Goal: Task Accomplishment & Management: Use online tool/utility

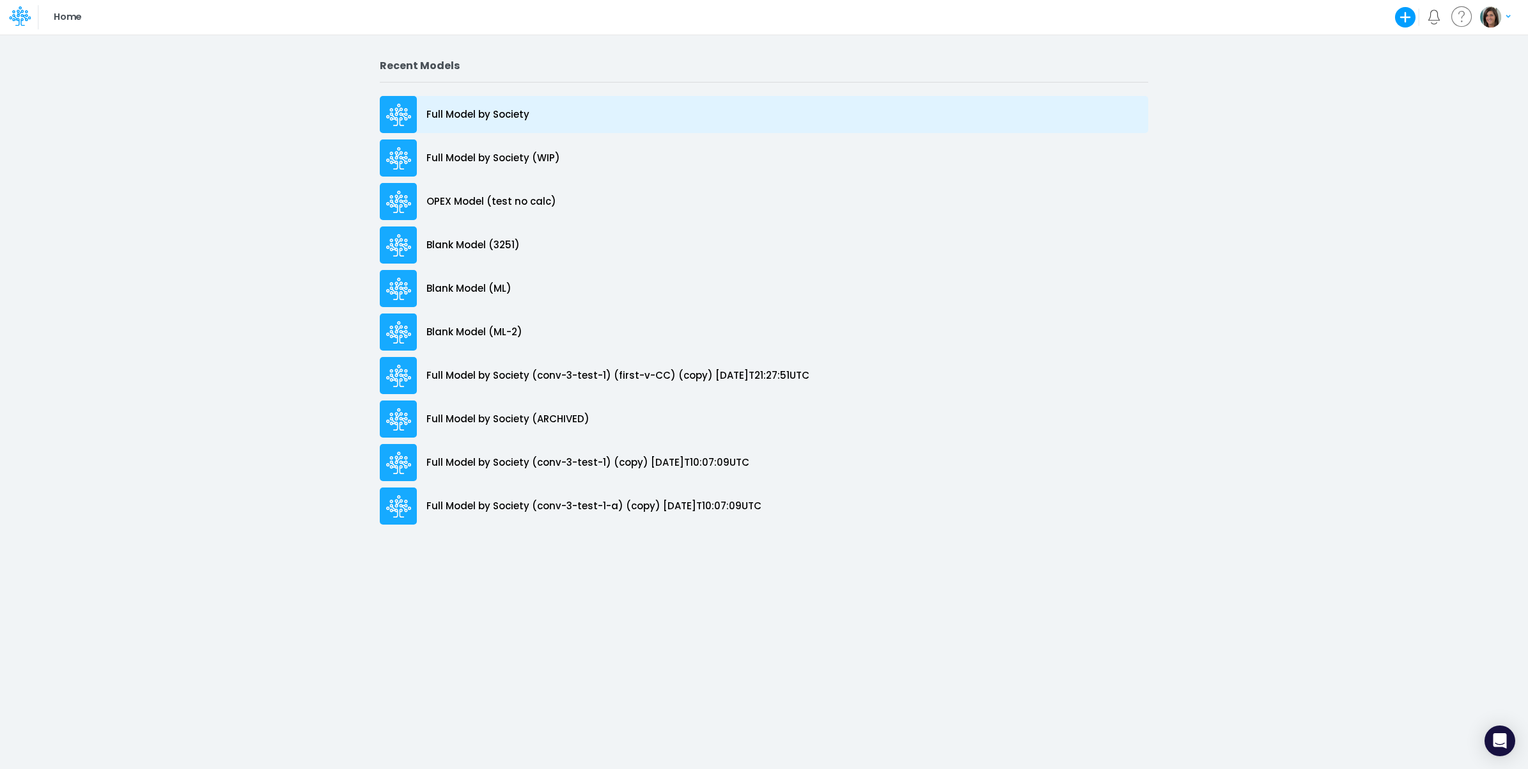
click at [608, 118] on div "Full Model by Society" at bounding box center [764, 114] width 769 height 37
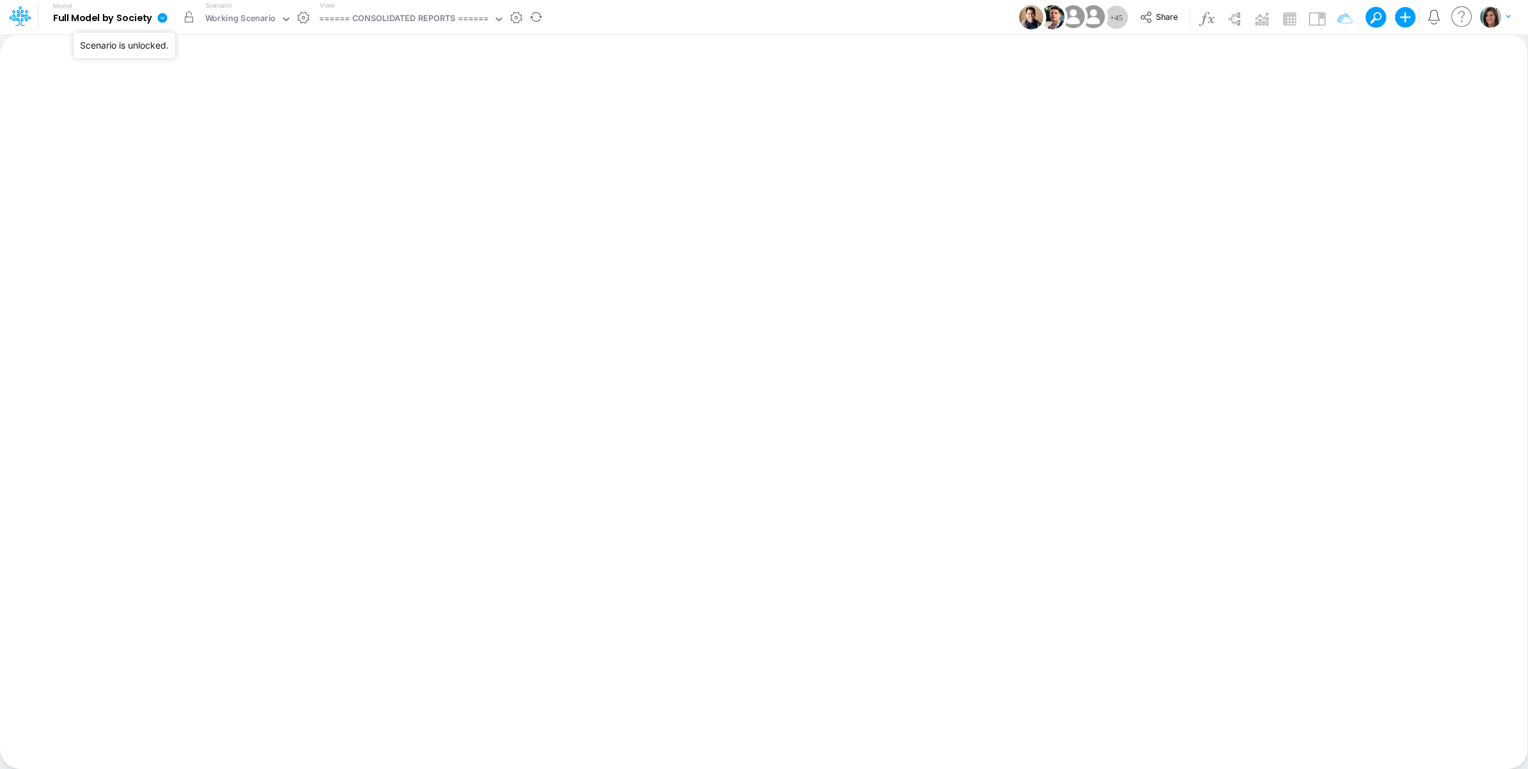
click at [189, 17] on button "button" at bounding box center [188, 17] width 23 height 23
click at [163, 18] on icon at bounding box center [163, 18] width 12 height 12
click at [191, 129] on button "View model info" at bounding box center [227, 133] width 137 height 20
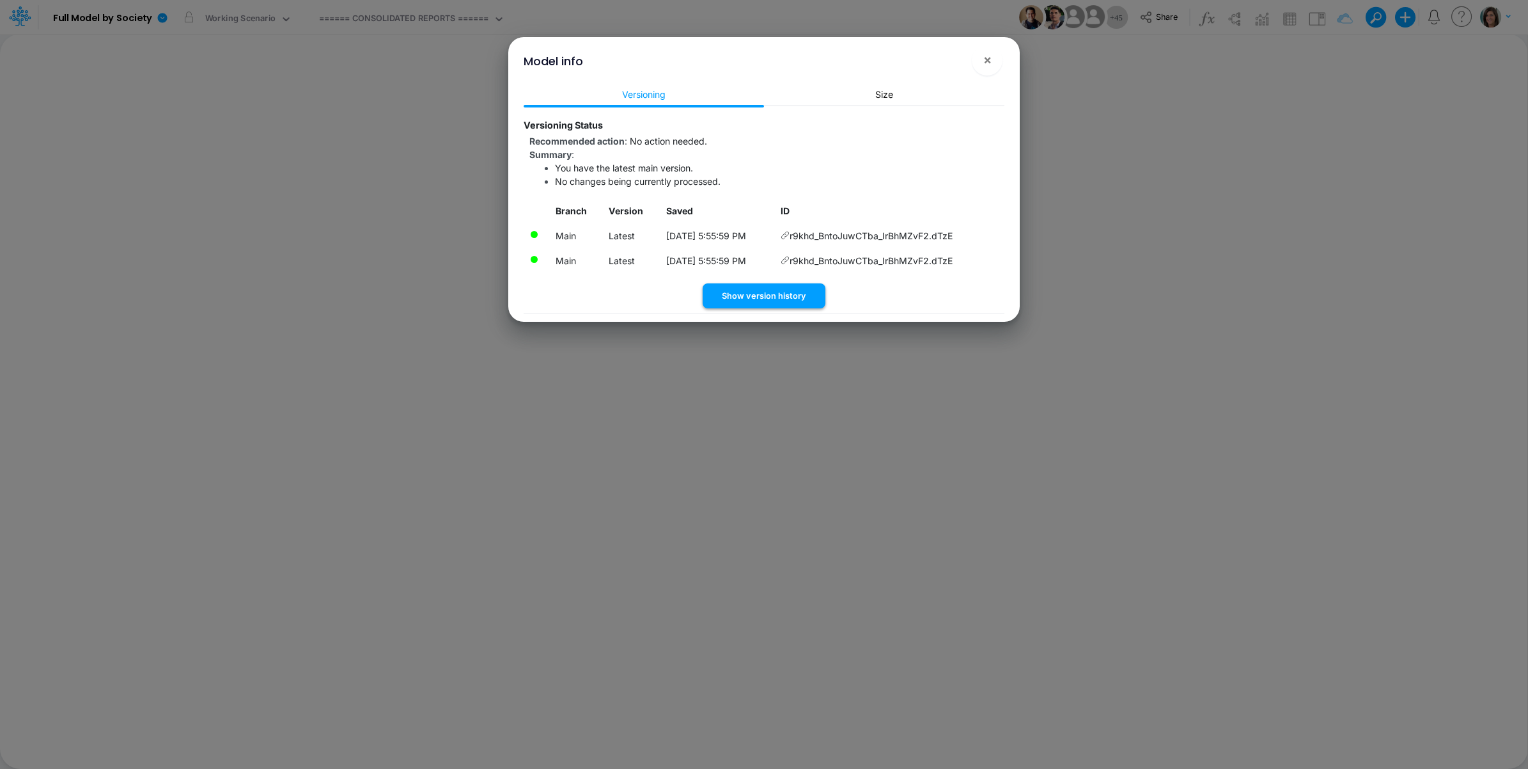
click at [798, 295] on button "Show version history" at bounding box center [764, 295] width 123 height 25
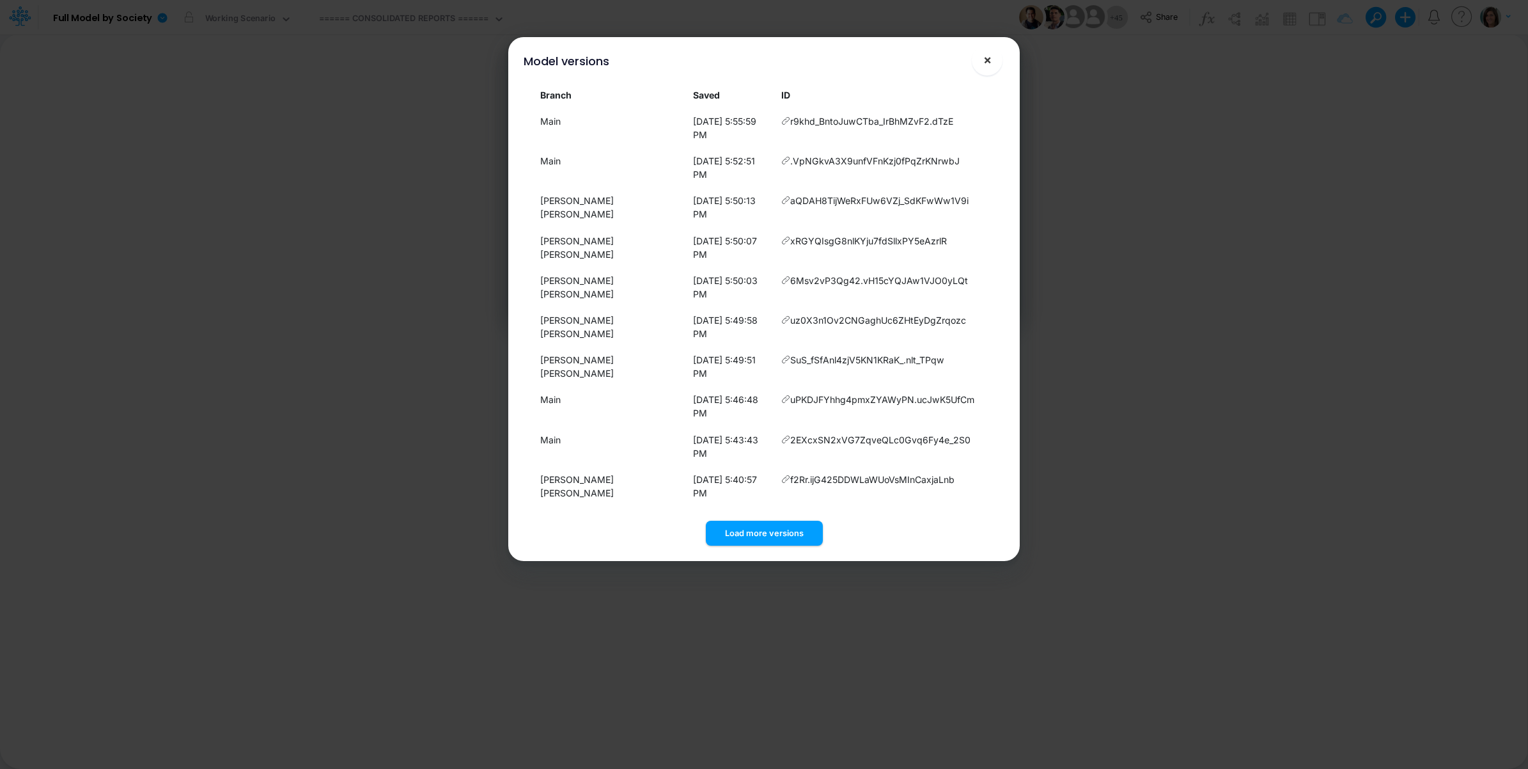
click at [989, 65] on span "×" at bounding box center [988, 59] width 8 height 15
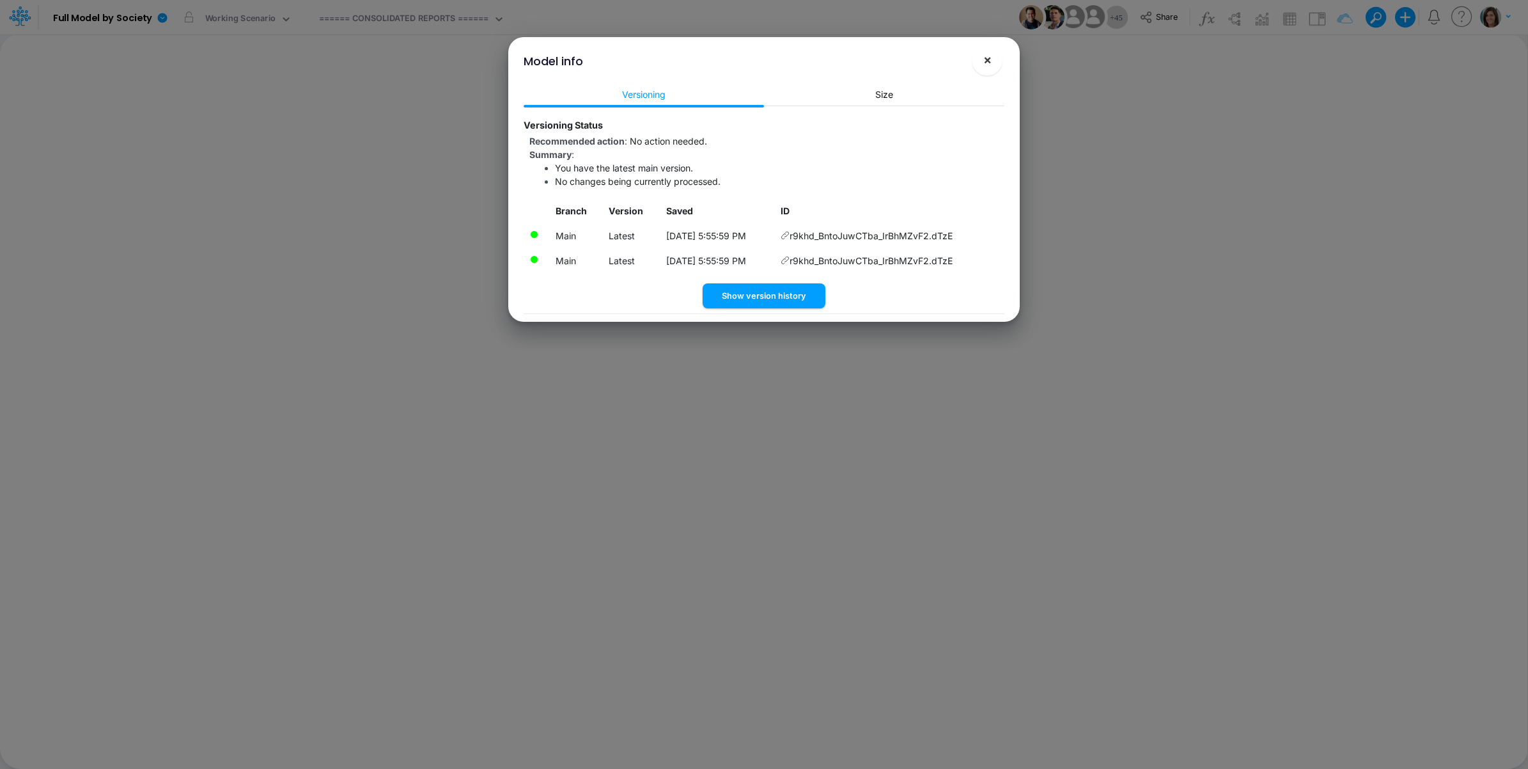
click at [991, 54] on span "×" at bounding box center [988, 59] width 8 height 15
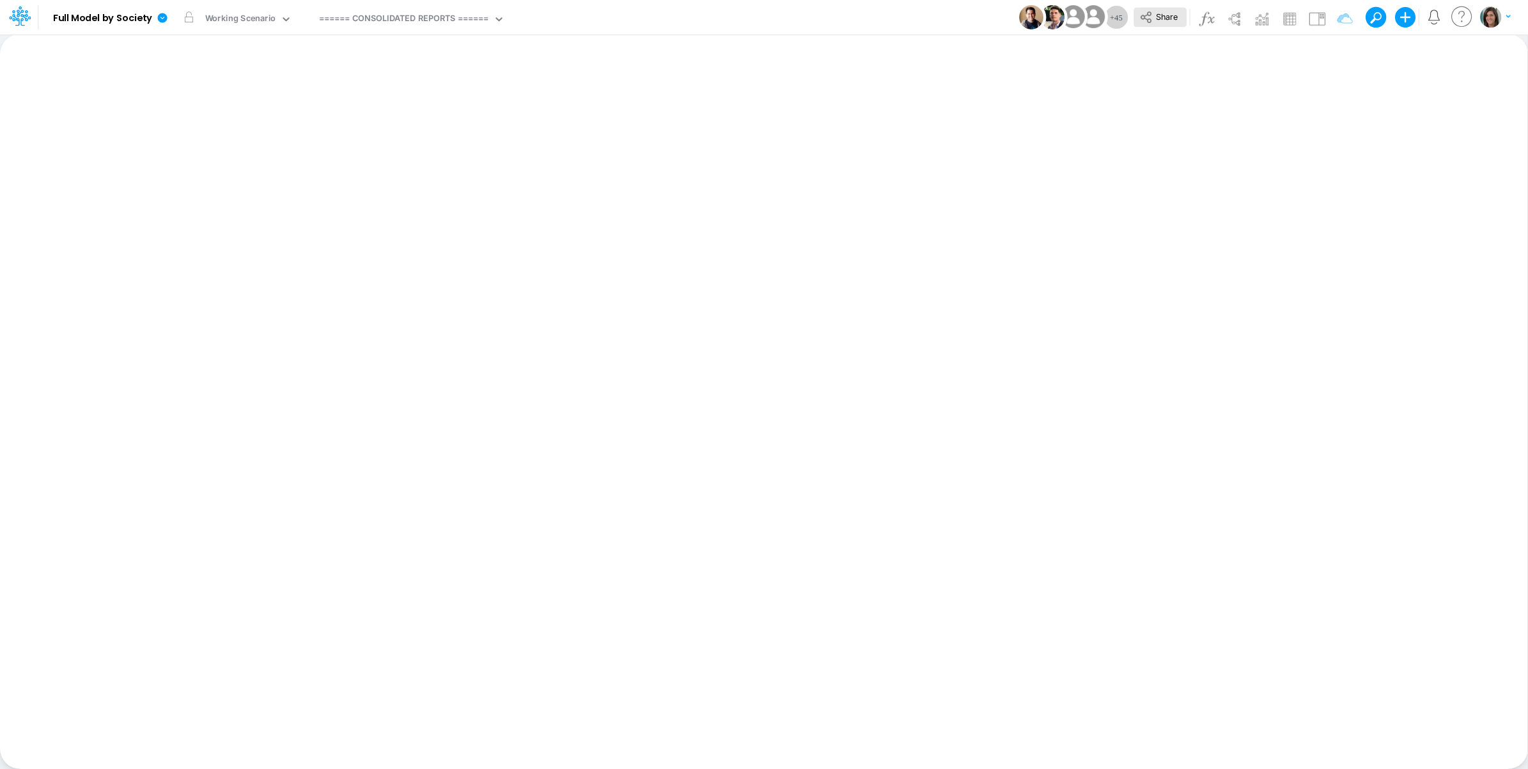
click at [1166, 10] on button "Share" at bounding box center [1160, 18] width 53 height 20
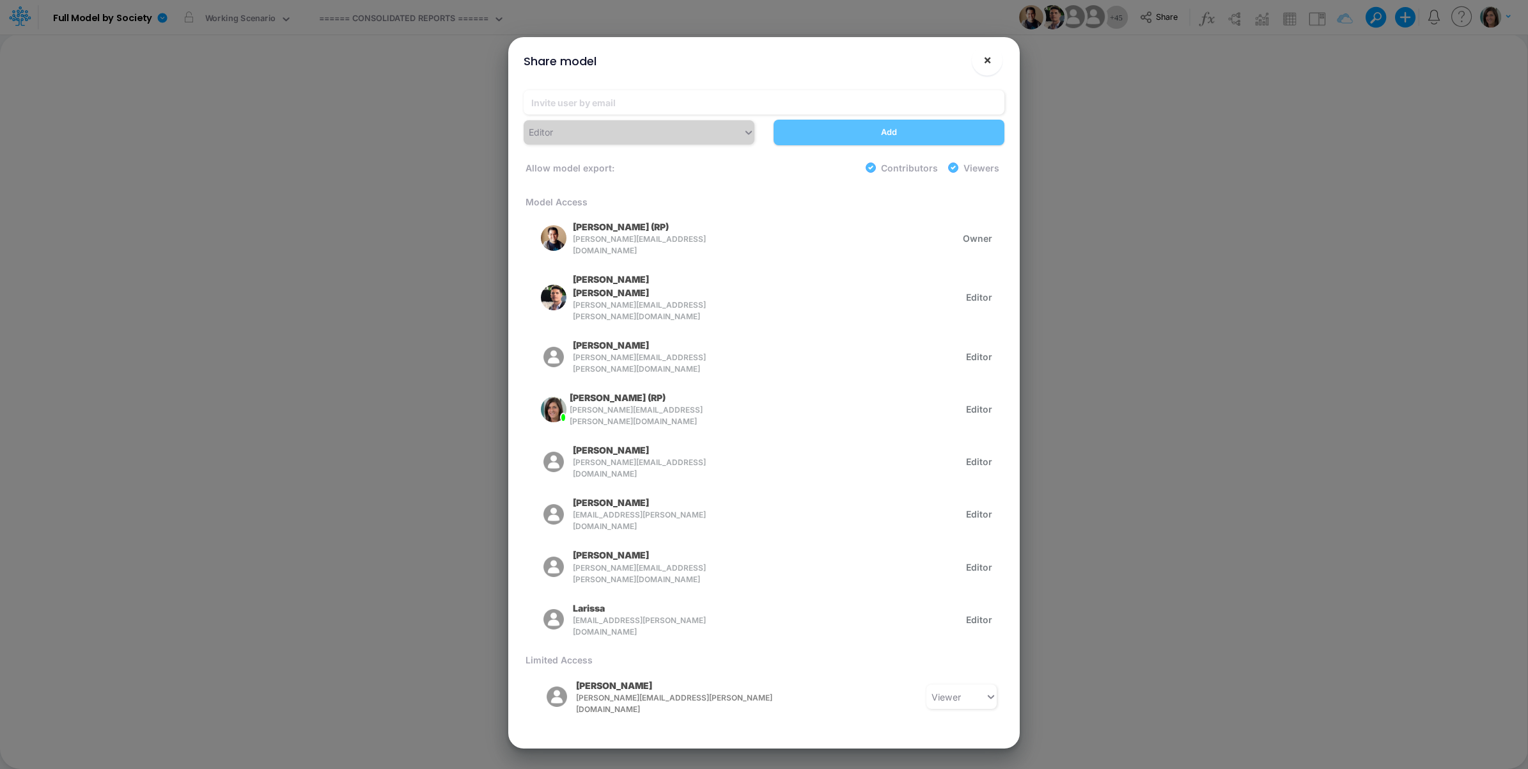
click at [988, 49] on button "×" at bounding box center [987, 60] width 31 height 31
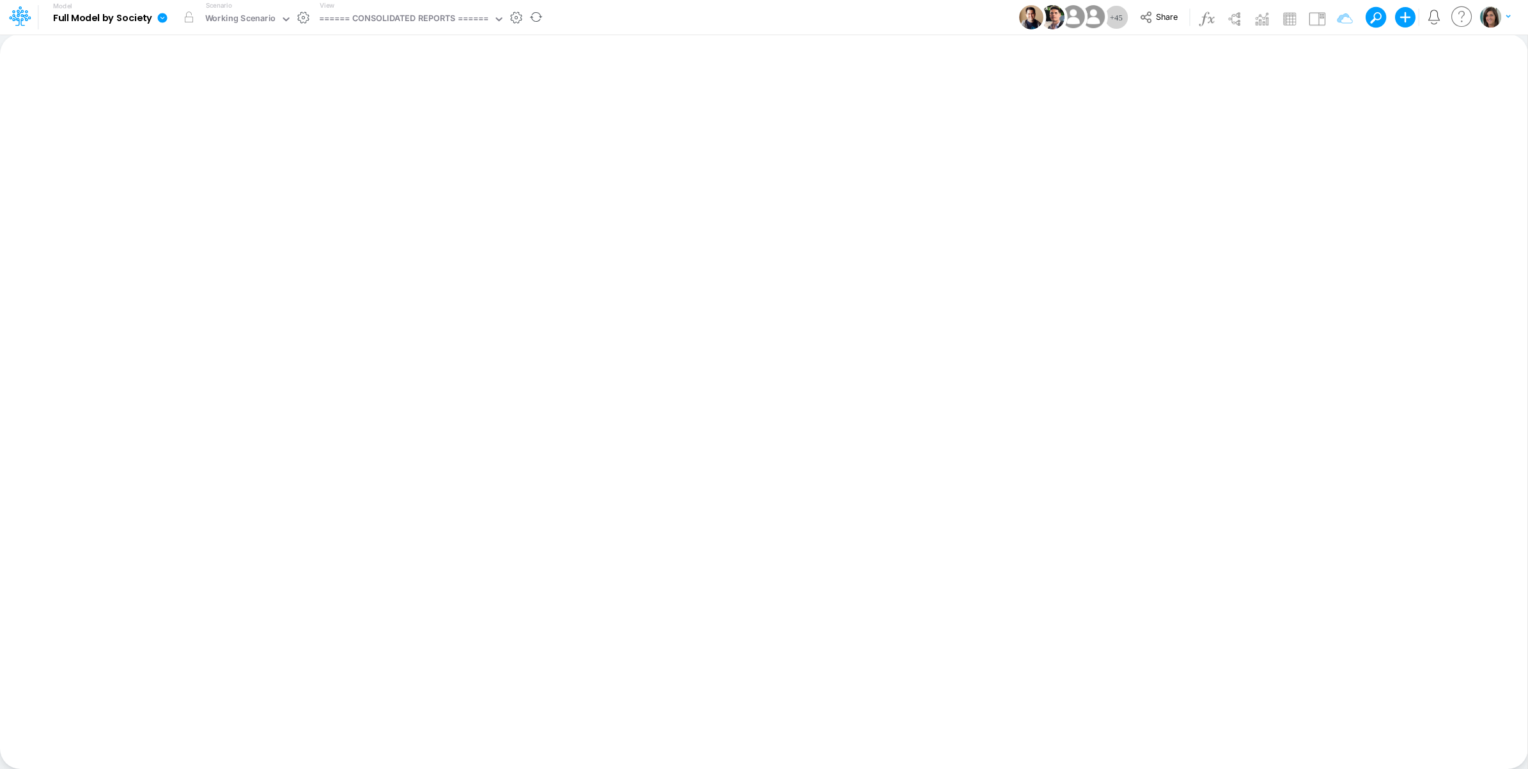
click at [158, 19] on icon at bounding box center [163, 18] width 10 height 10
click at [637, 8] on div "Model Full Model by Society Edit model settings Duplicate Import QuickBooks Qui…" at bounding box center [765, 17] width 1376 height 35
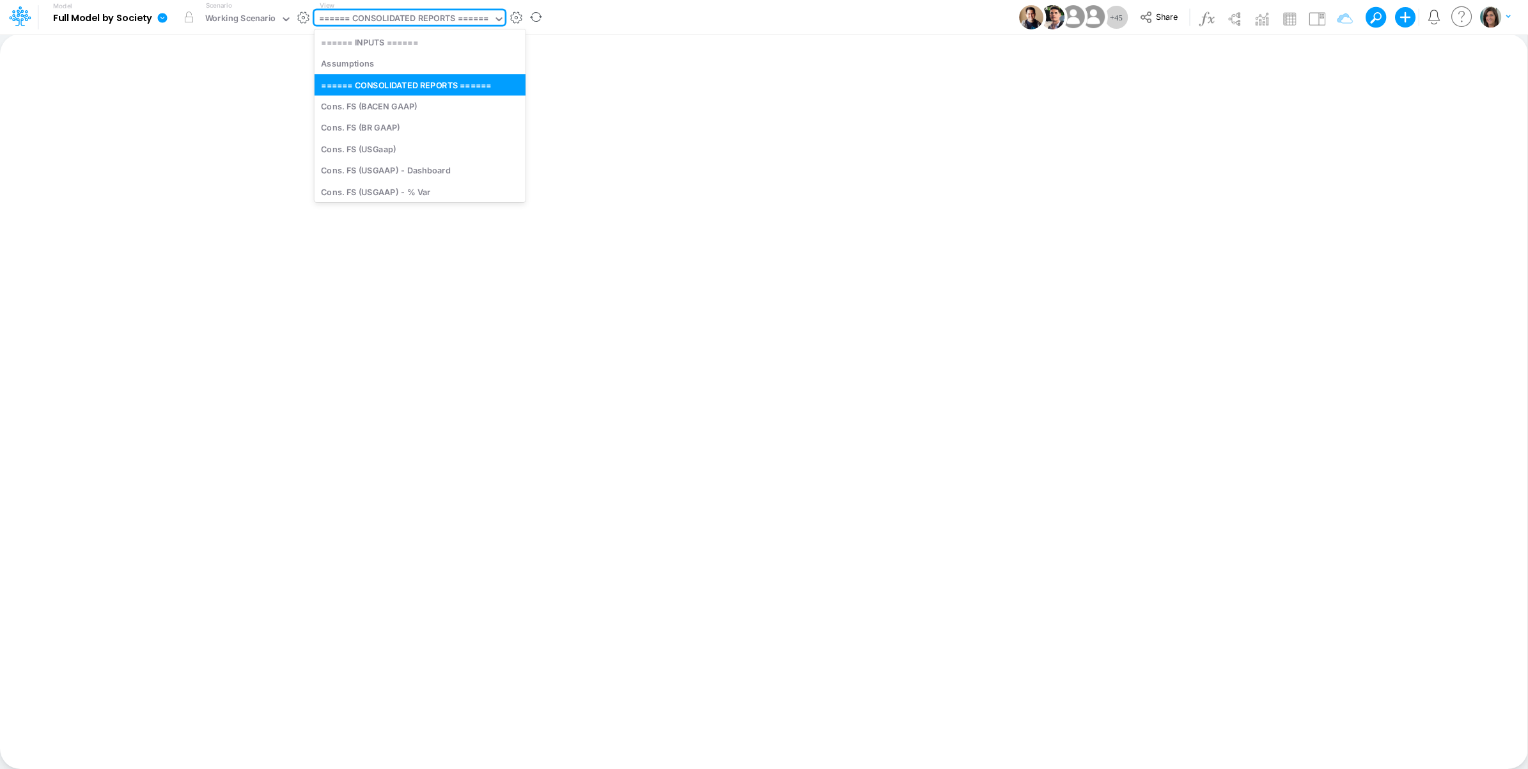
click at [439, 14] on div "====== CONSOLIDATED REPORTS ======" at bounding box center [404, 19] width 170 height 15
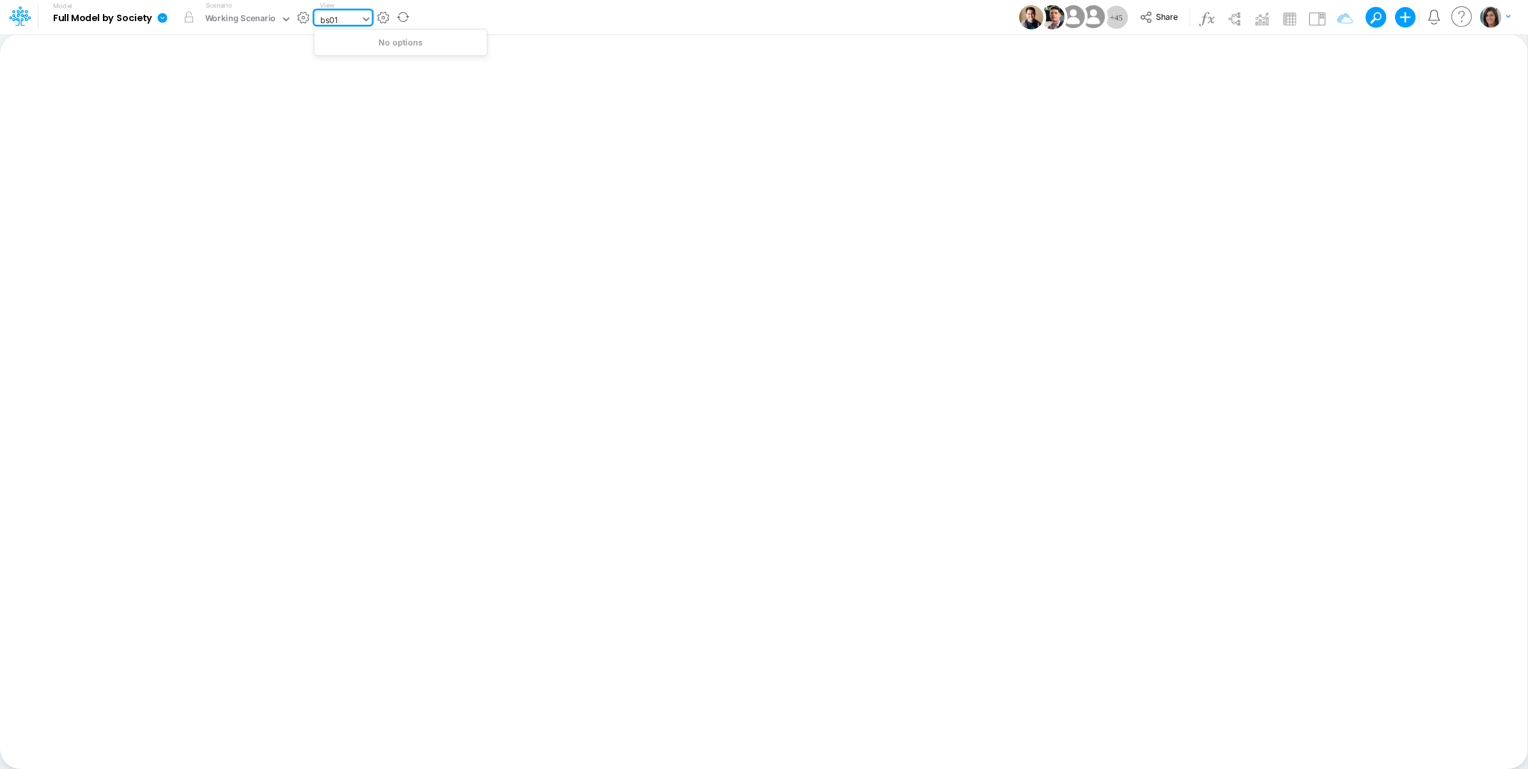
type input "bs01br"
click at [355, 19] on div "====== CONSOLIDATED REPORTS ======" at bounding box center [404, 19] width 179 height 19
type input "bs"
click at [412, 123] on div "BS (01BR - IP)" at bounding box center [401, 127] width 173 height 21
type input "BS (01BR - IP)"
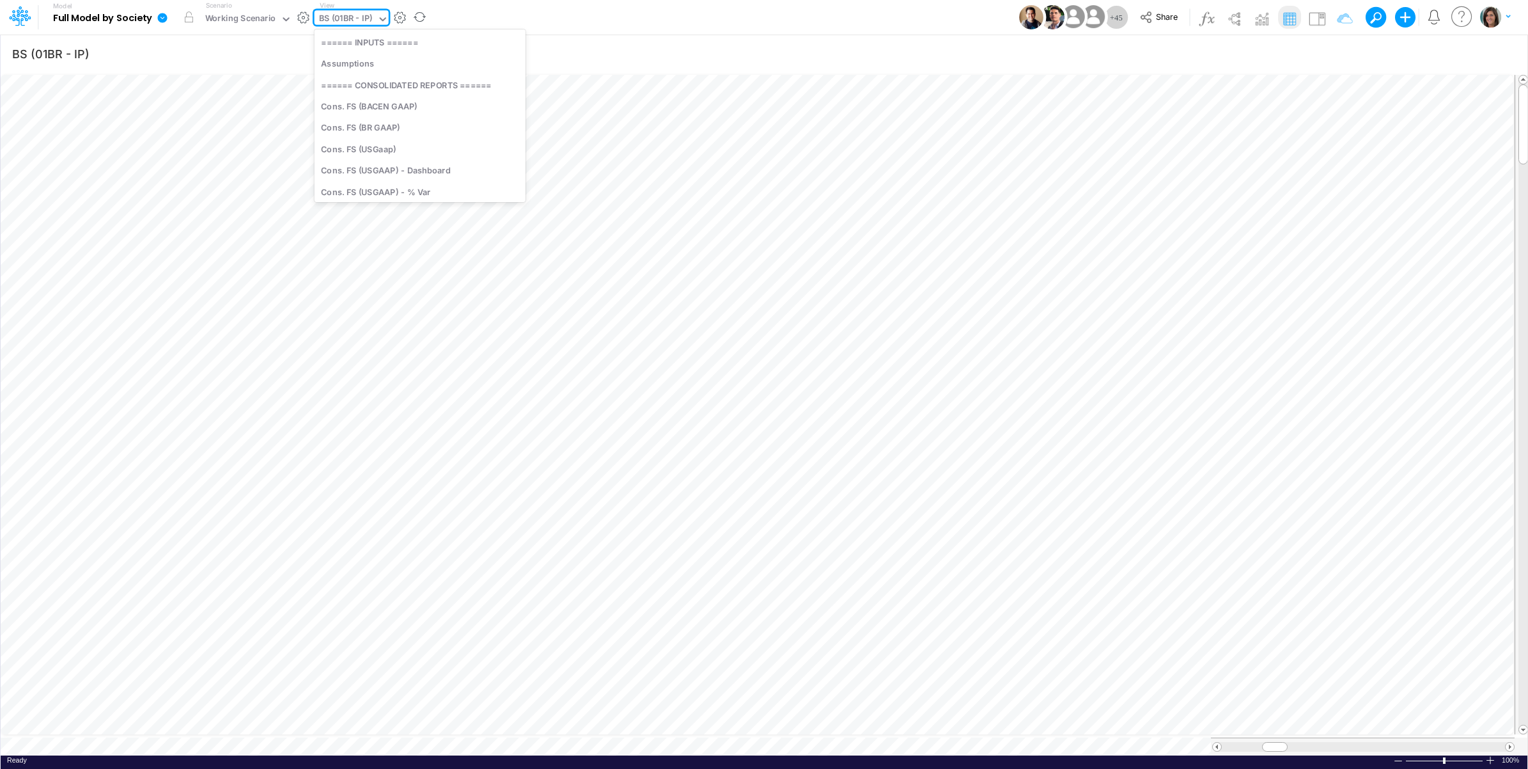
click at [349, 18] on div "BS (01BR - IP)" at bounding box center [346, 19] width 54 height 15
type input "bs"
click at [366, 144] on div "BS (03BR - SCD)" at bounding box center [401, 148] width 173 height 21
type input "BS (01BR - IP)"
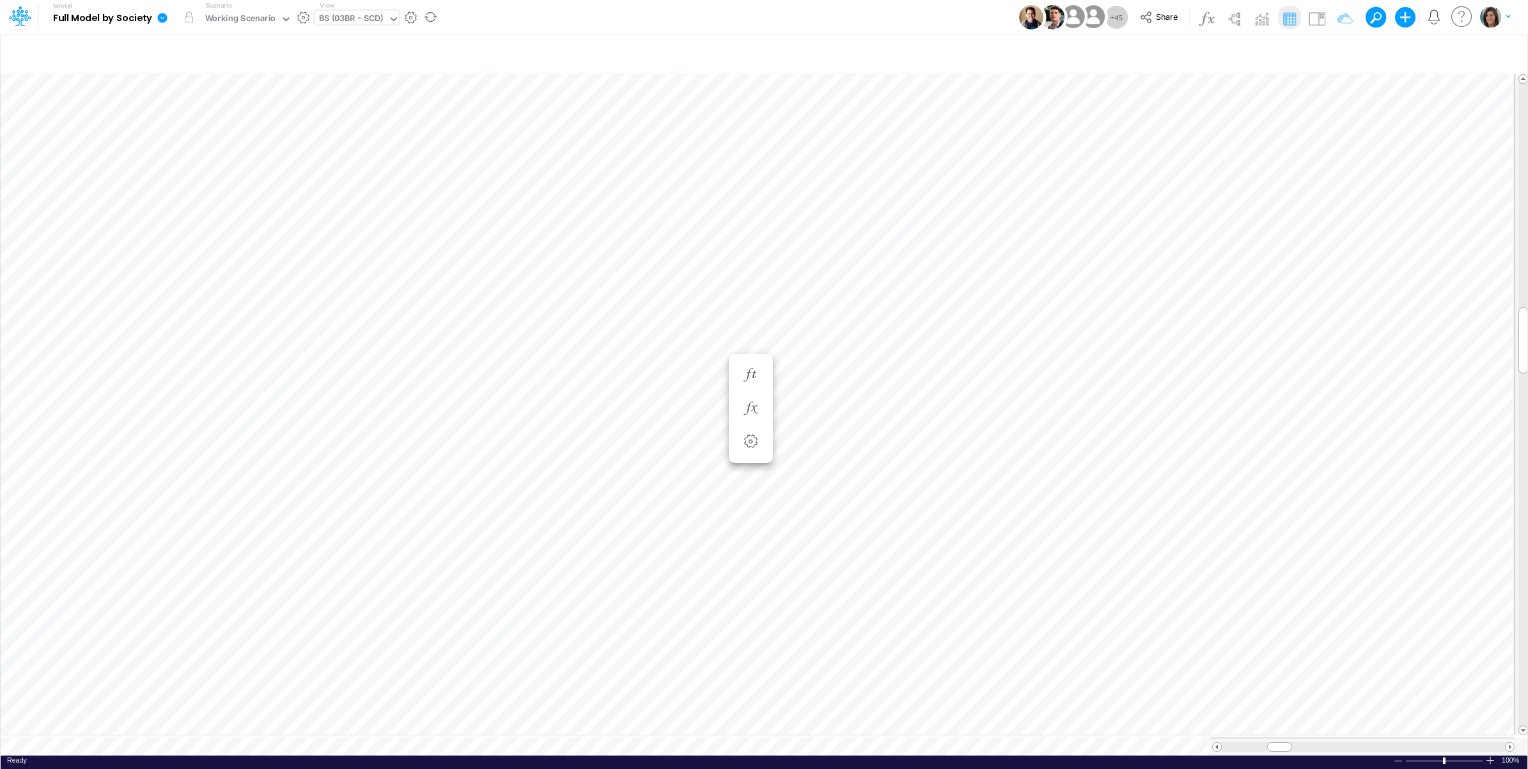
scroll to position [0, 1]
type input "BS (01BR - IP)"
click at [819, 343] on icon "button" at bounding box center [819, 344] width 19 height 13
click at [956, 377] on span "Division (3)" at bounding box center [937, 376] width 118 height 16
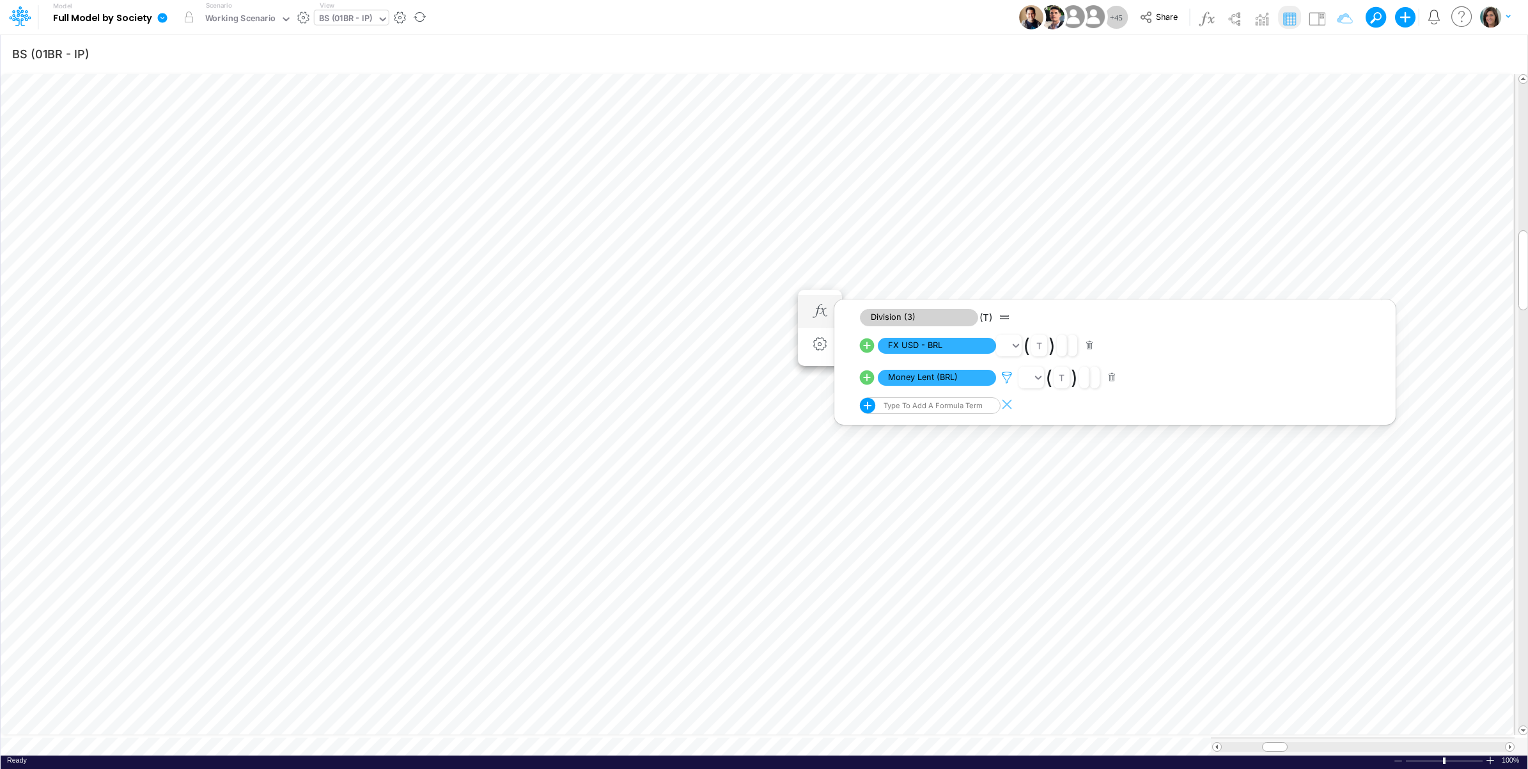
click at [1007, 376] on icon at bounding box center [1007, 377] width 19 height 13
click at [1319, 14] on div at bounding box center [764, 387] width 1528 height 762
click at [1319, 19] on img at bounding box center [1317, 18] width 20 height 20
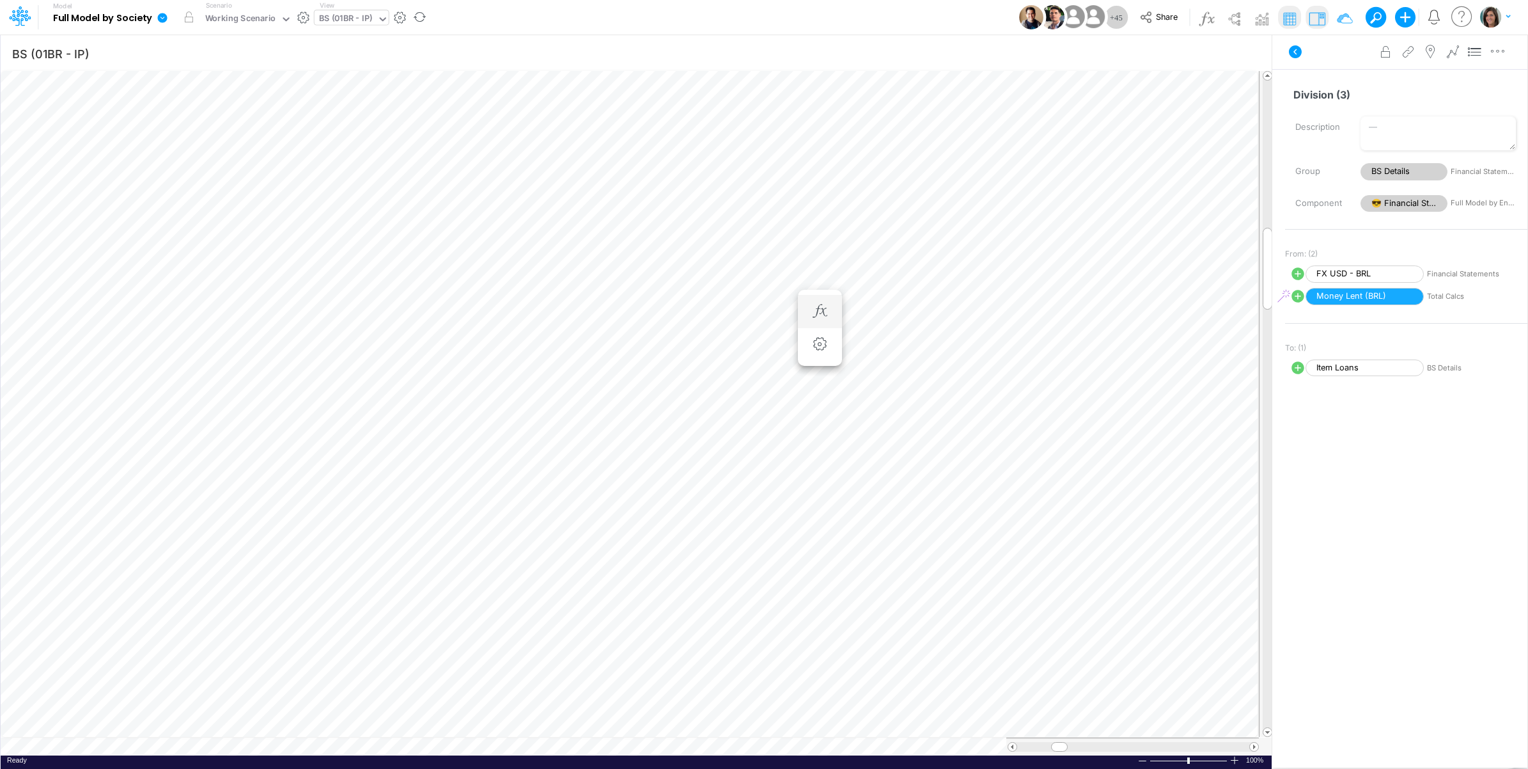
scroll to position [0, 1]
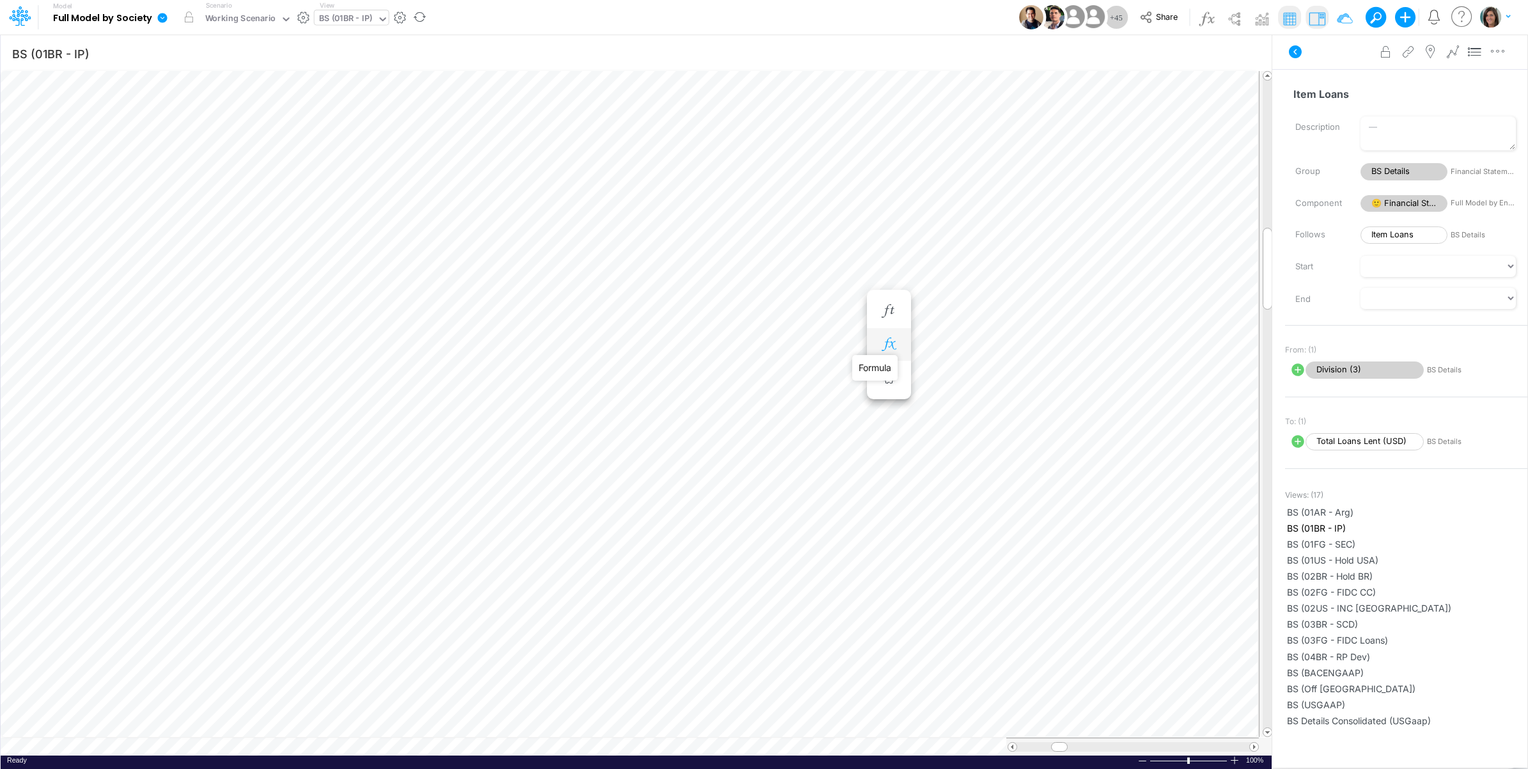
click at [884, 347] on icon "button" at bounding box center [888, 344] width 19 height 13
click at [1016, 373] on span "Division (3)" at bounding box center [1006, 376] width 118 height 16
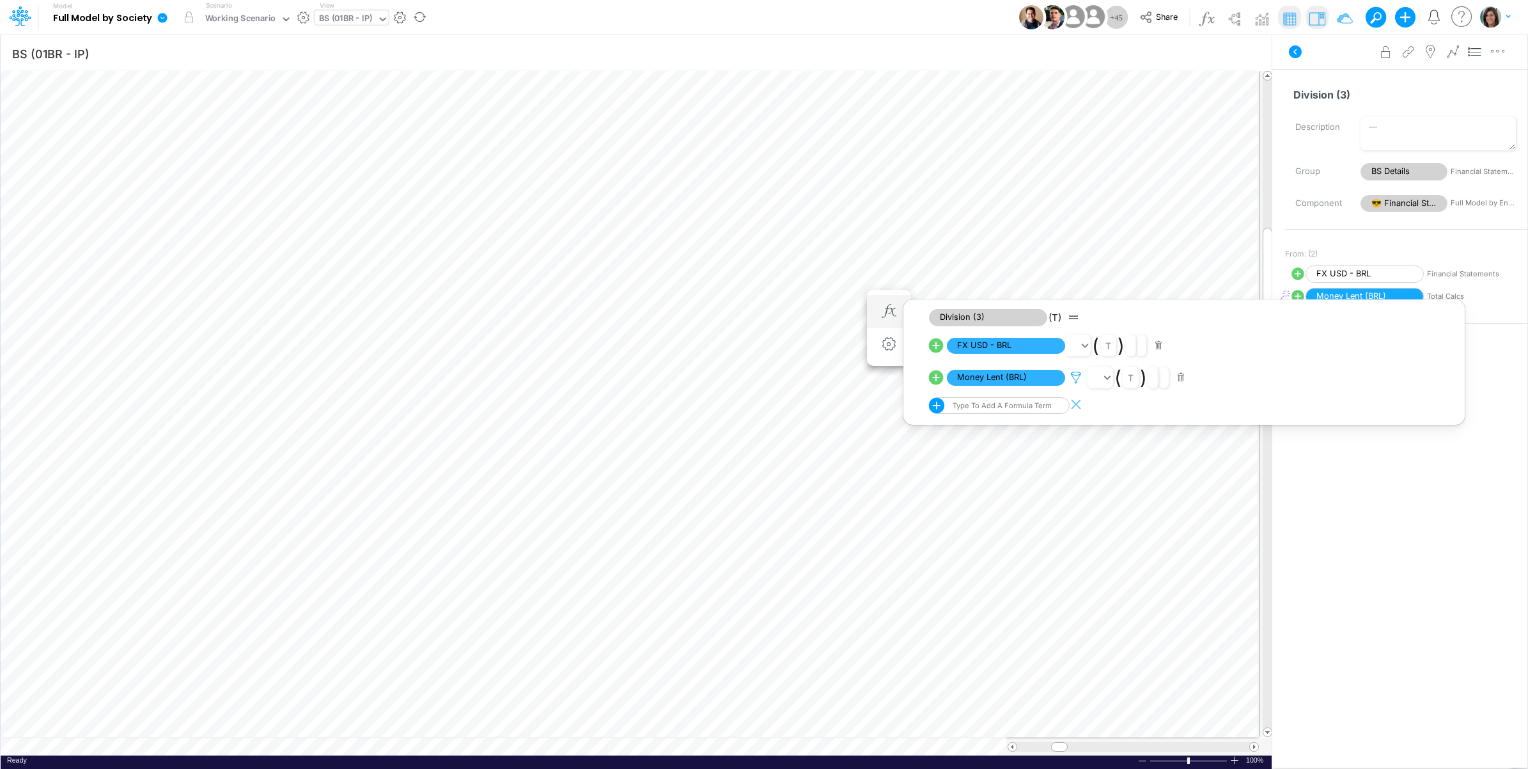
click at [1078, 382] on icon at bounding box center [1076, 377] width 19 height 13
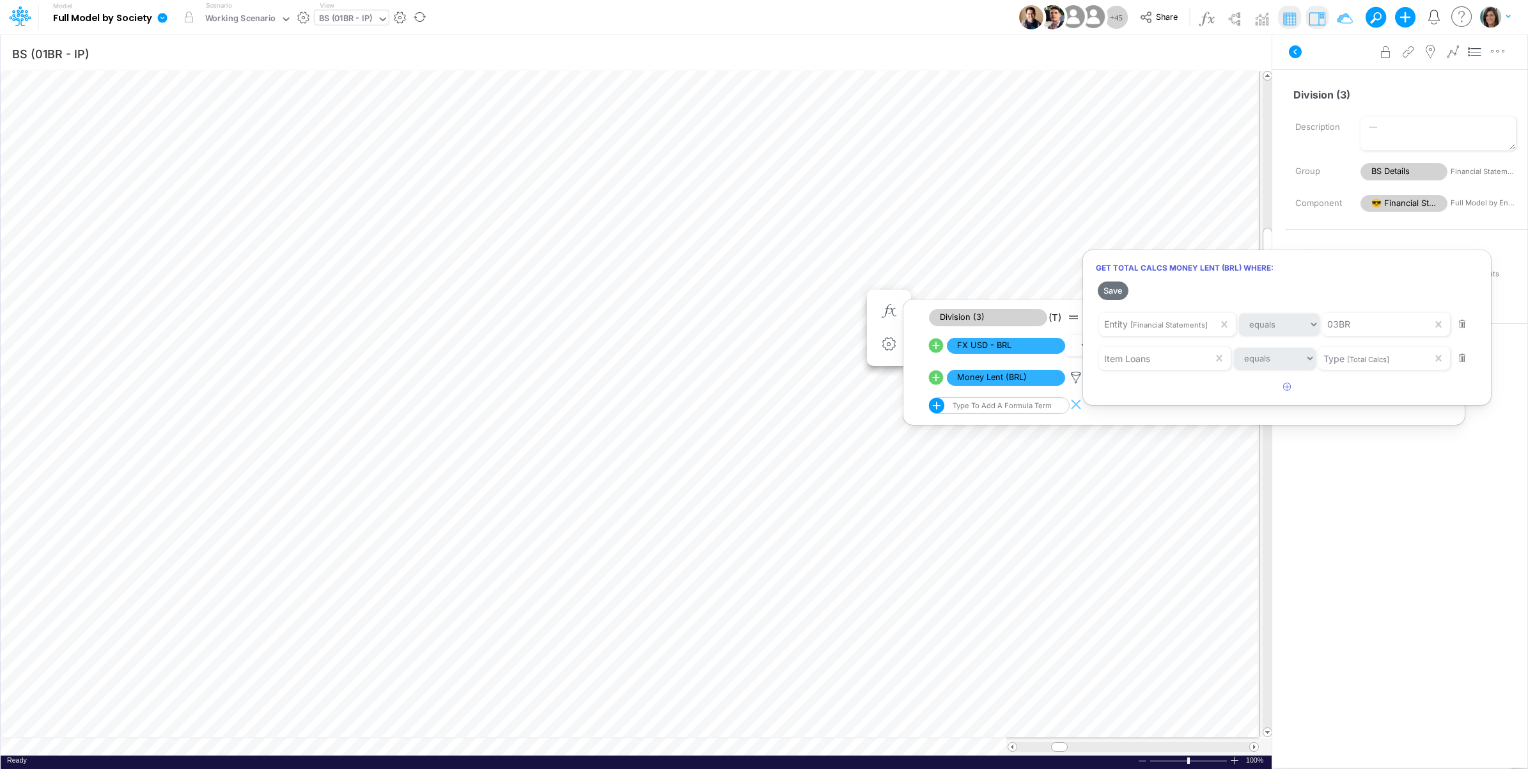
click at [943, 379] on div at bounding box center [764, 387] width 1528 height 762
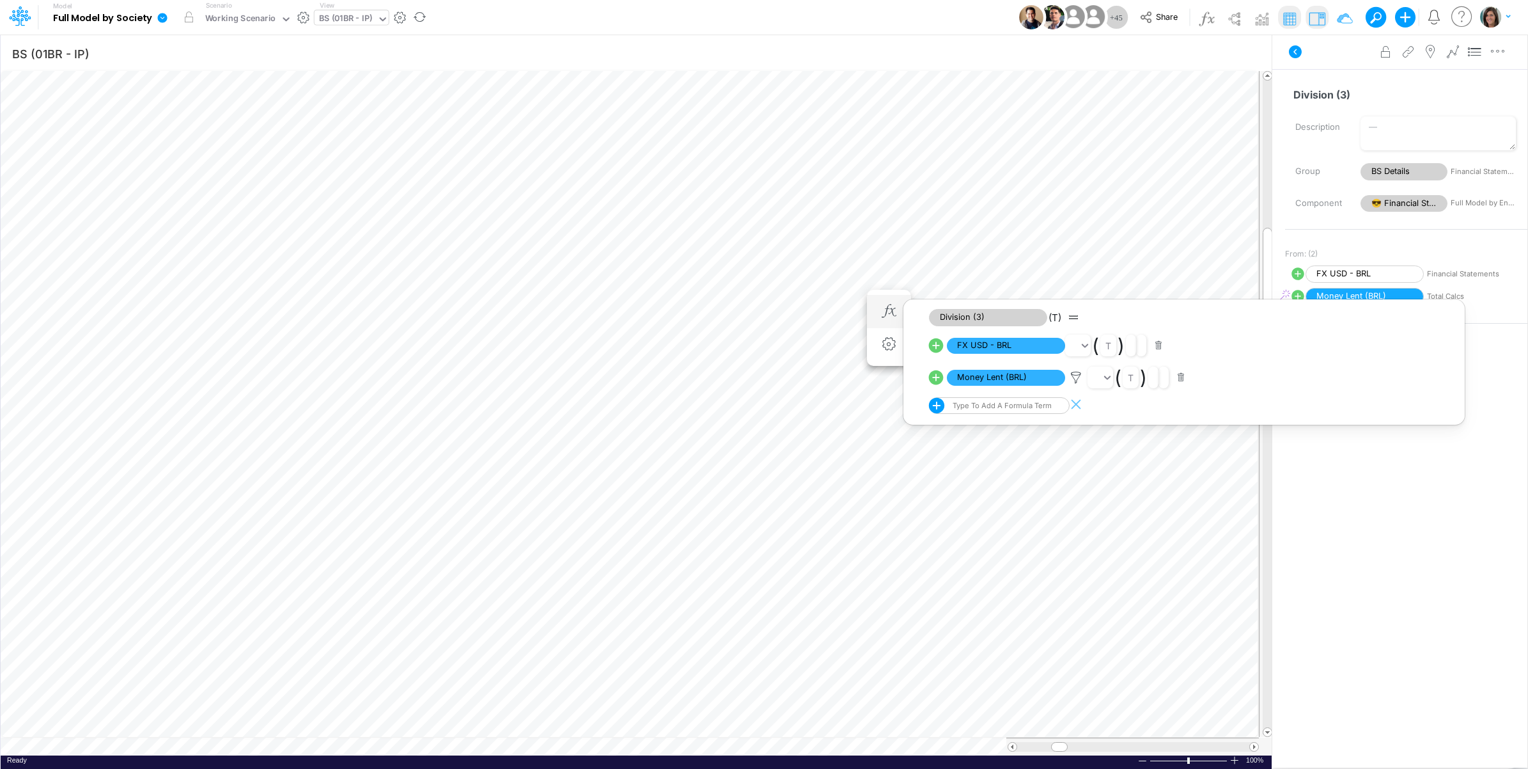
click at [938, 379] on icon at bounding box center [936, 377] width 15 height 15
select select "1"
select select "Multiply"
select select "Add"
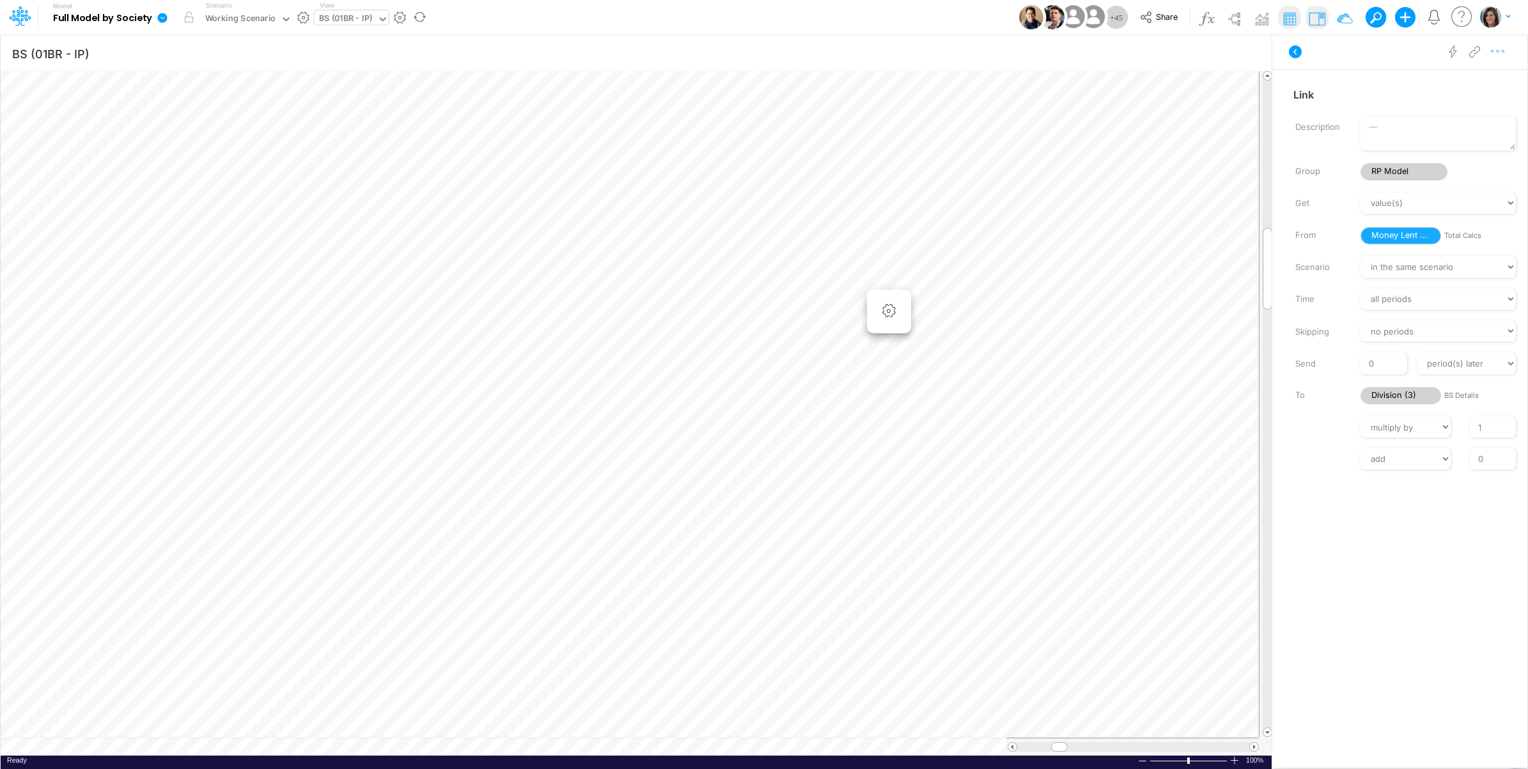
click at [1498, 52] on icon "button" at bounding box center [1498, 51] width 19 height 13
drag, startPoint x: 1491, startPoint y: 61, endPoint x: 1456, endPoint y: 84, distance: 42.0
click at [1456, 84] on span "Advanced settings" at bounding box center [1424, 83] width 79 height 11
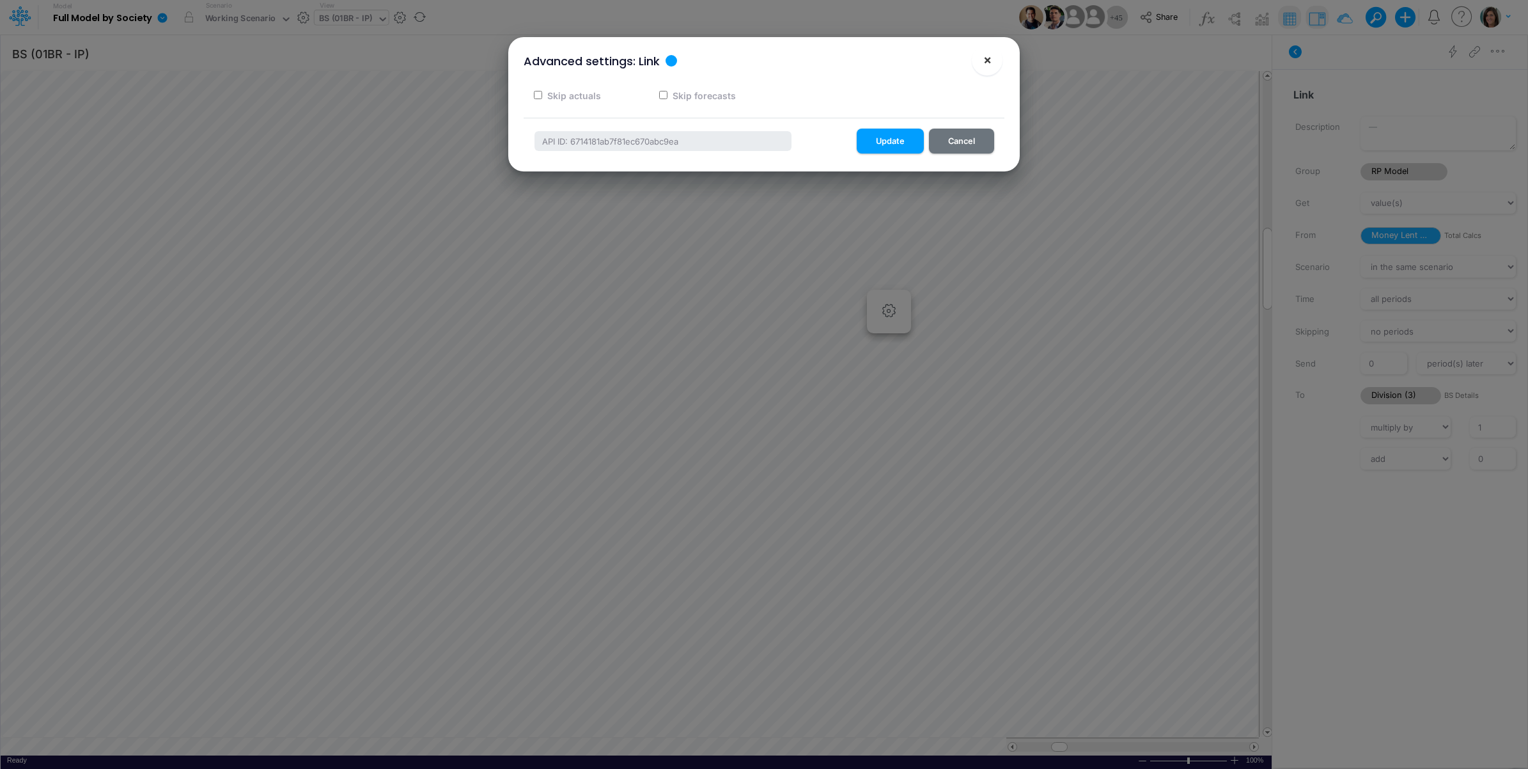
click at [986, 53] on span "×" at bounding box center [988, 59] width 8 height 15
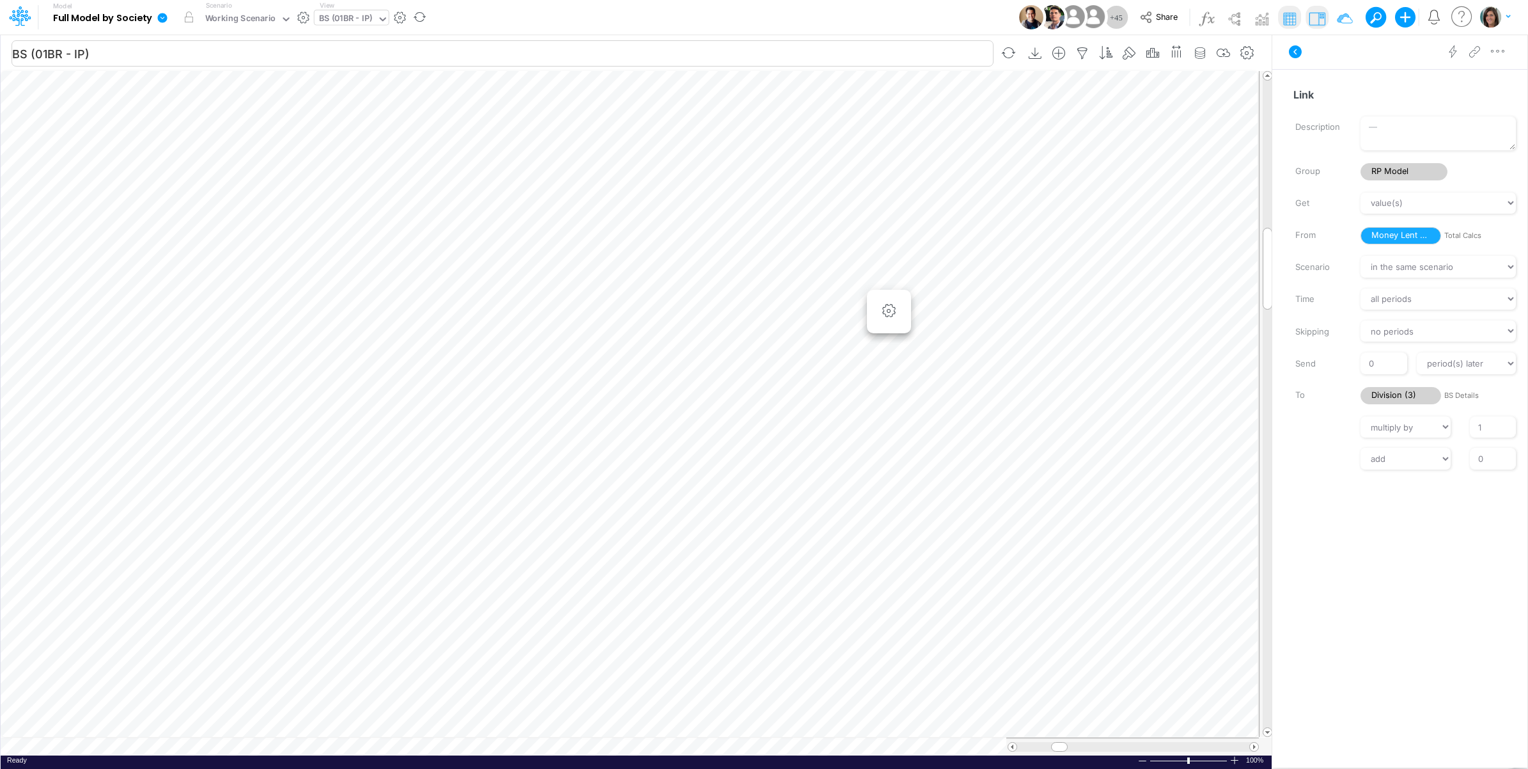
scroll to position [0, 1]
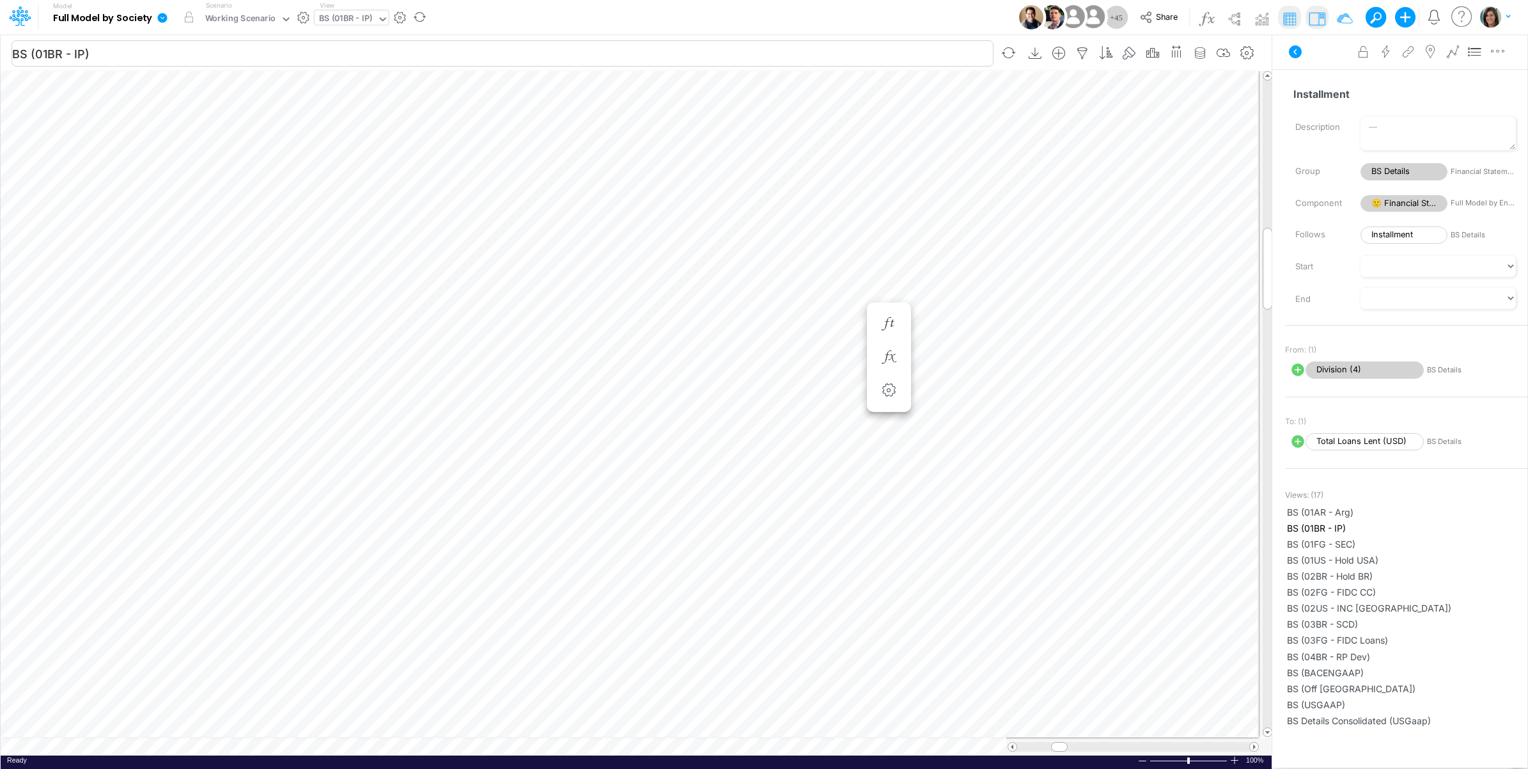
scroll to position [0, 1]
click at [1376, 368] on span "Division (3)" at bounding box center [1365, 369] width 118 height 17
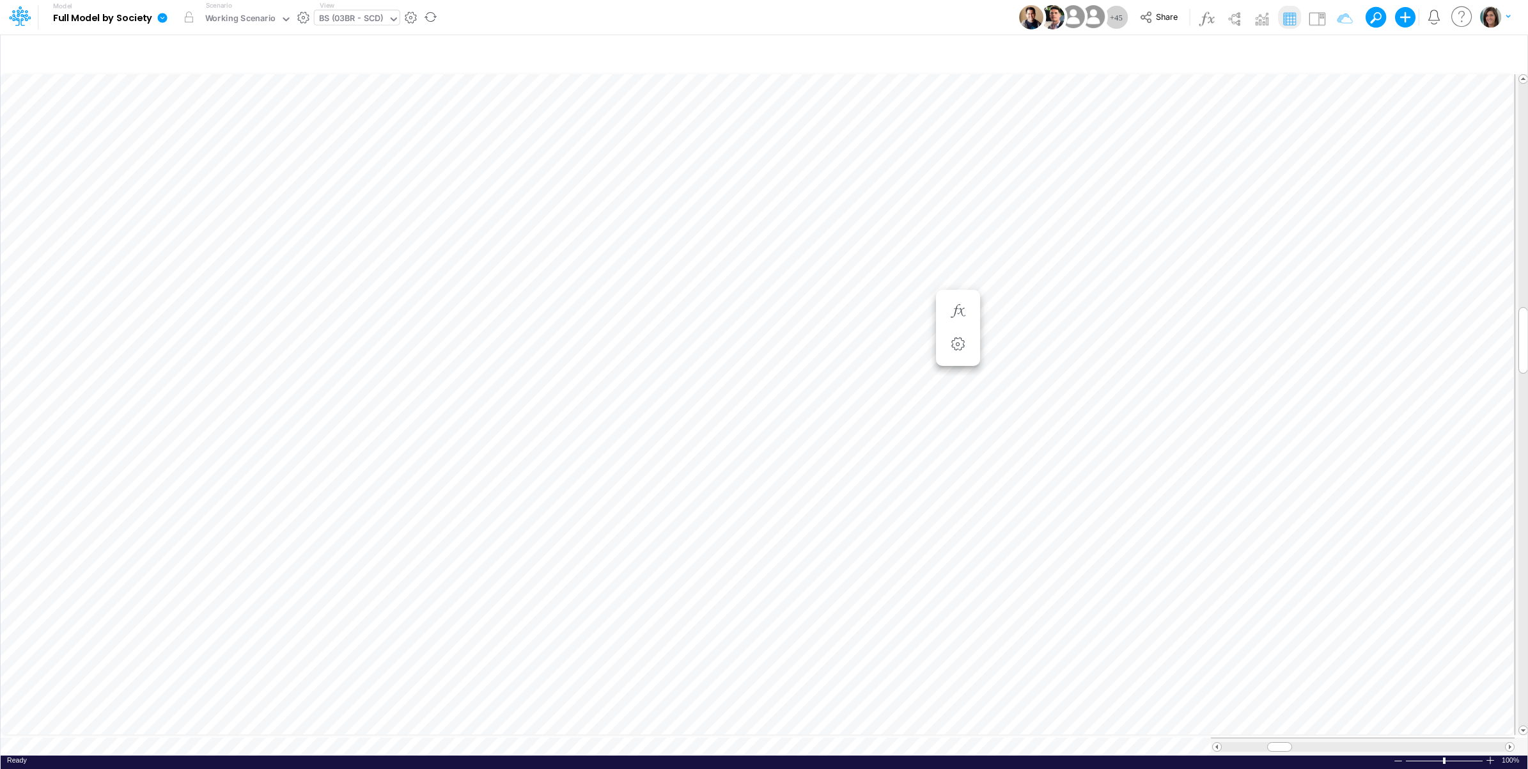
scroll to position [0, 1]
click at [747, 404] on icon "button" at bounding box center [750, 408] width 19 height 13
click at [1314, 18] on img at bounding box center [1317, 18] width 20 height 20
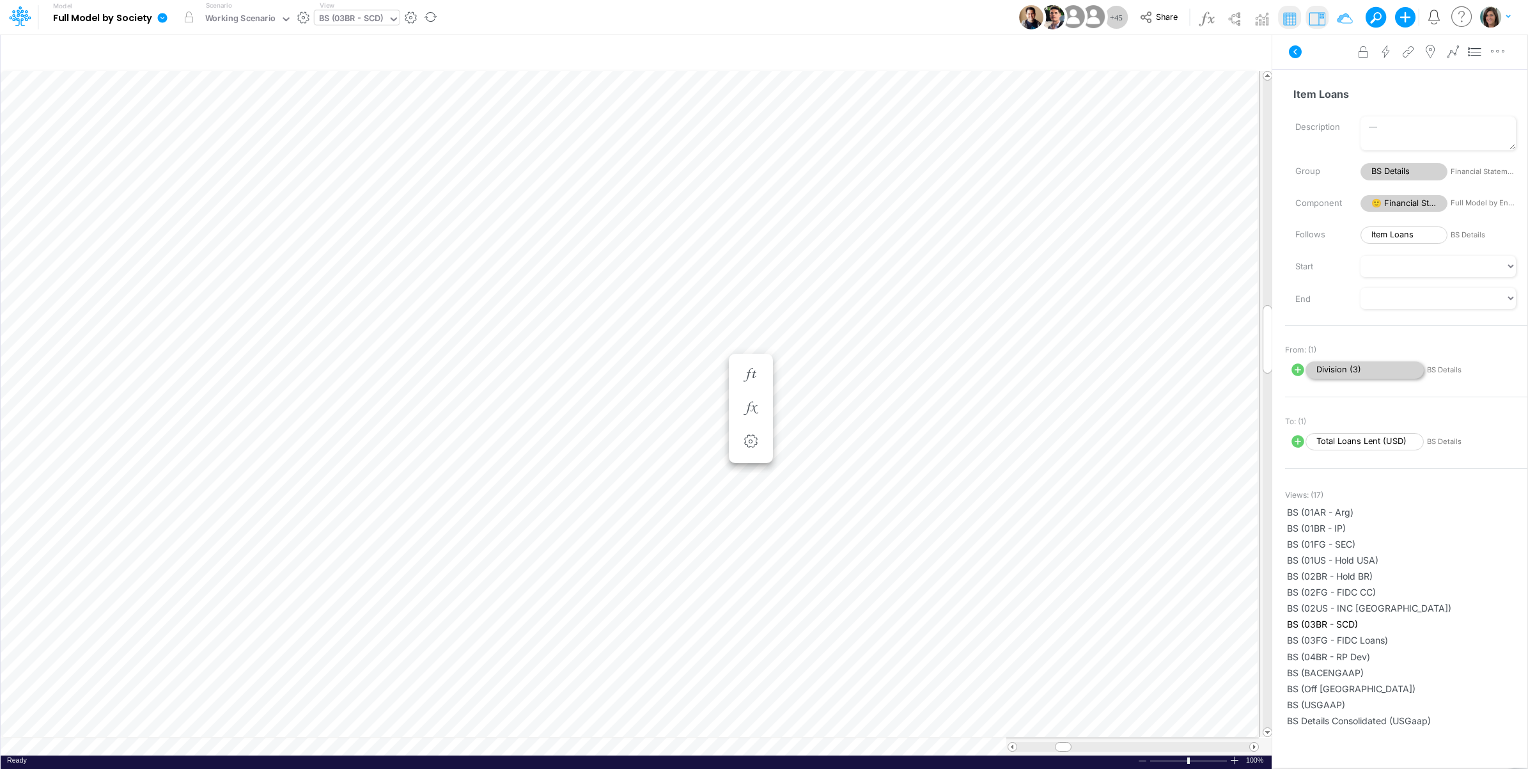
click at [1358, 366] on span "Division (3)" at bounding box center [1365, 369] width 118 height 17
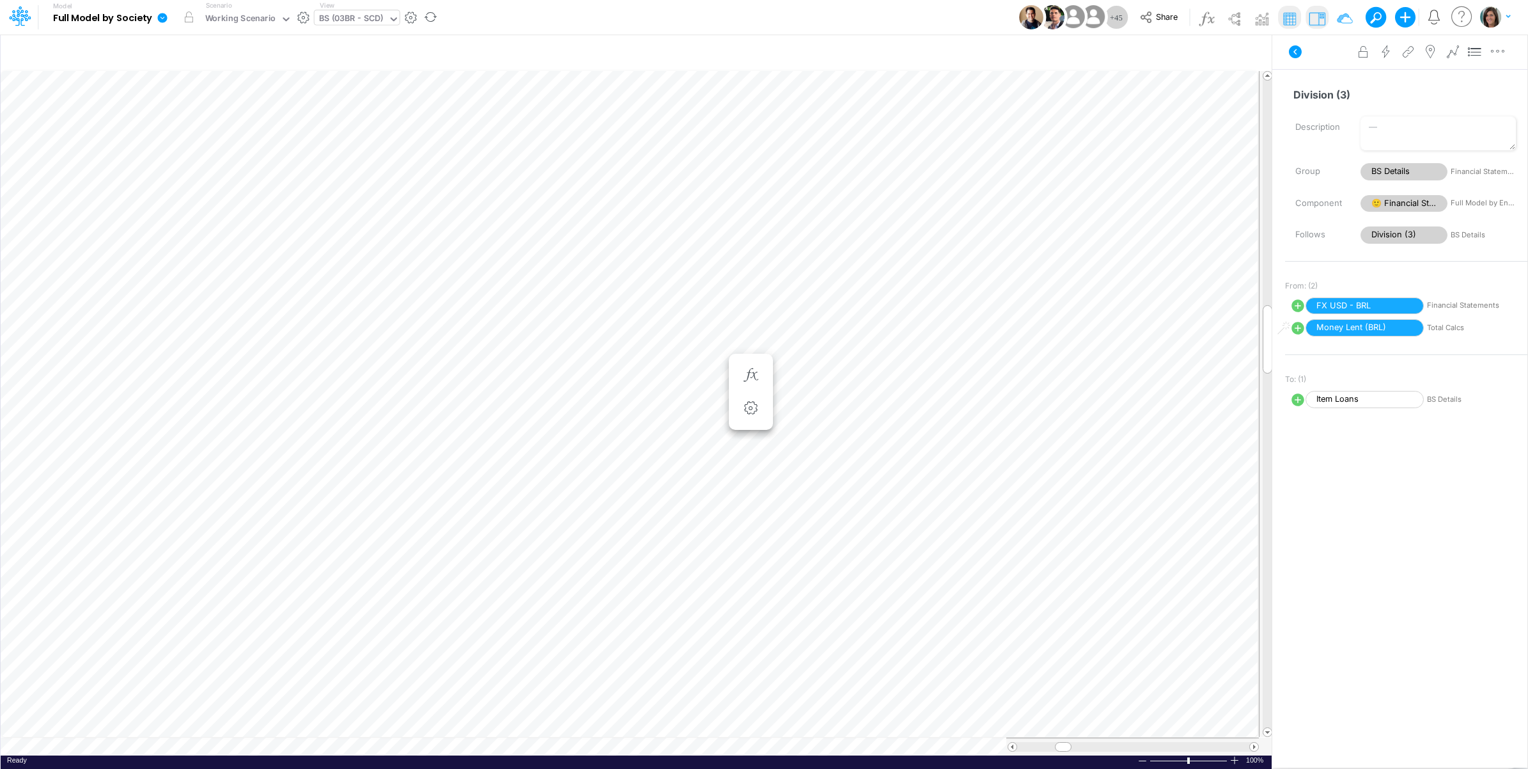
type input "BS (01BR - IP)"
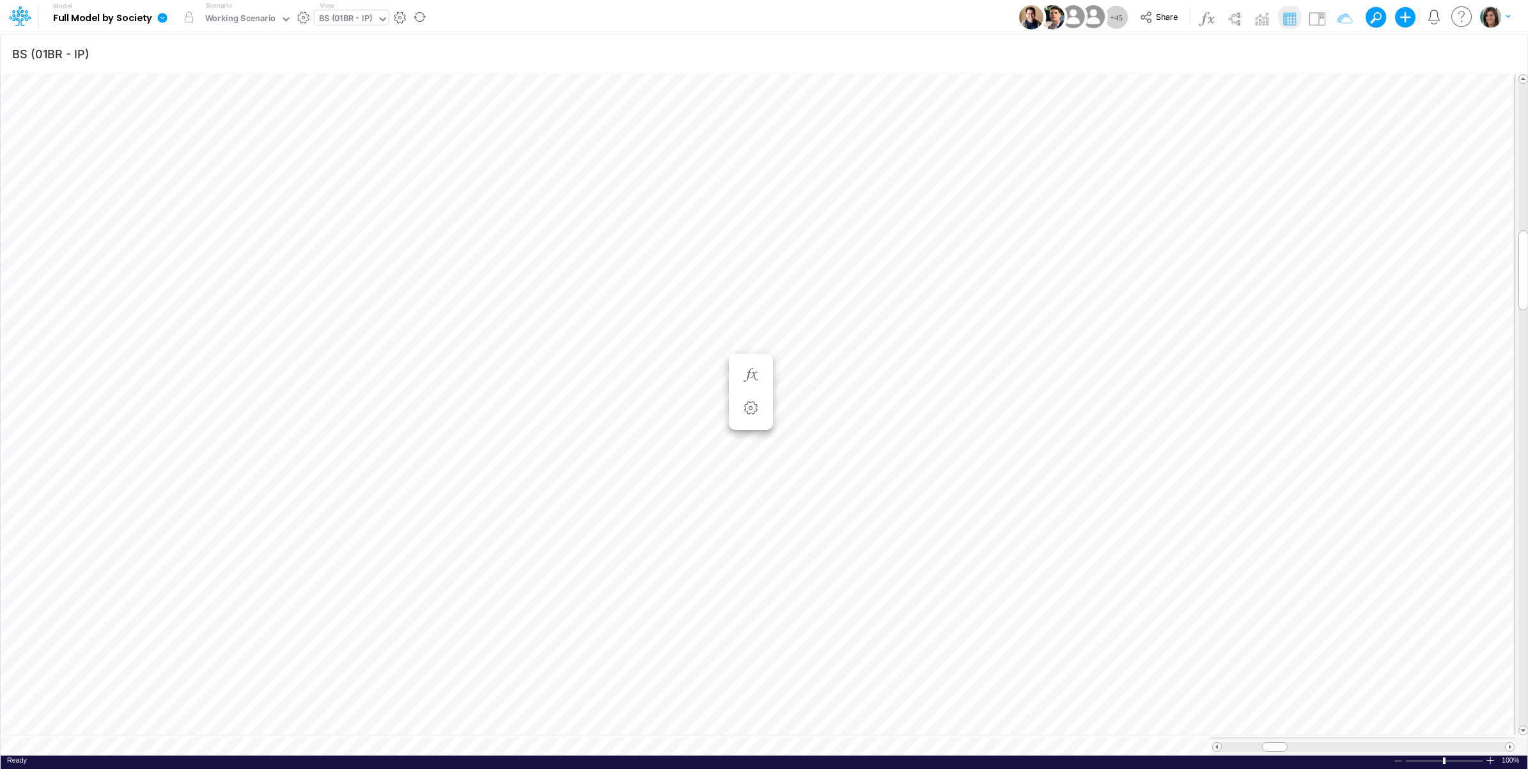
scroll to position [0, 1]
click at [1313, 13] on img at bounding box center [1317, 18] width 20 height 20
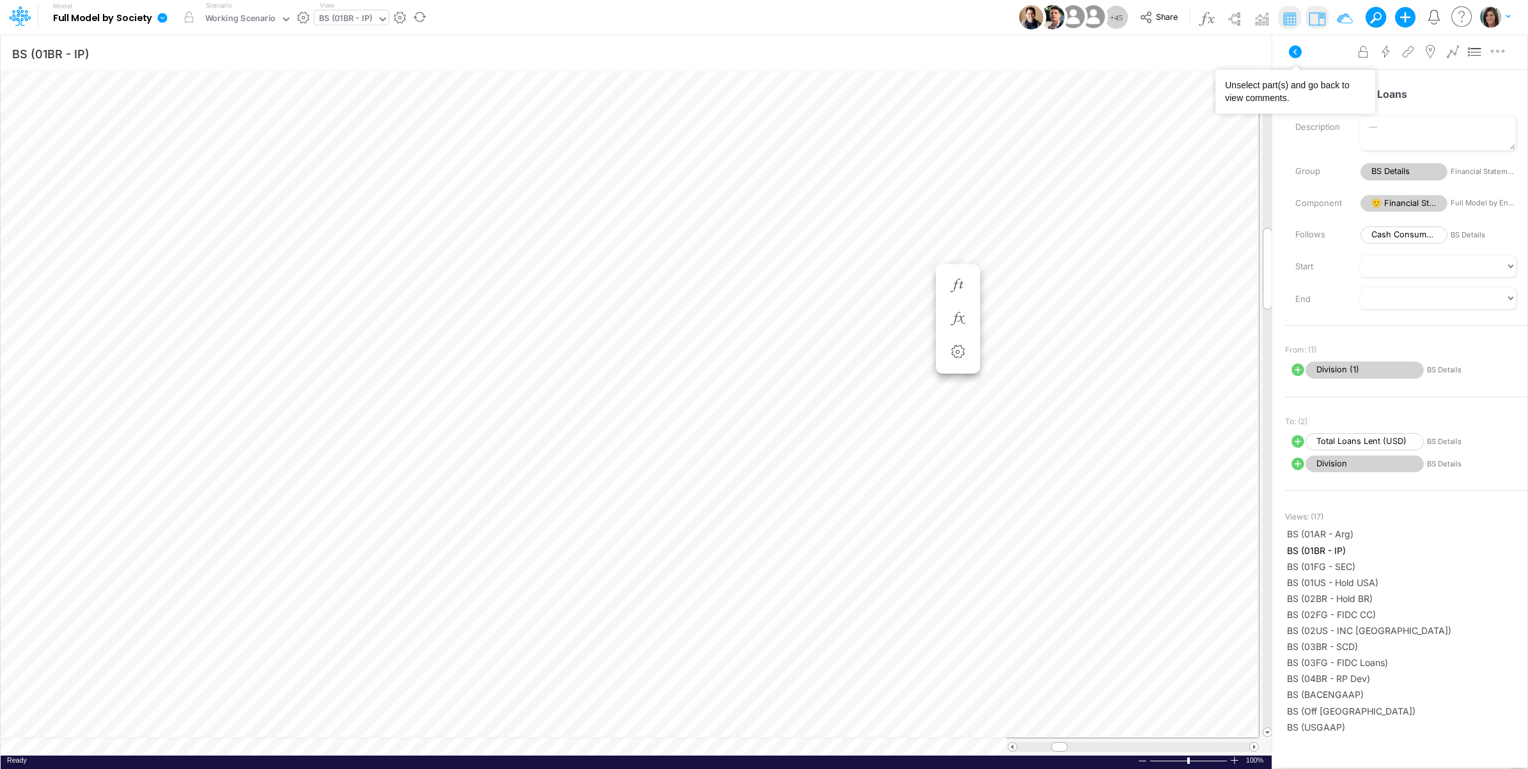
drag, startPoint x: 1298, startPoint y: 55, endPoint x: 1290, endPoint y: 58, distance: 8.9
click at [1297, 55] on icon at bounding box center [1295, 51] width 13 height 13
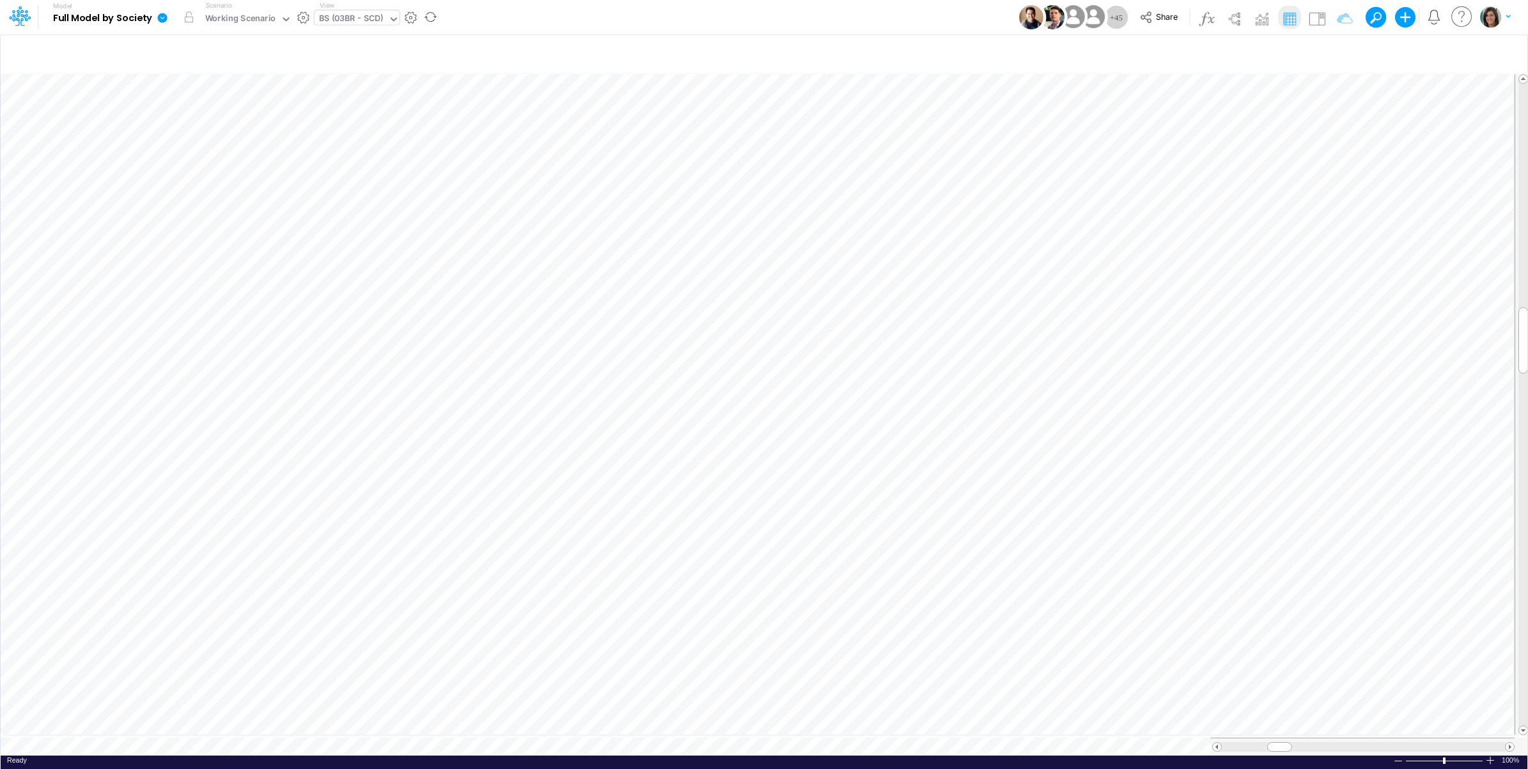
scroll to position [0, 1]
click at [247, 15] on div "Working Scenario" at bounding box center [240, 19] width 71 height 15
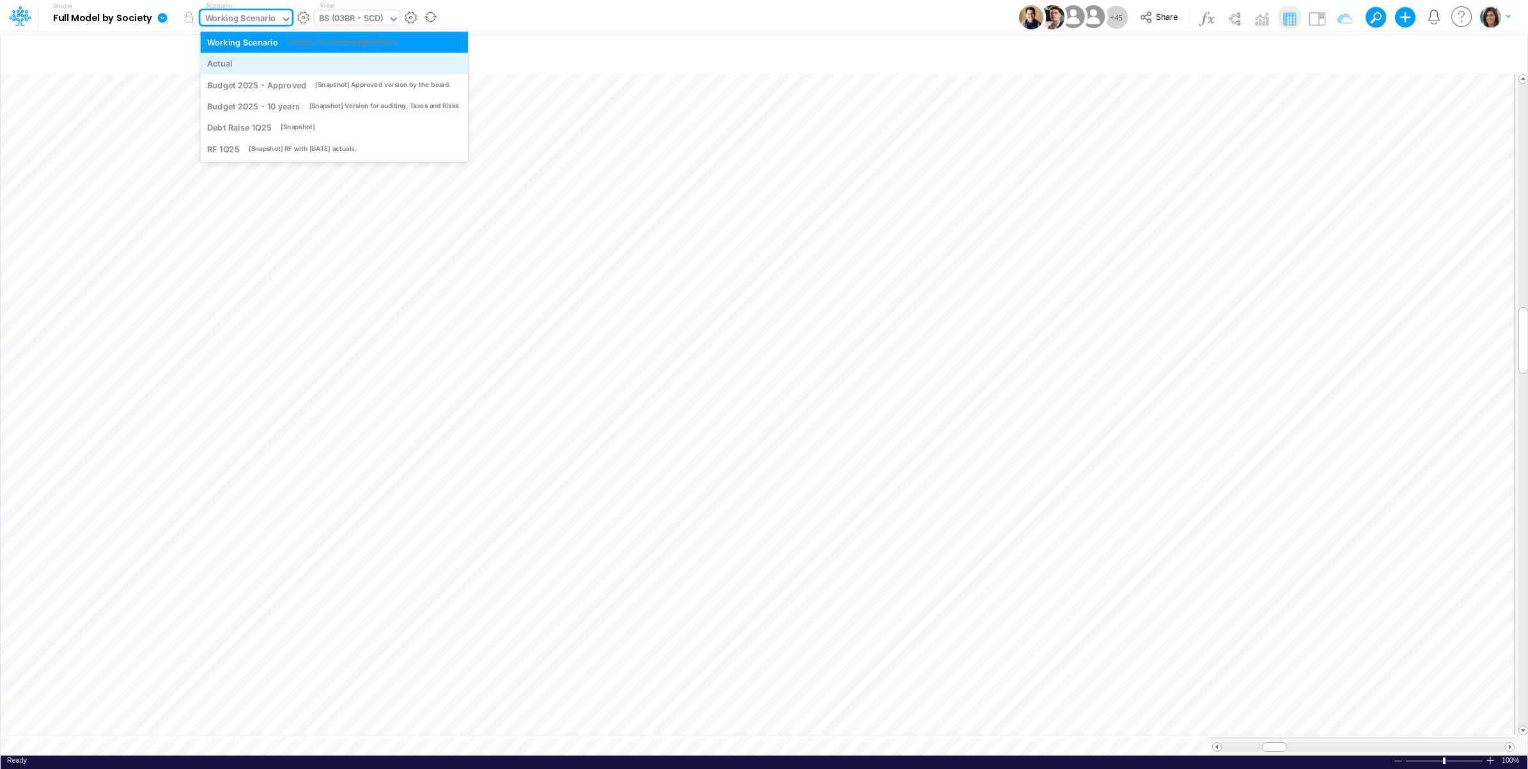
click at [247, 62] on div "Actual" at bounding box center [334, 64] width 254 height 12
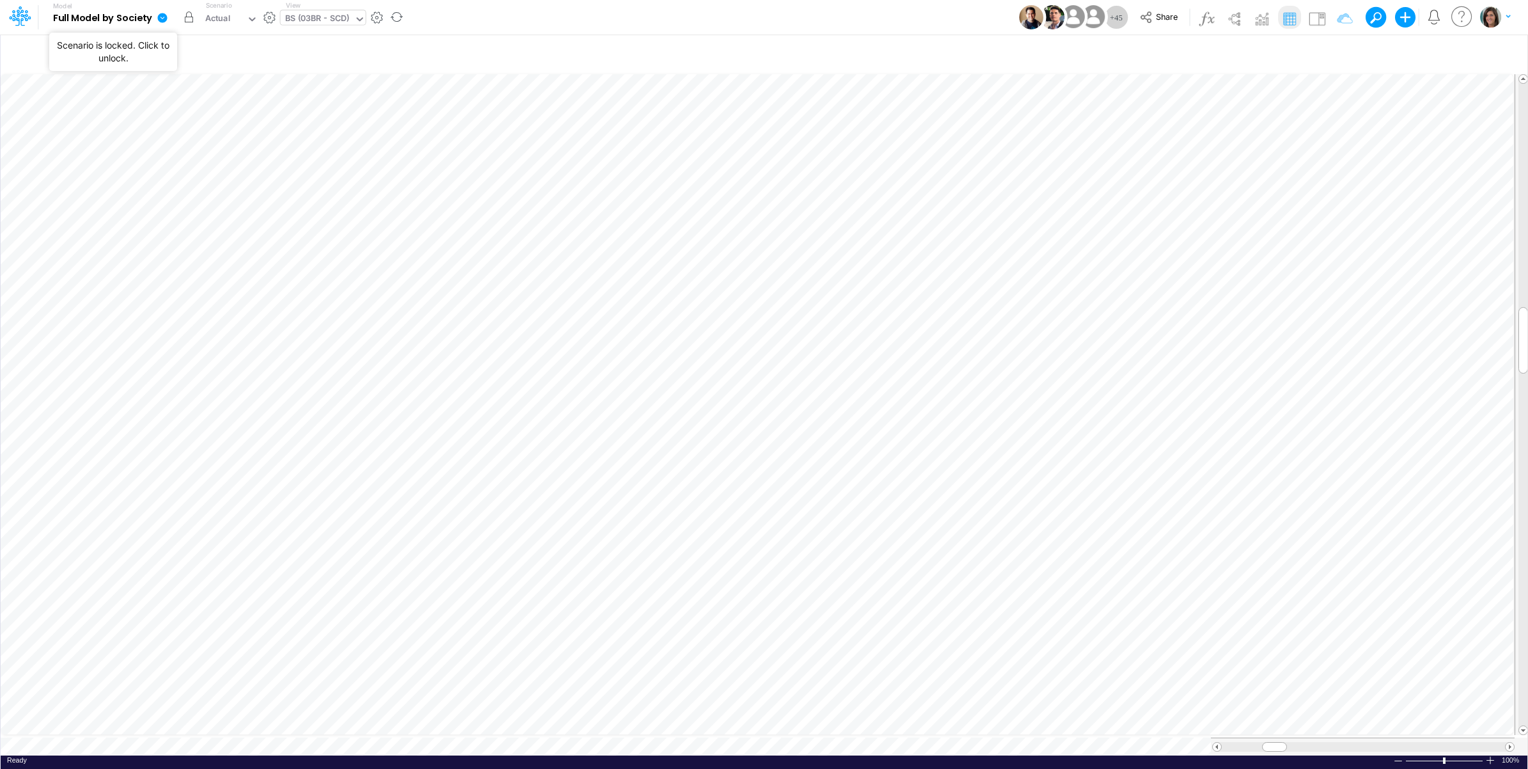
click at [189, 18] on button "button" at bounding box center [188, 17] width 23 height 23
click at [237, 23] on div "Actual" at bounding box center [223, 19] width 46 height 19
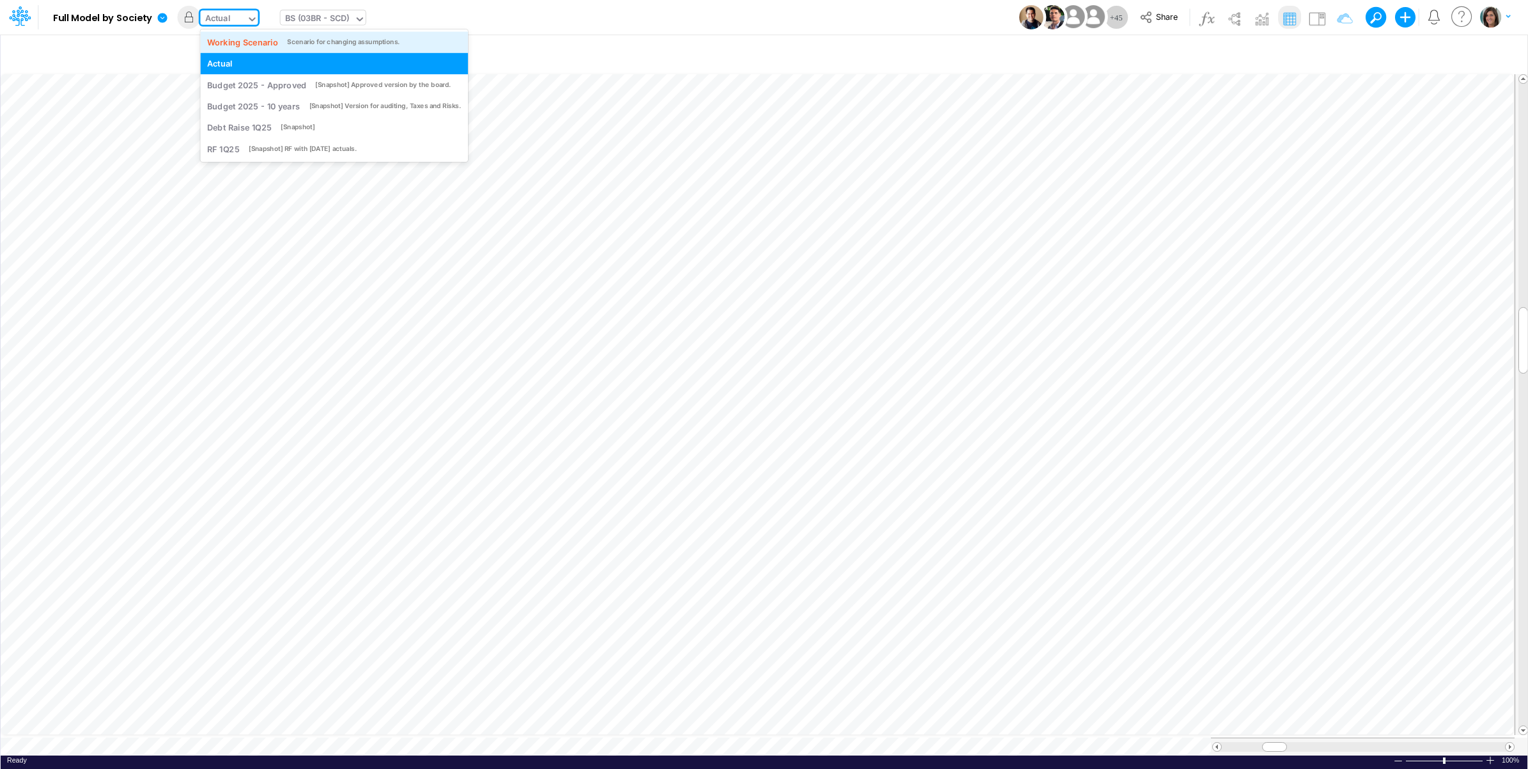
click at [251, 45] on div "Working Scenario" at bounding box center [242, 42] width 71 height 12
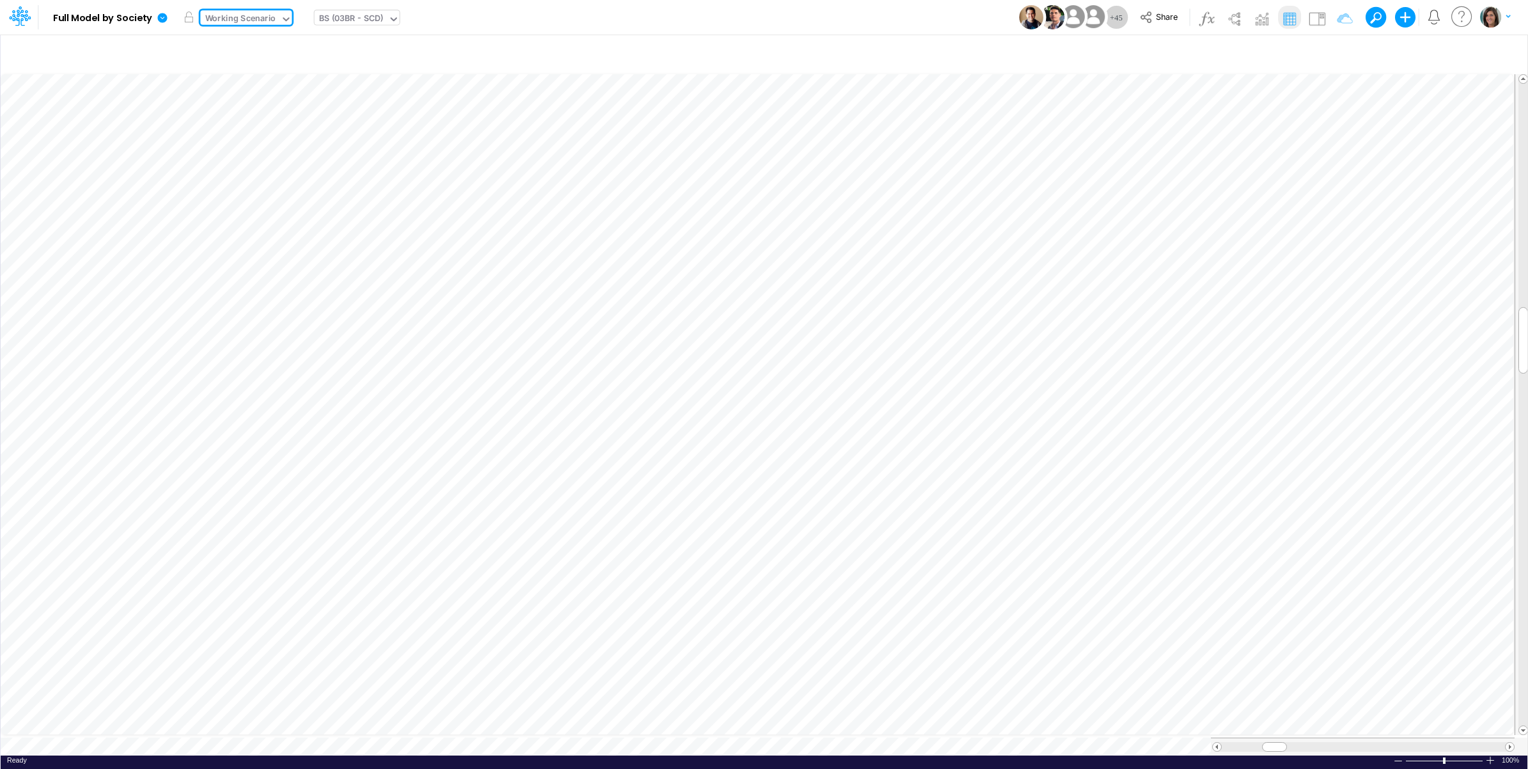
click at [542, 17] on div "Model Full Model by Society Edit model settings Duplicate Import QuickBooks Qui…" at bounding box center [765, 17] width 1376 height 35
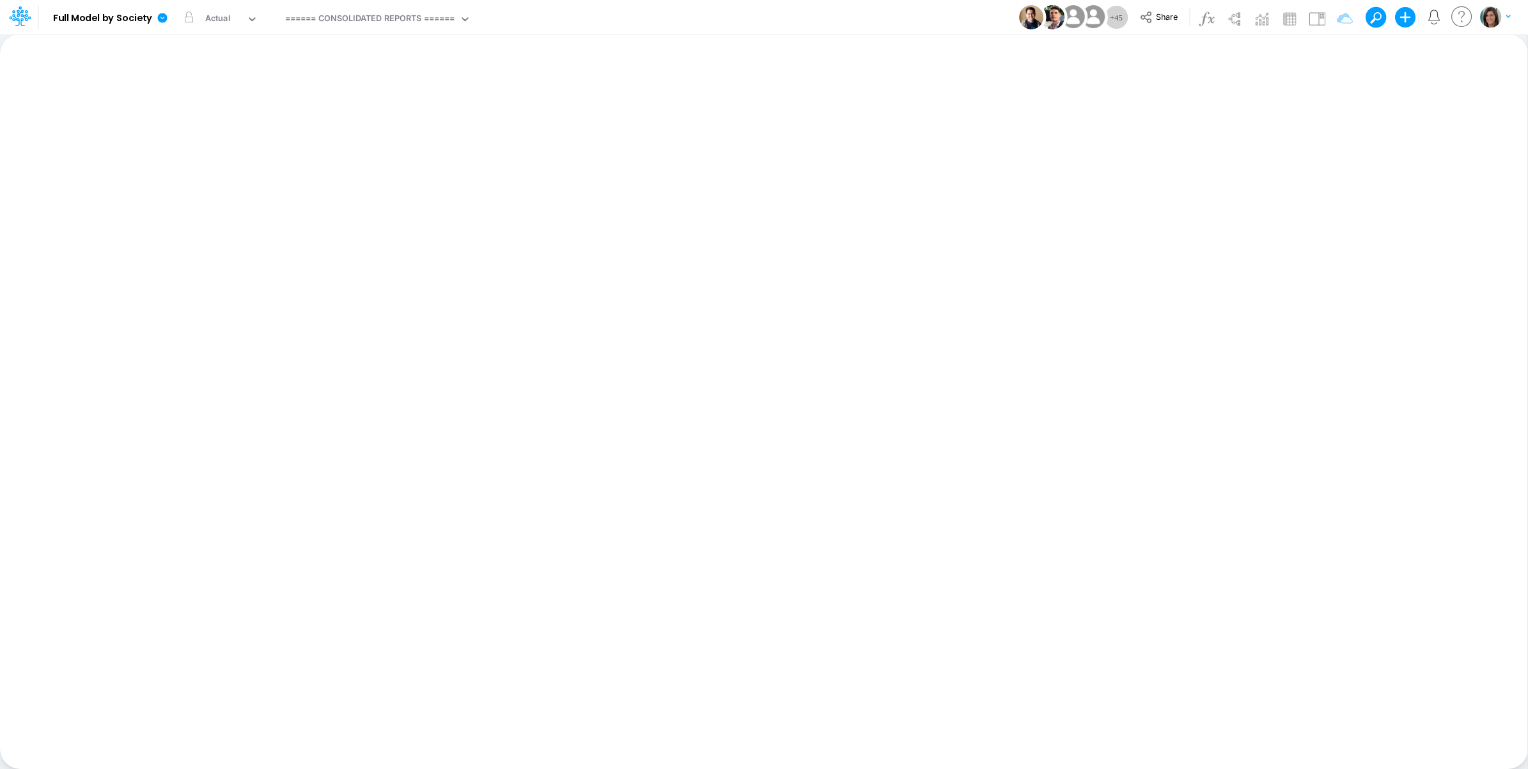
click at [692, 12] on div "Model Full Model by Society Edit model settings Duplicate Import QuickBooks Qui…" at bounding box center [765, 17] width 1376 height 35
click at [157, 22] on icon at bounding box center [163, 18] width 12 height 12
click at [205, 130] on button "View model info" at bounding box center [227, 133] width 137 height 20
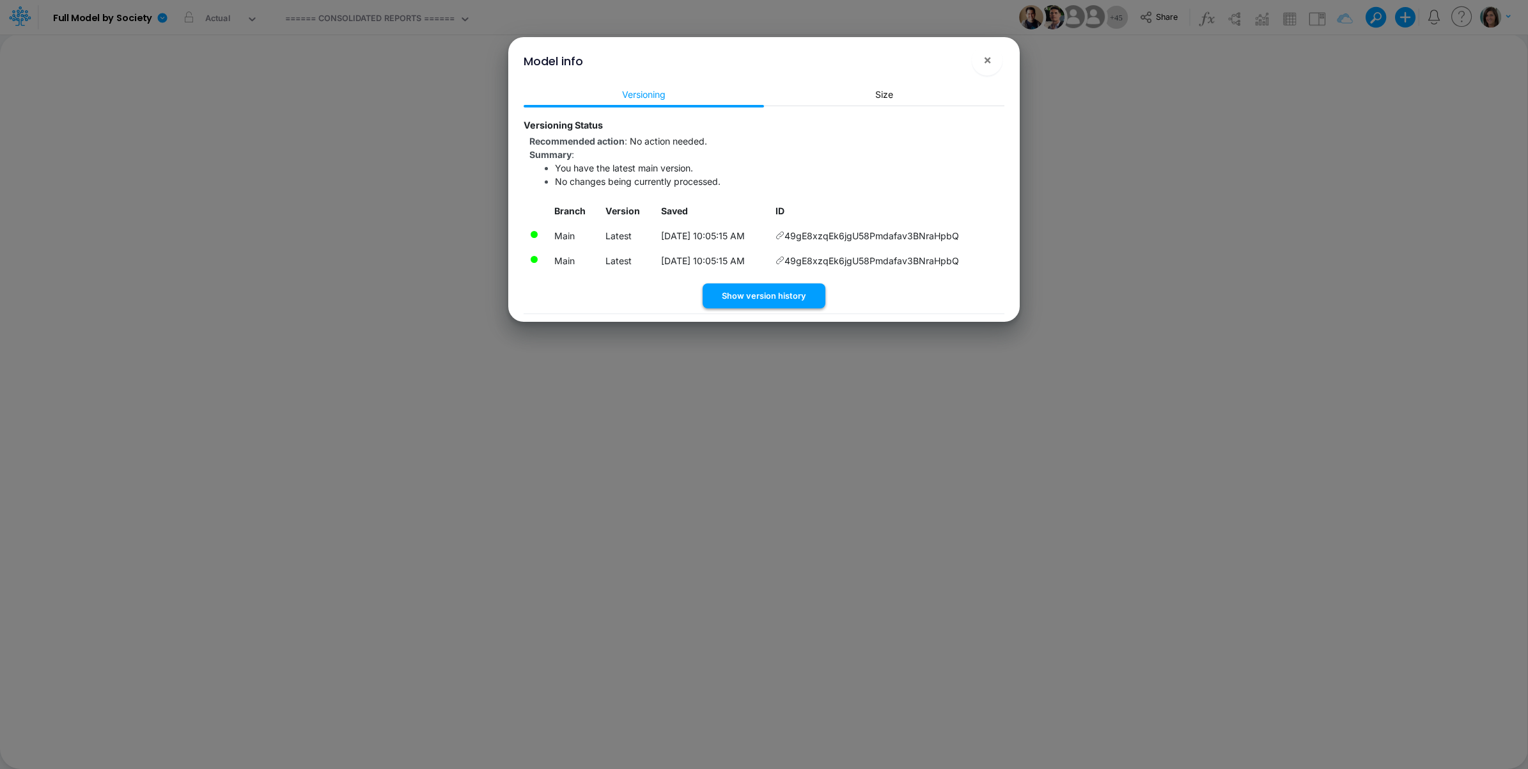
click at [773, 297] on button "Show version history" at bounding box center [764, 295] width 123 height 25
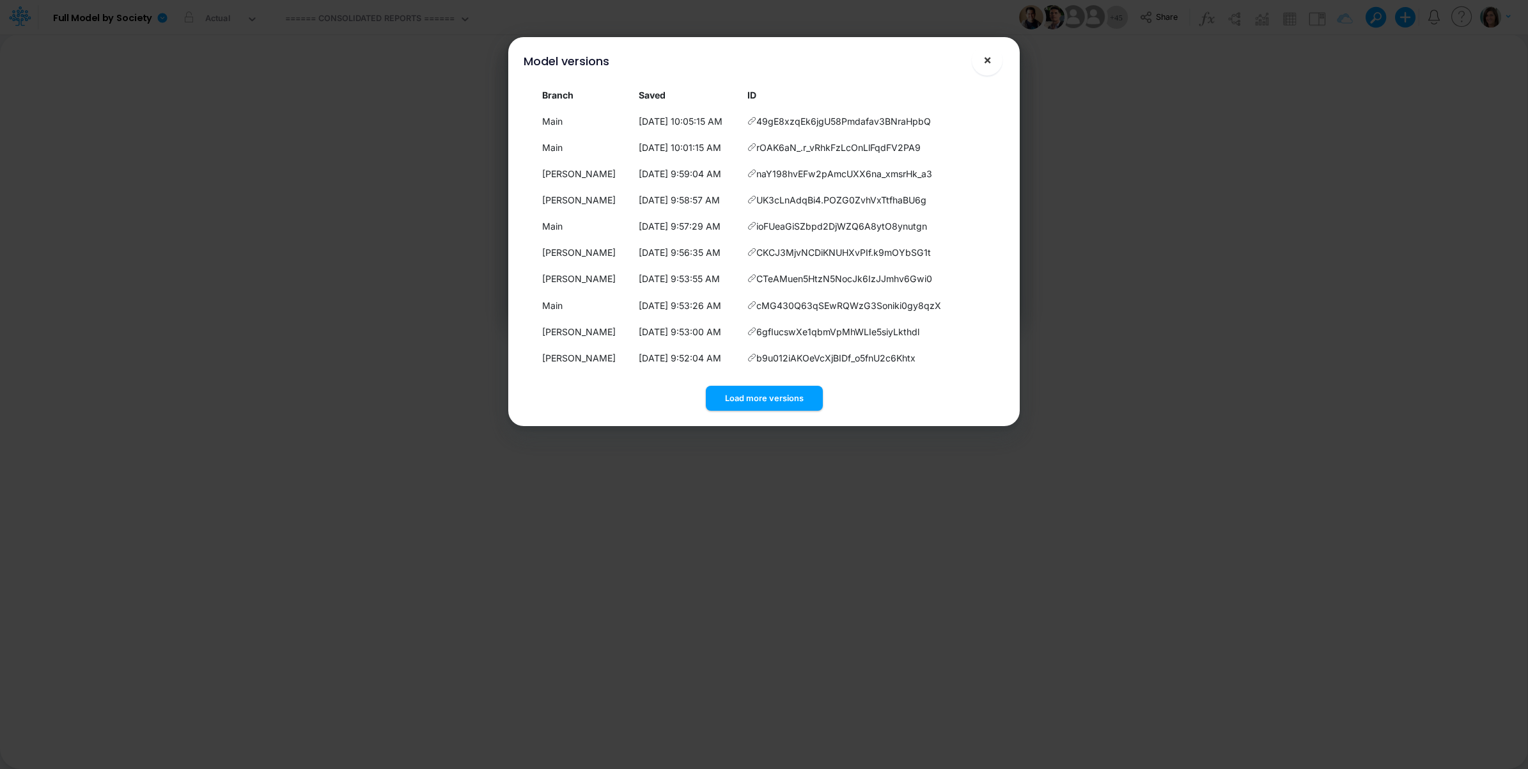
click at [986, 64] on span "×" at bounding box center [988, 59] width 8 height 15
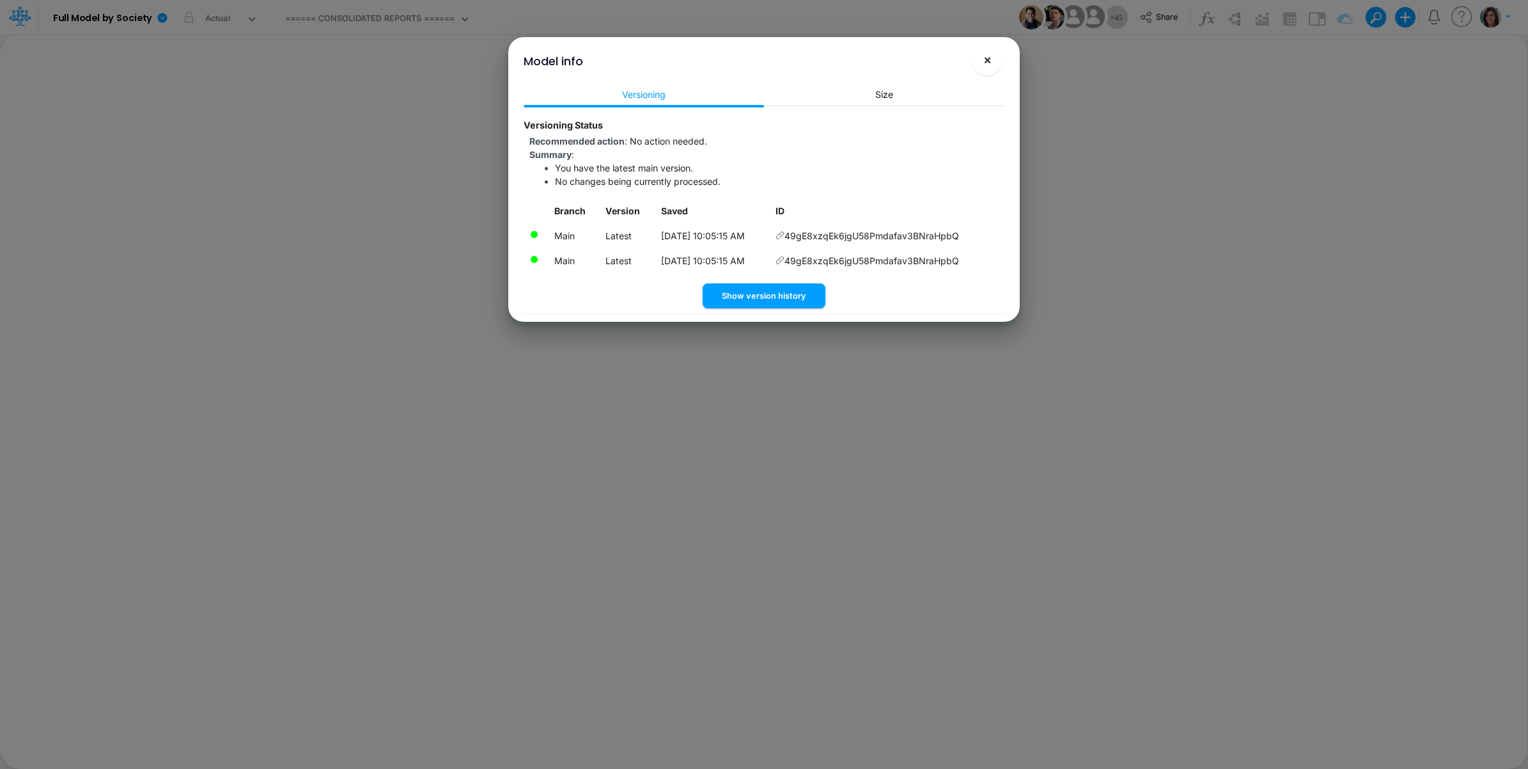
click at [976, 59] on button "×" at bounding box center [987, 60] width 31 height 31
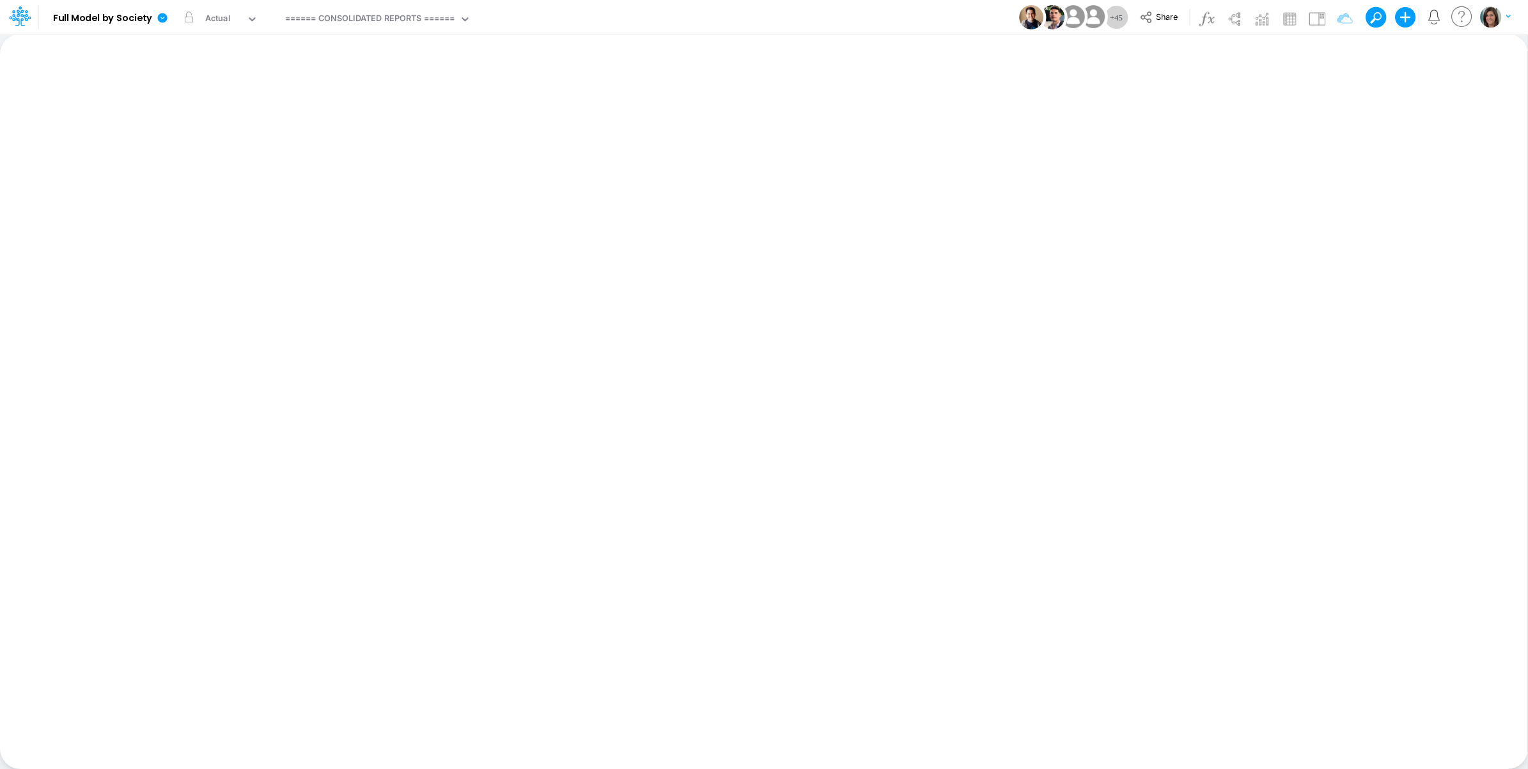
click at [602, 20] on div "Model Full Model by Society Edit model settings Duplicate Import QuickBooks Qui…" at bounding box center [765, 17] width 1376 height 35
click at [165, 20] on icon at bounding box center [163, 18] width 10 height 10
click at [670, 10] on div "Model Full Model by Society Edit model settings Duplicate Import QuickBooks Qui…" at bounding box center [765, 17] width 1376 height 35
click at [585, 16] on div "Model Full Model by Society Edit model settings Duplicate Import QuickBooks Qui…" at bounding box center [765, 17] width 1376 height 35
click at [162, 20] on icon at bounding box center [163, 18] width 10 height 10
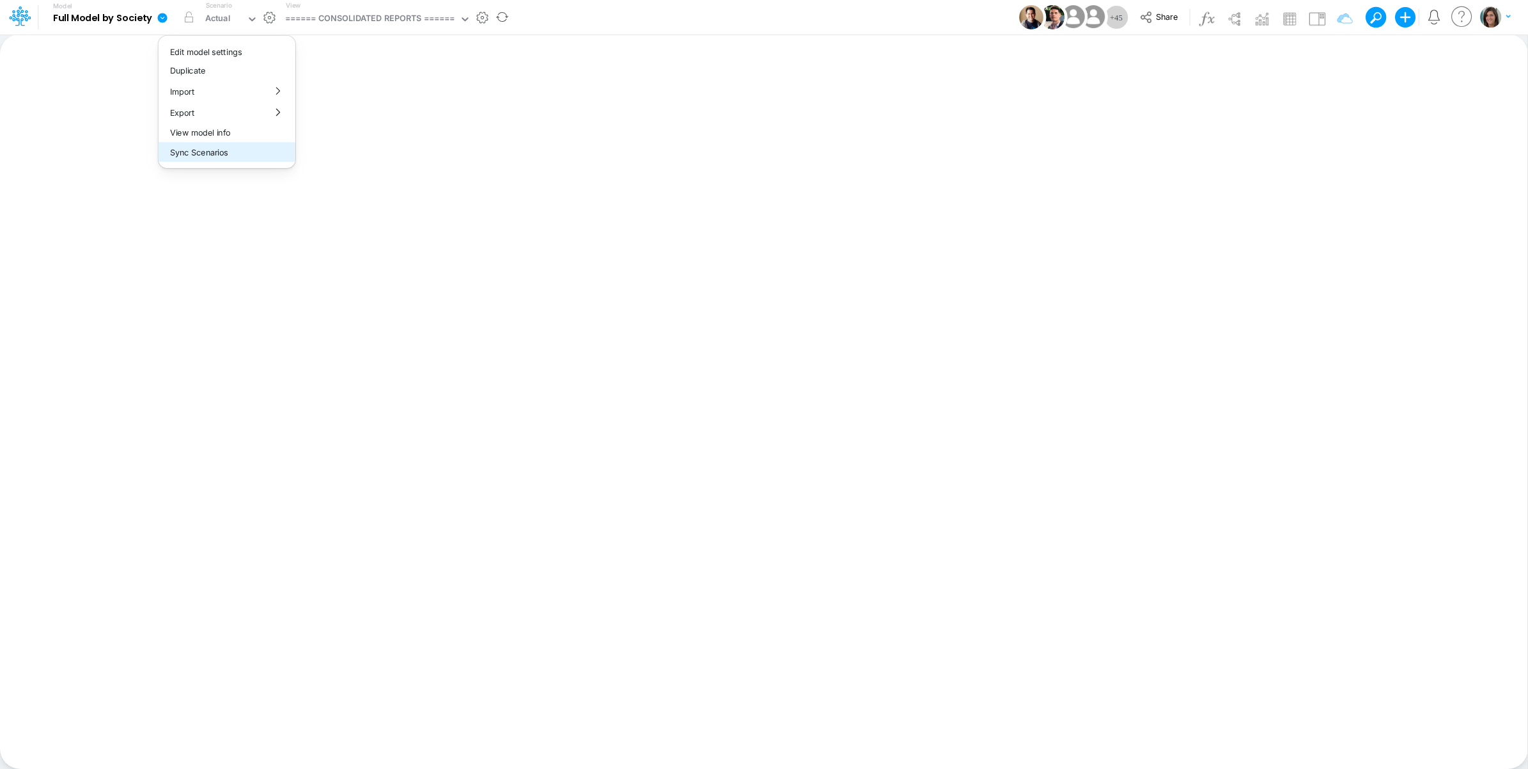
click at [182, 153] on button "Sync Scenarios" at bounding box center [227, 153] width 137 height 20
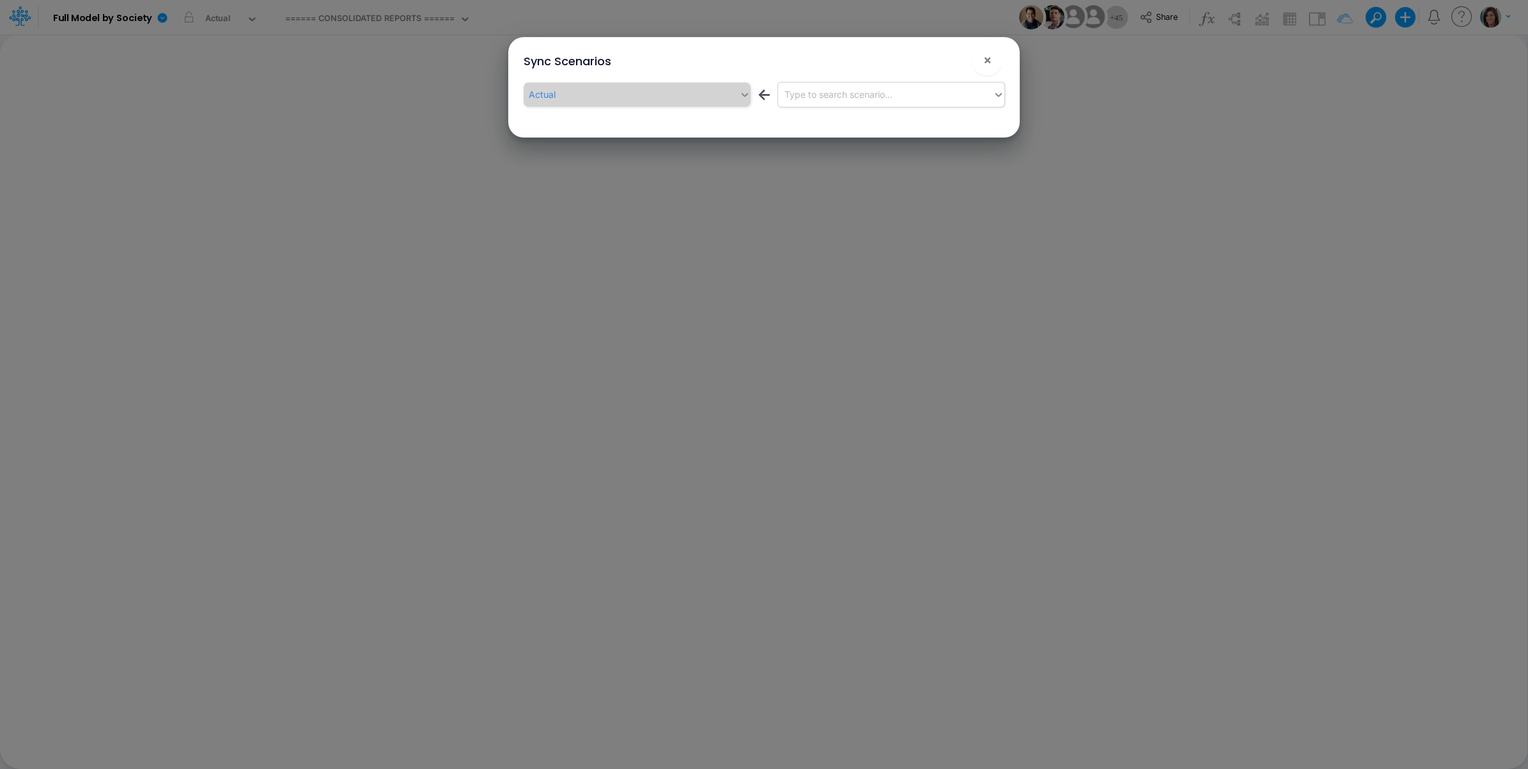
click at [837, 91] on div "Type to search scenario..." at bounding box center [839, 94] width 108 height 13
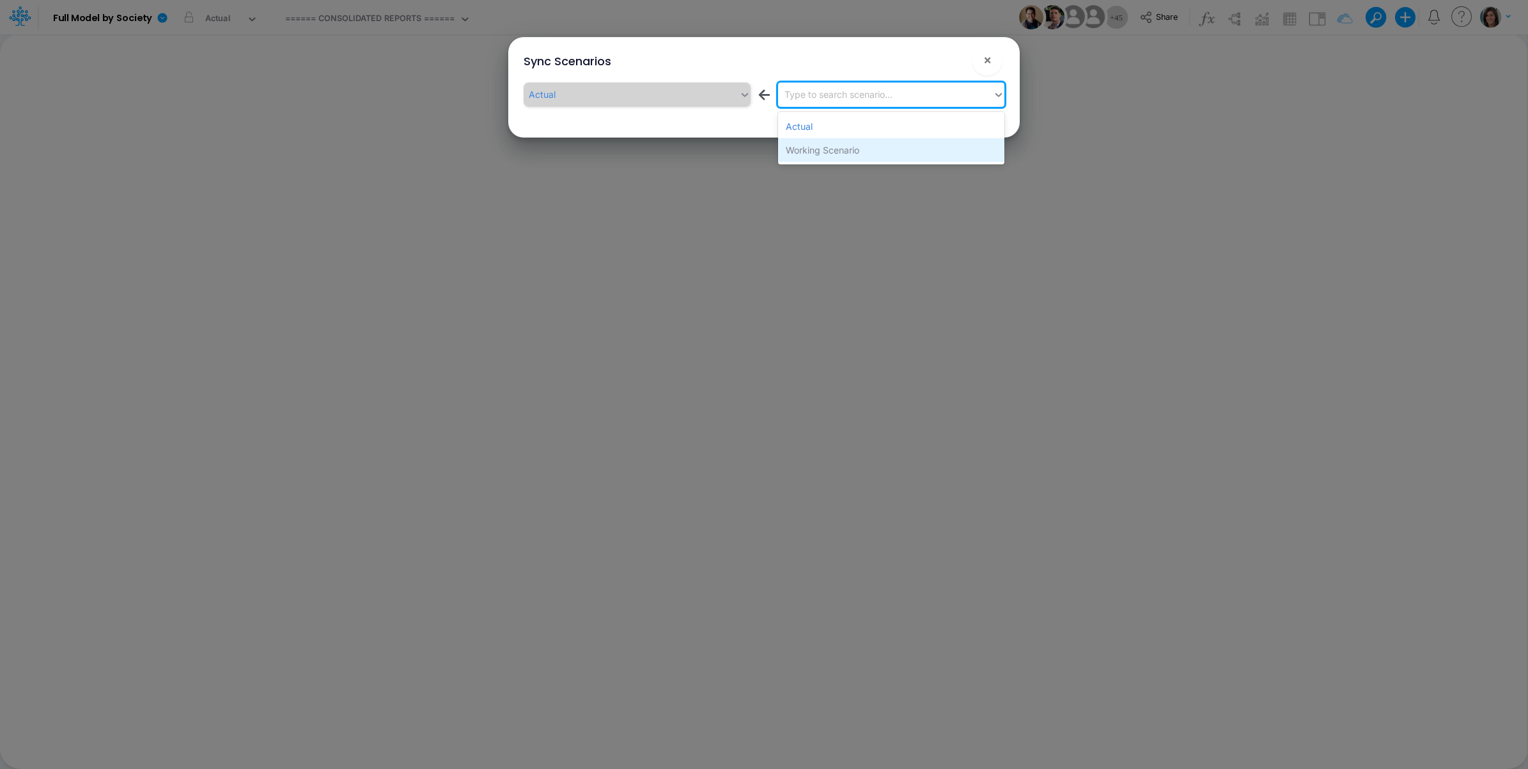
click at [830, 150] on div "Working Scenario" at bounding box center [891, 150] width 226 height 24
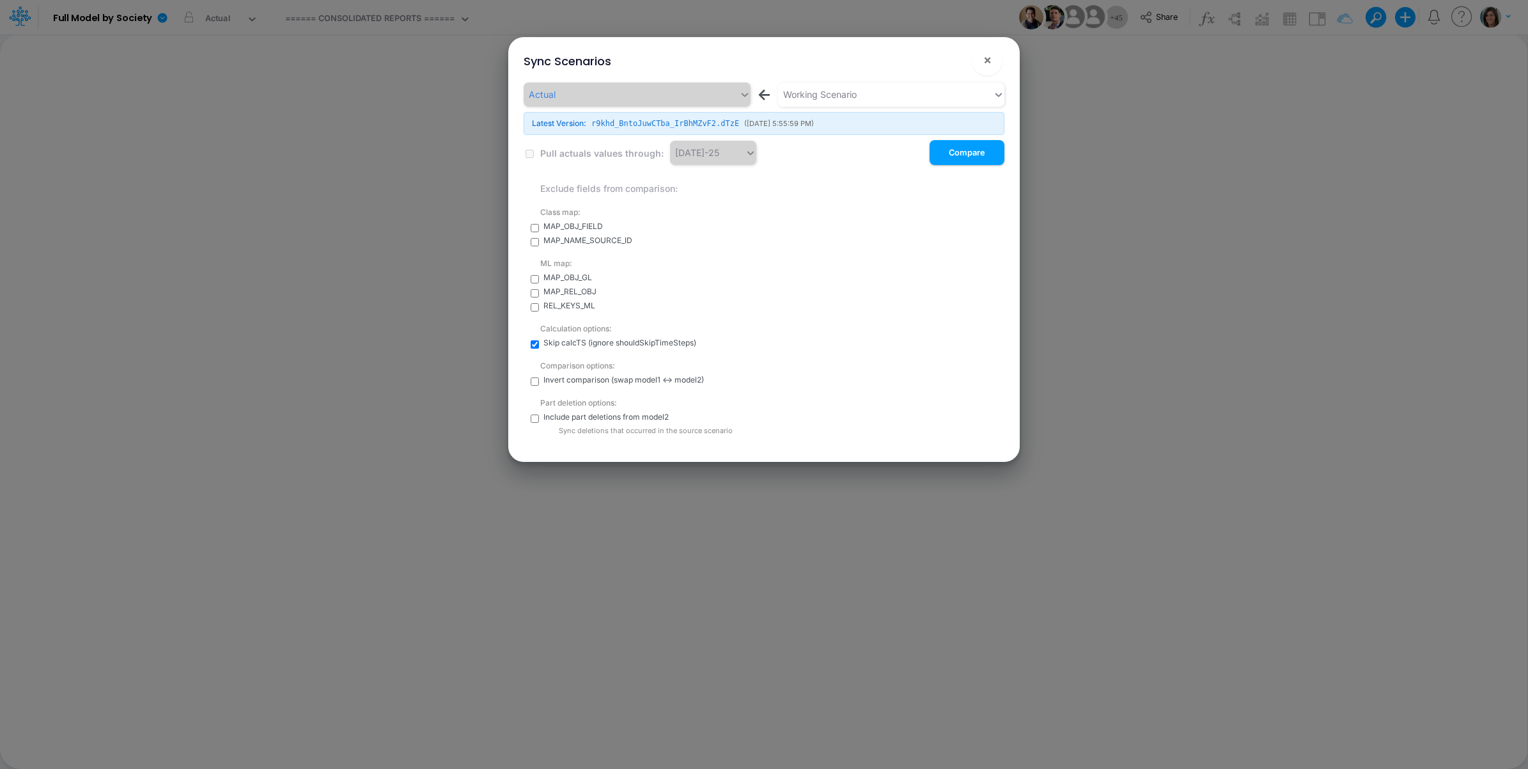
click at [534, 420] on input "checkbox" at bounding box center [535, 418] width 8 height 8
checkbox input "true"
click at [979, 155] on button "Compare" at bounding box center [967, 152] width 75 height 25
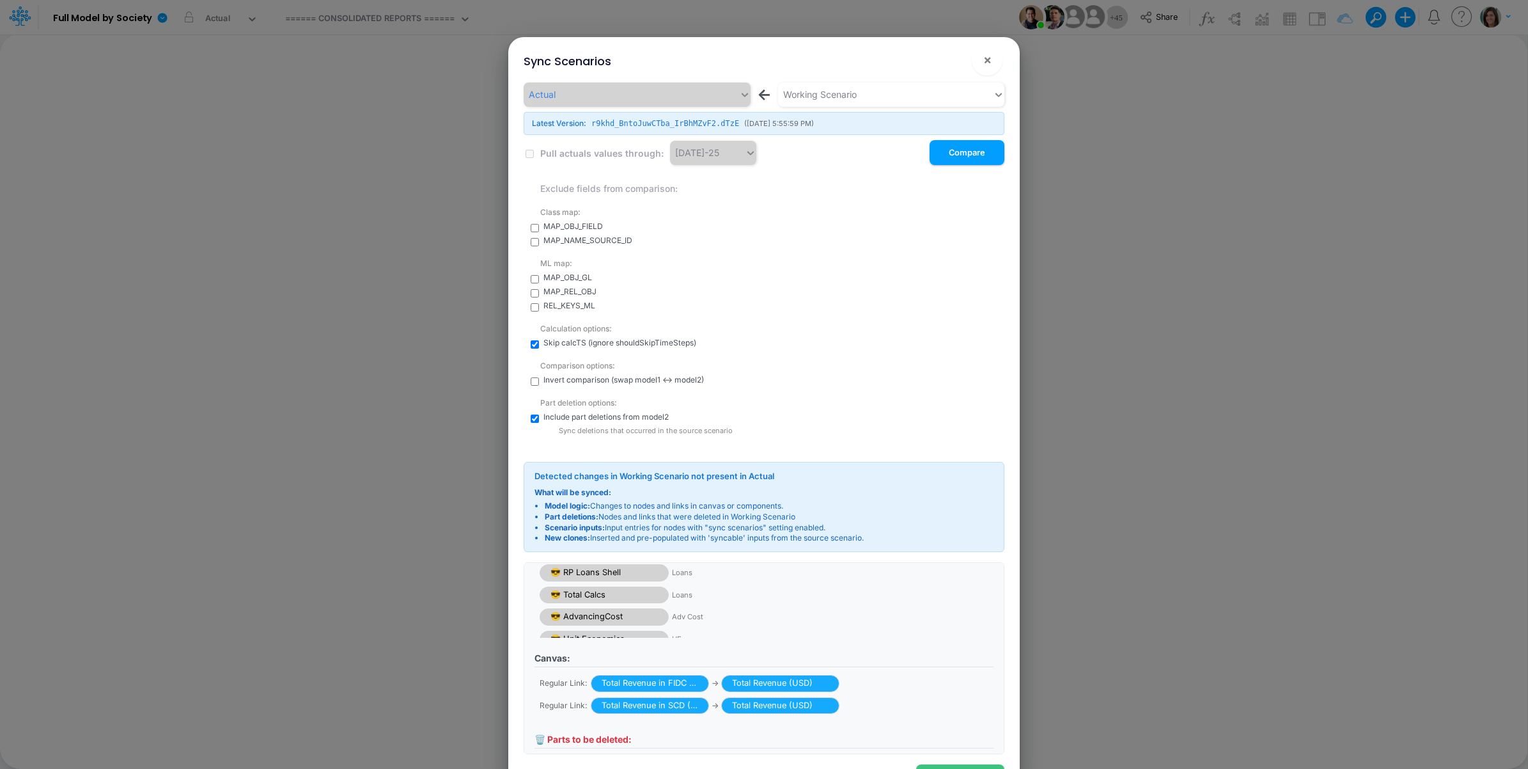
scroll to position [129, 0]
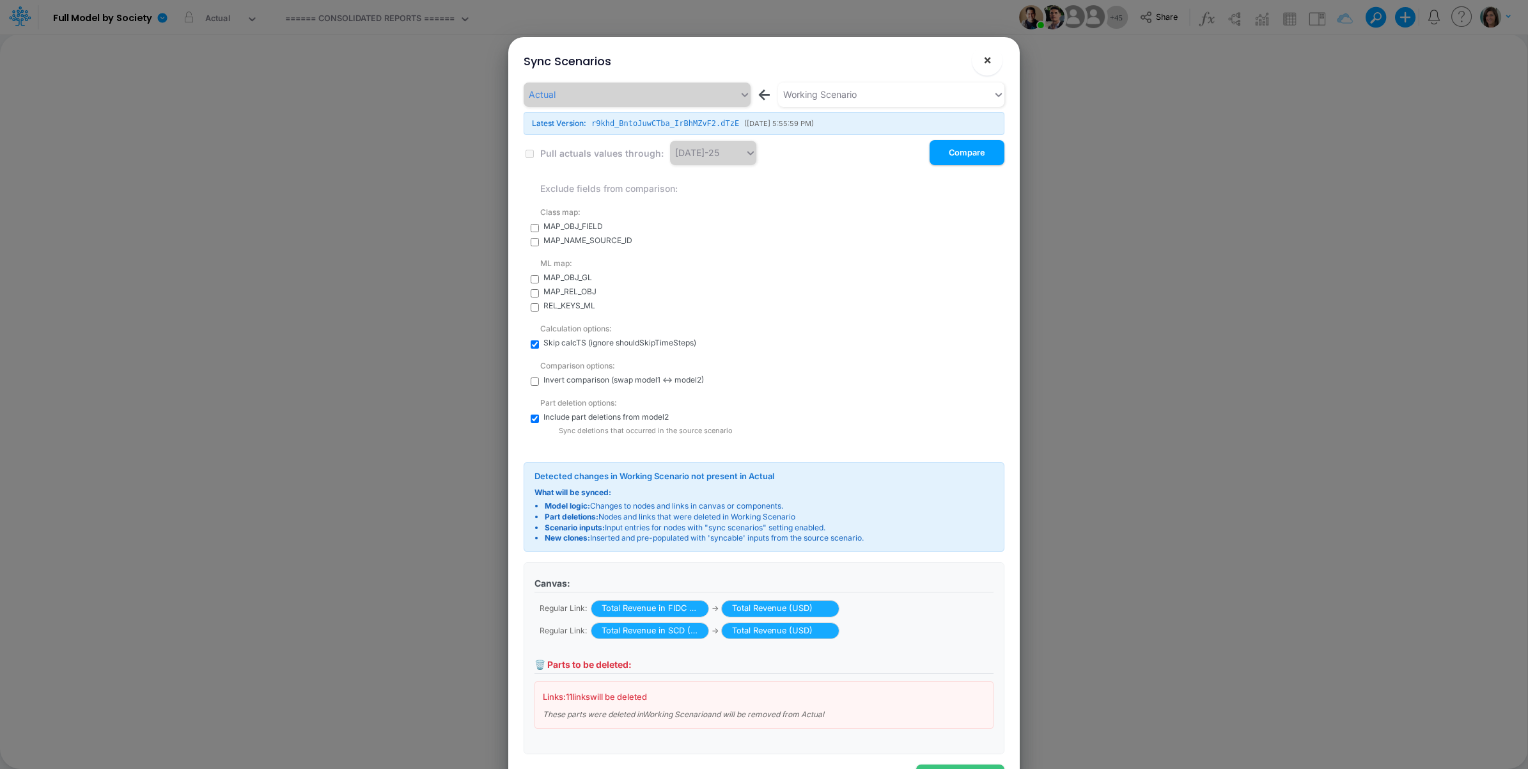
drag, startPoint x: 990, startPoint y: 64, endPoint x: 983, endPoint y: 66, distance: 7.3
click at [990, 64] on span "×" at bounding box center [988, 59] width 8 height 15
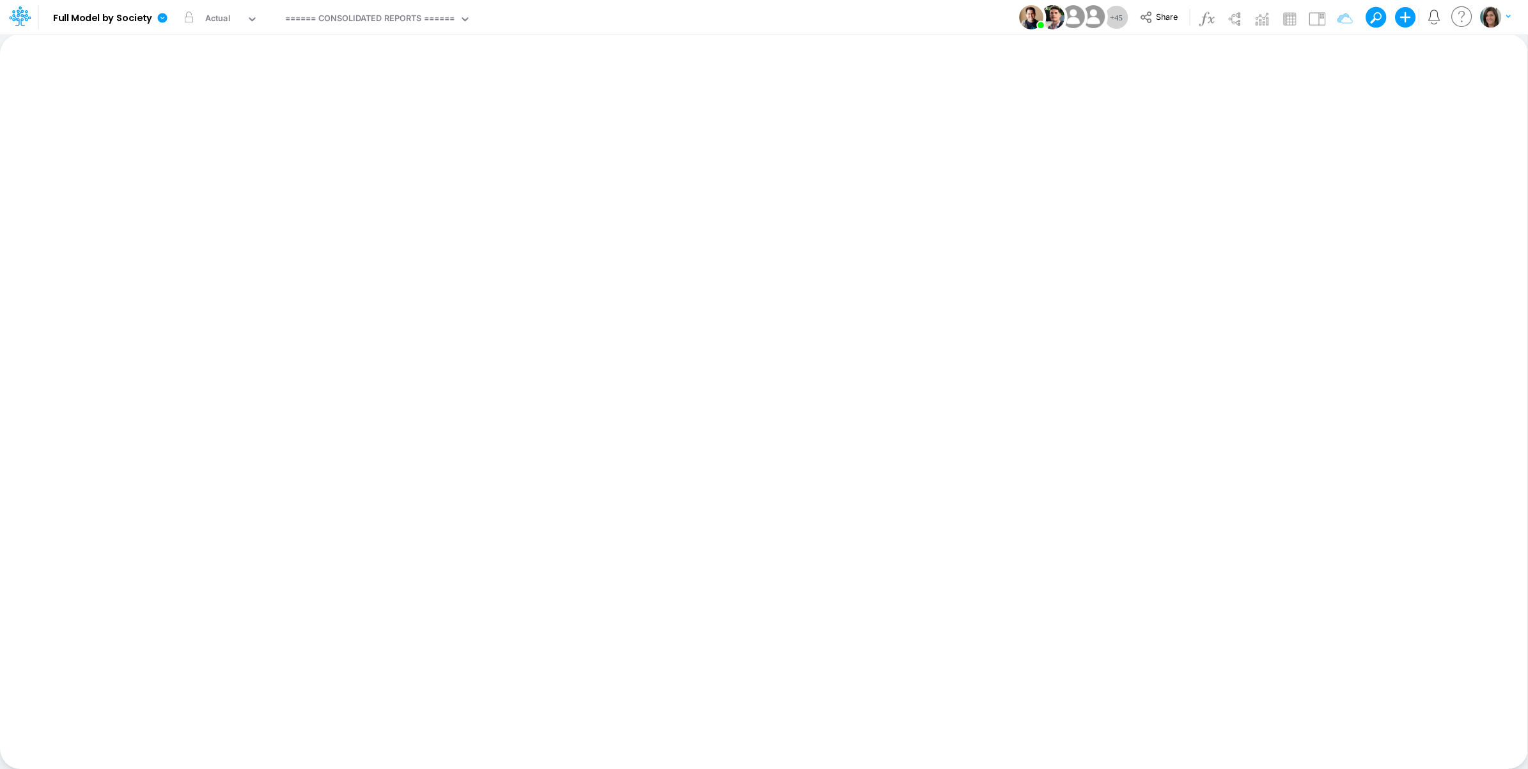
click at [830, 18] on div "Model Full Model by Society Edit model settings Duplicate Import QuickBooks Qui…" at bounding box center [765, 17] width 1376 height 35
click at [164, 18] on icon at bounding box center [163, 18] width 10 height 10
click at [244, 152] on button "Sync Scenarios" at bounding box center [227, 153] width 137 height 20
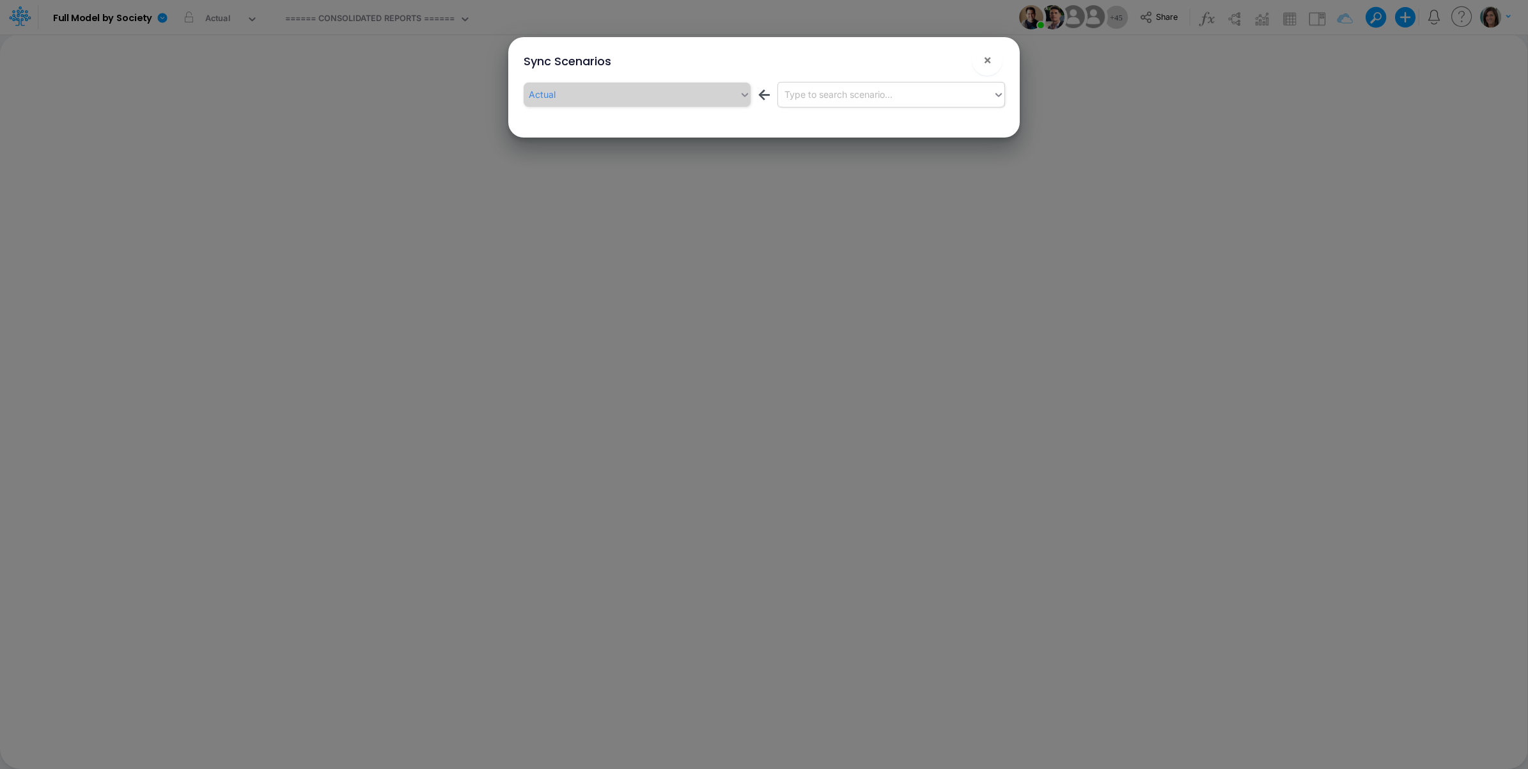
click at [913, 95] on div "Type to search scenario..." at bounding box center [886, 94] width 216 height 21
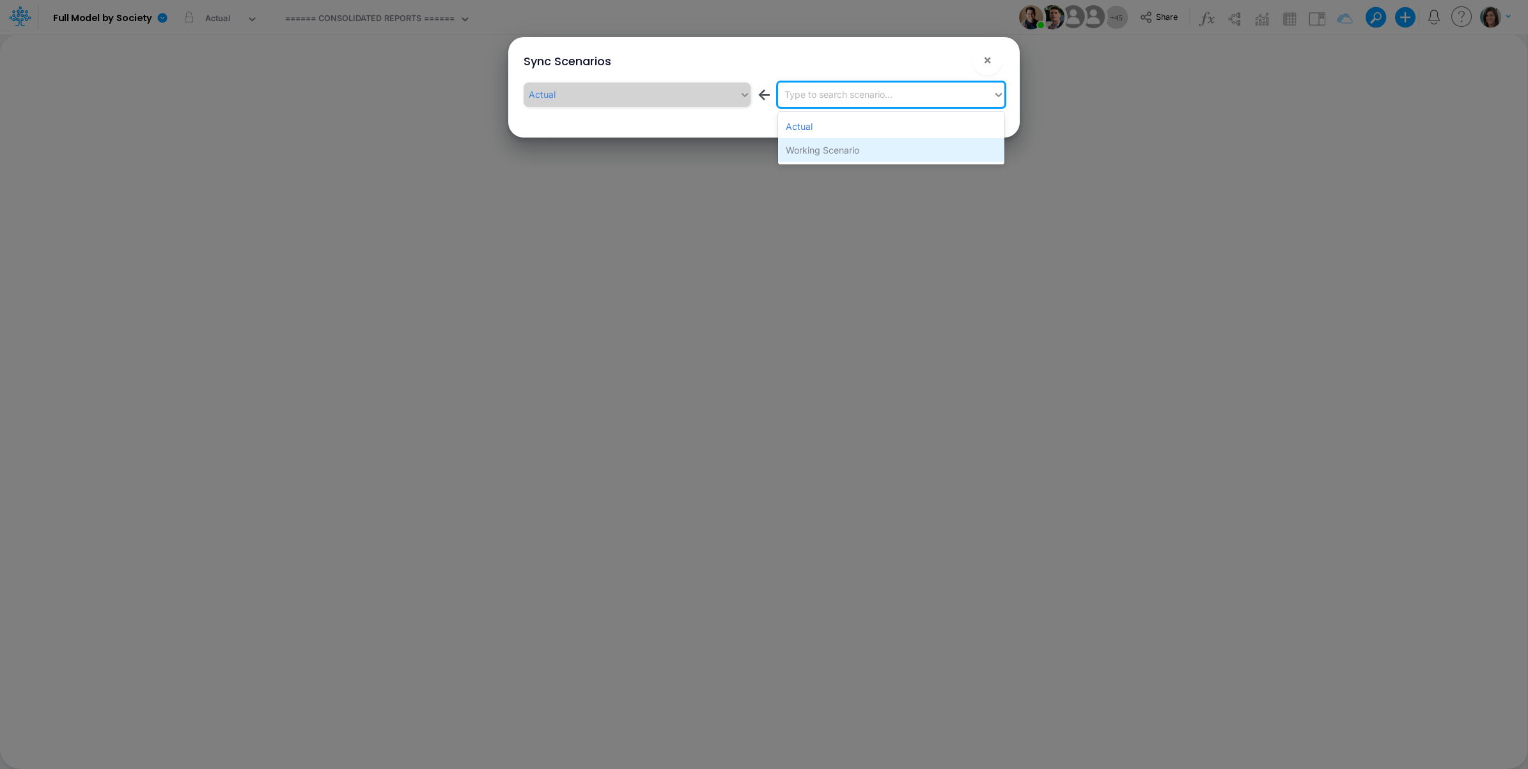
click at [887, 144] on div "Working Scenario" at bounding box center [891, 150] width 226 height 24
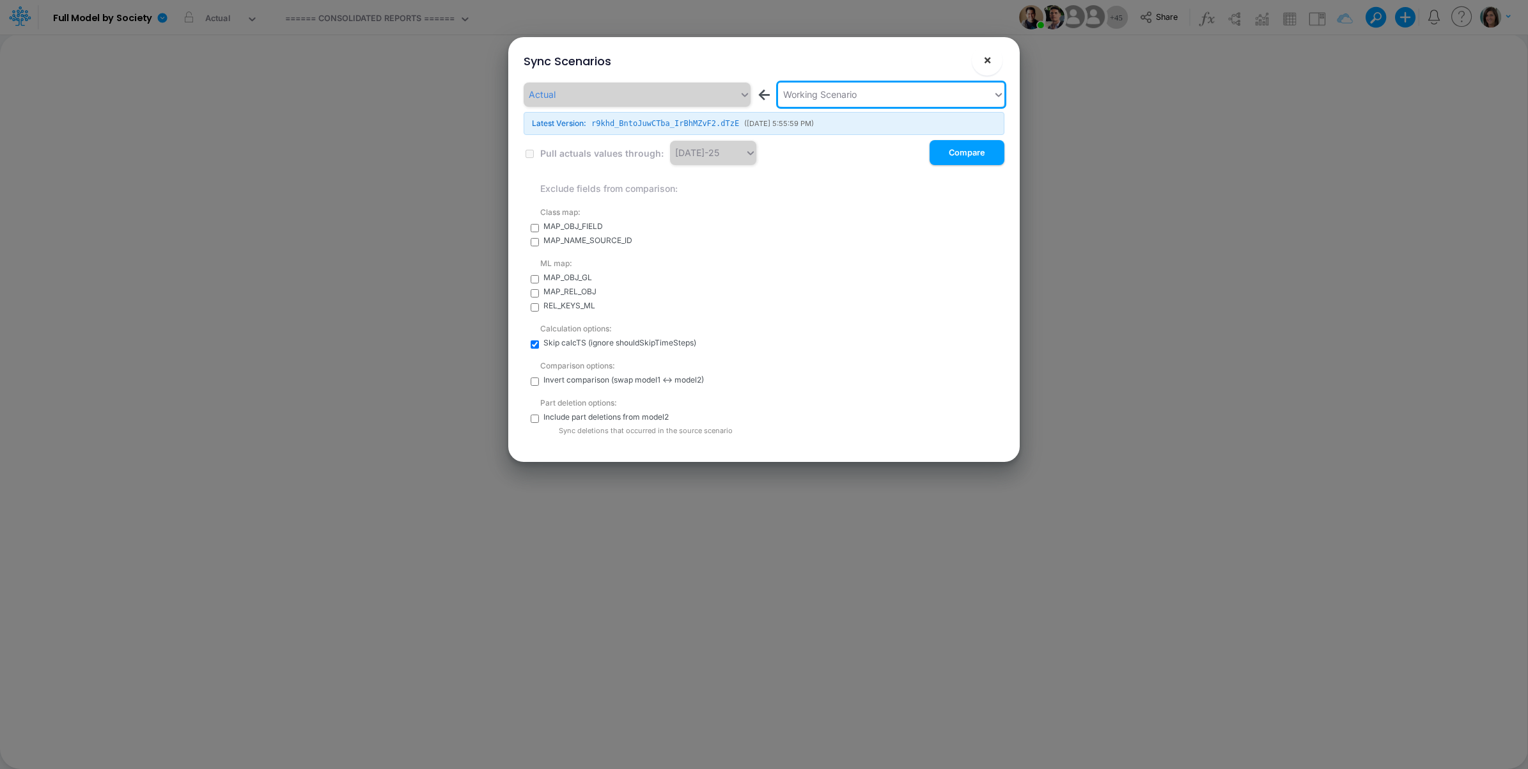
click at [982, 61] on button "×" at bounding box center [987, 60] width 31 height 31
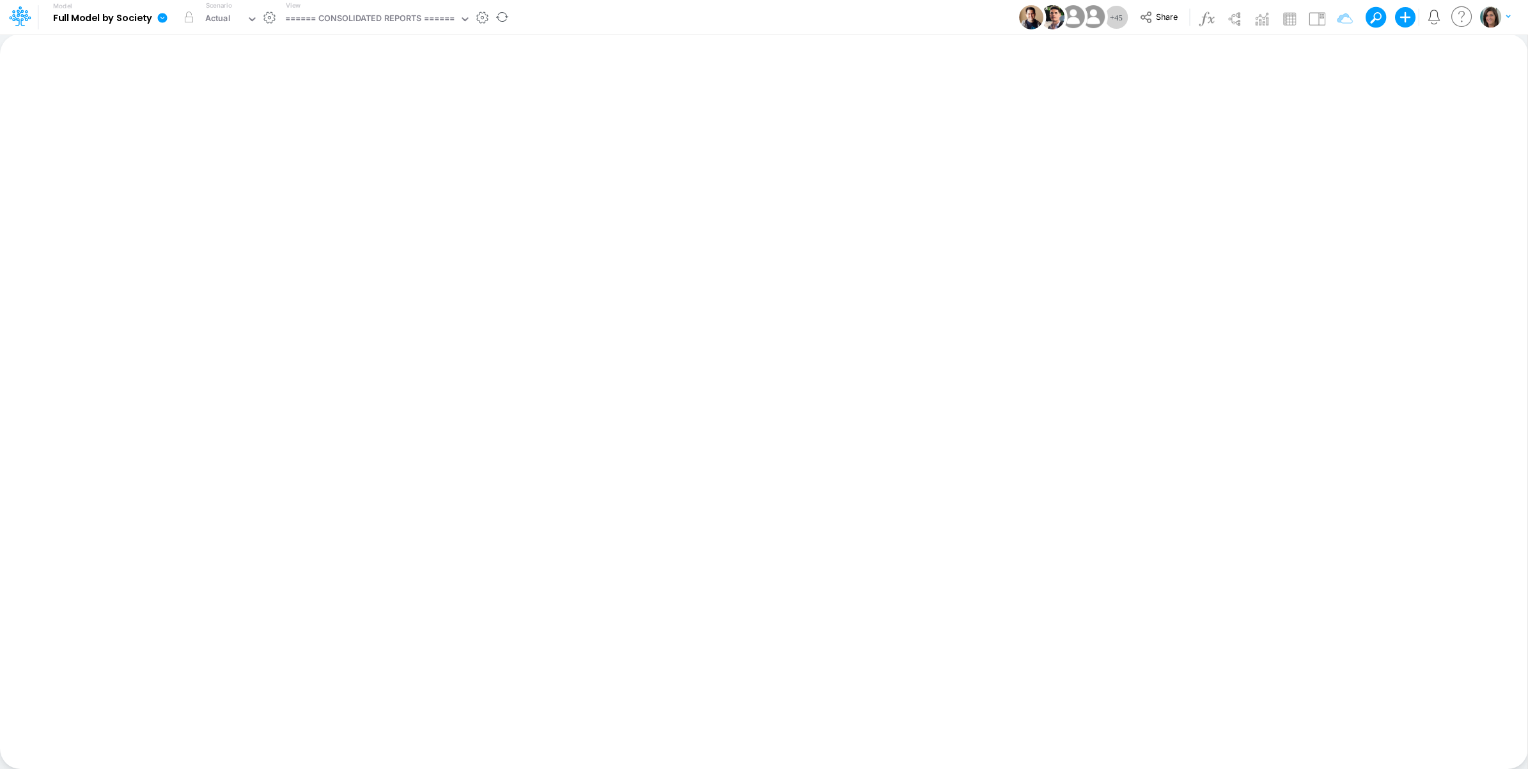
click at [165, 19] on icon at bounding box center [163, 18] width 10 height 10
click at [207, 136] on button "View model info" at bounding box center [227, 133] width 137 height 20
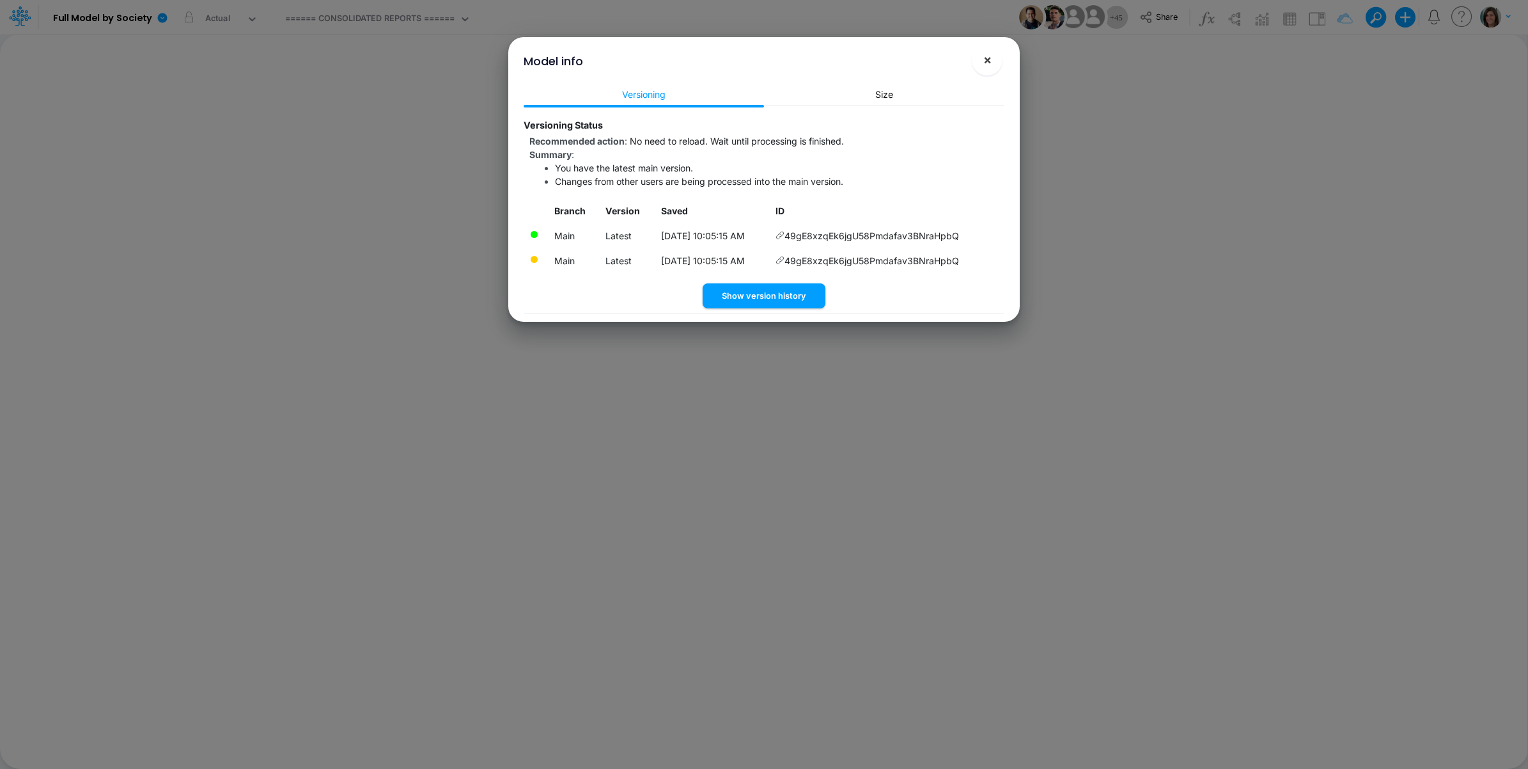
click at [986, 55] on span "×" at bounding box center [988, 59] width 8 height 15
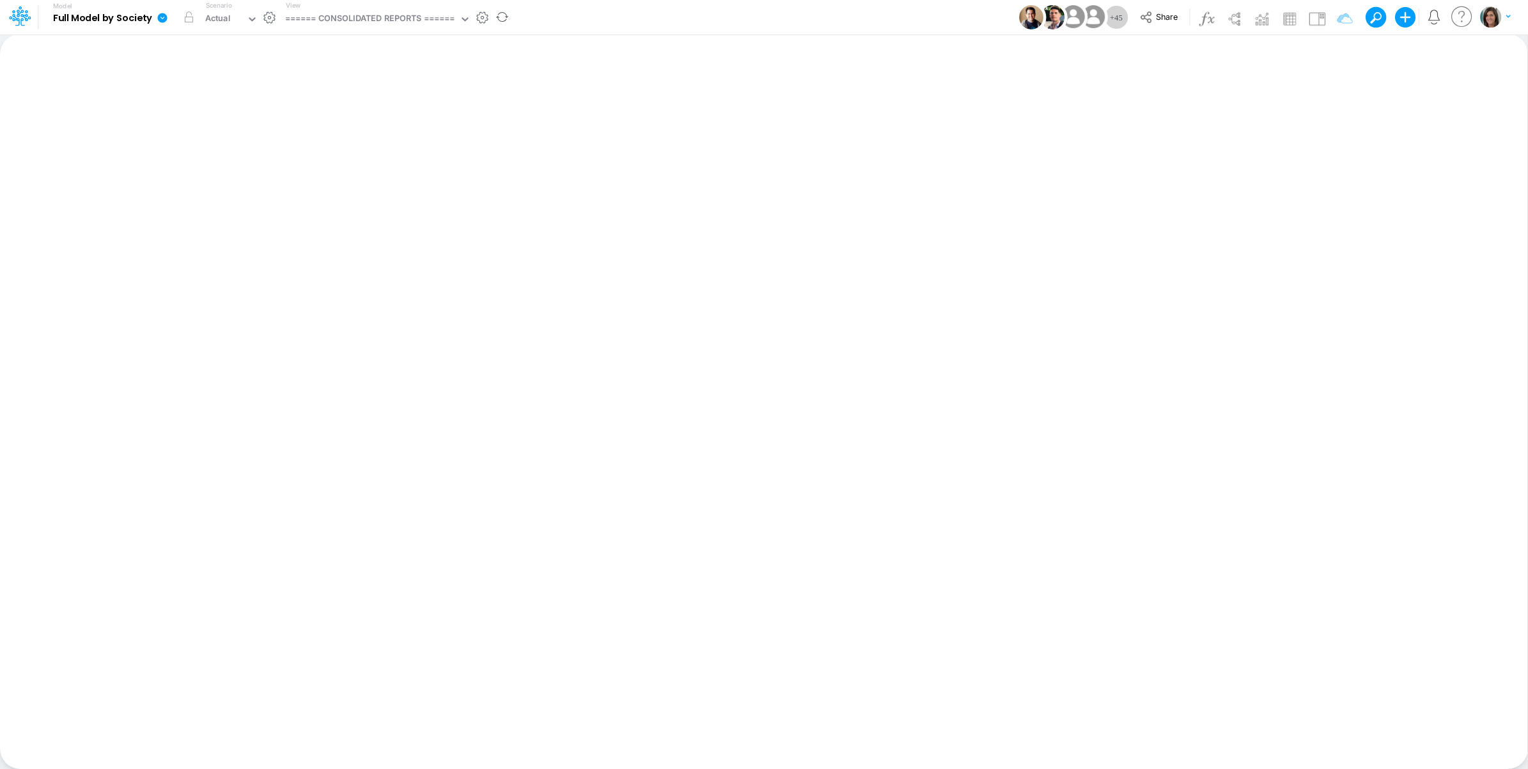
click at [159, 22] on icon at bounding box center [163, 18] width 12 height 12
click at [256, 129] on button "View model info" at bounding box center [227, 133] width 137 height 20
click at [165, 23] on icon at bounding box center [163, 18] width 12 height 12
click at [164, 14] on icon at bounding box center [163, 18] width 10 height 10
click at [187, 131] on button "View model info" at bounding box center [227, 133] width 137 height 20
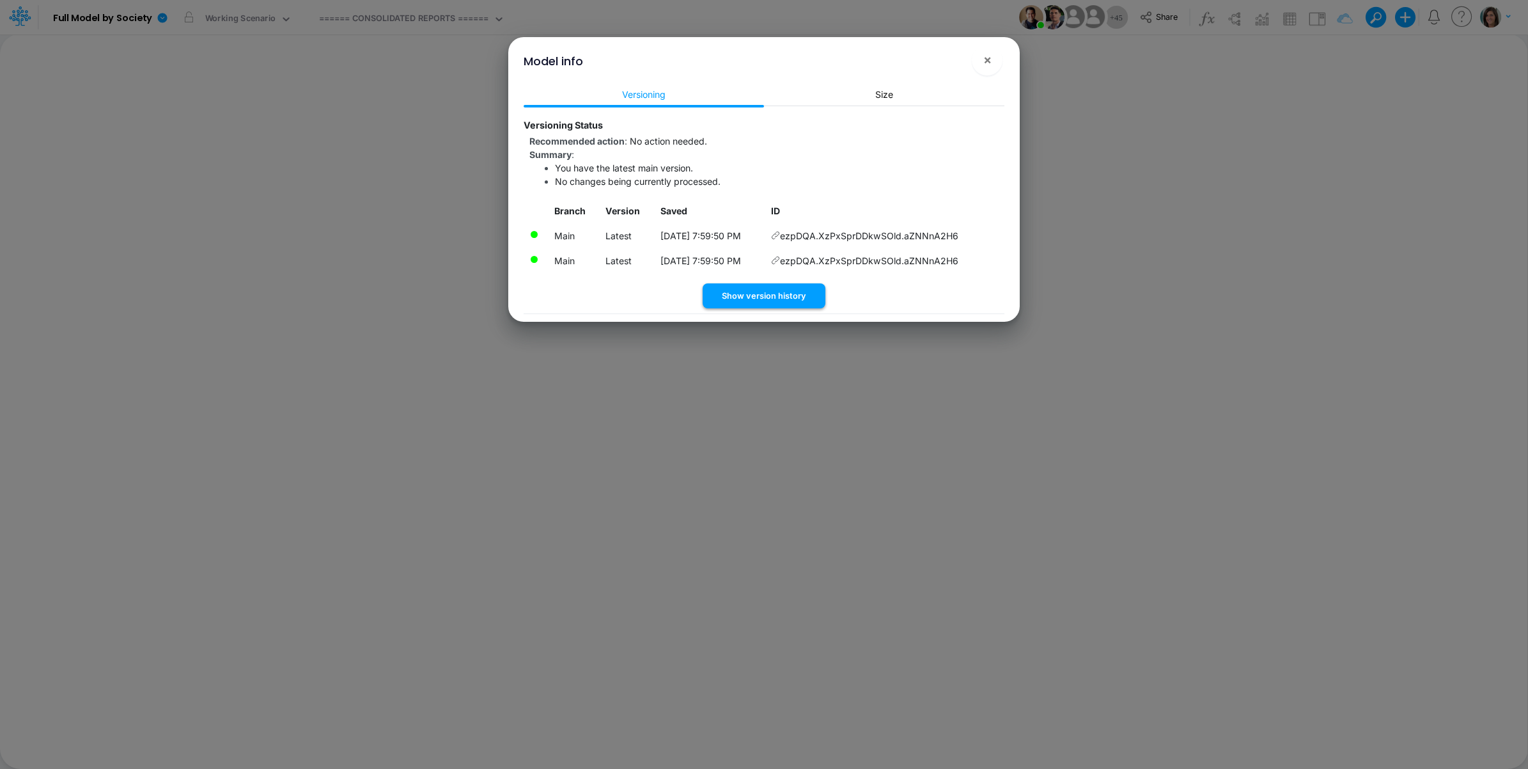
click at [771, 296] on button "Show version history" at bounding box center [764, 295] width 123 height 25
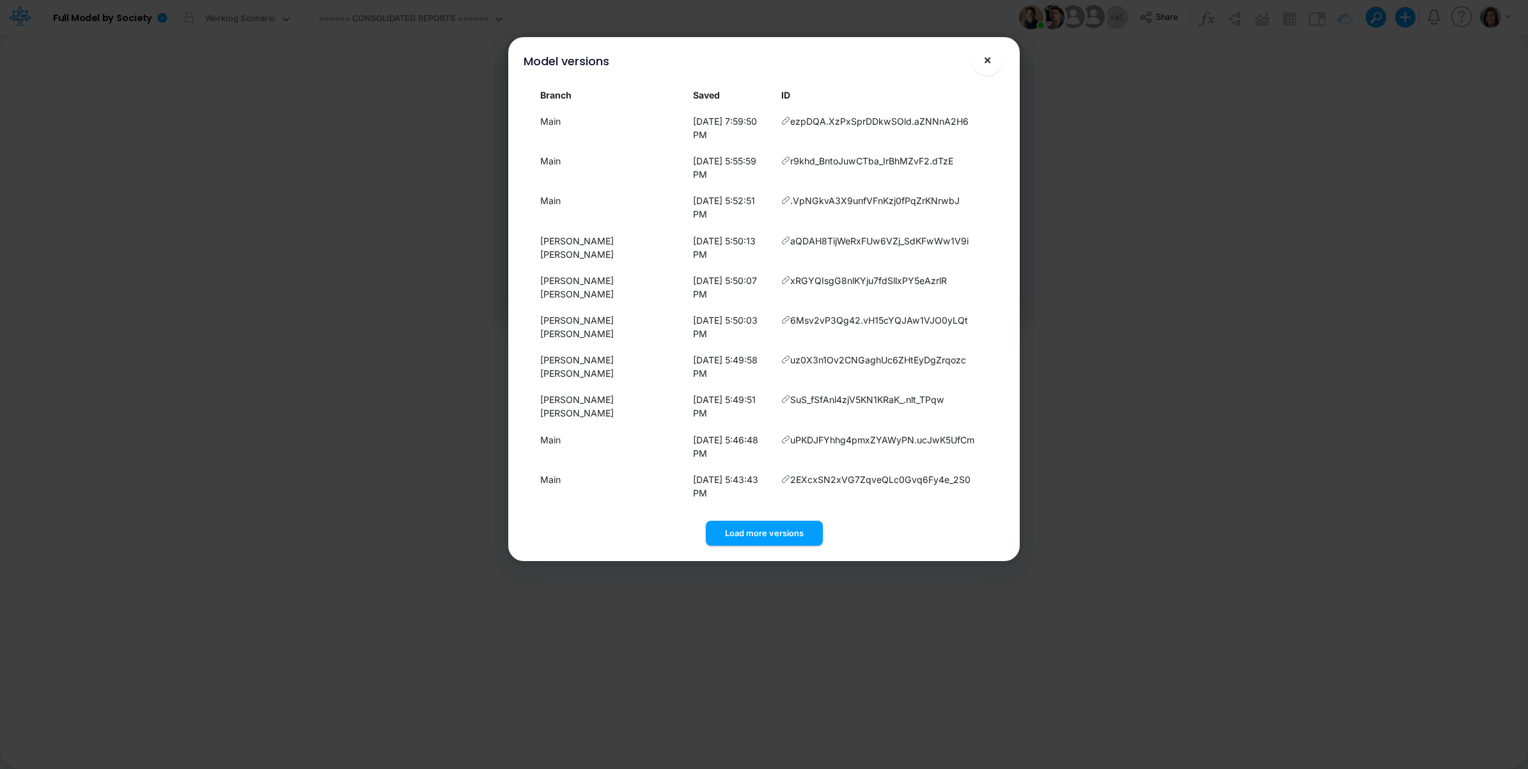
click at [986, 61] on span "×" at bounding box center [988, 59] width 8 height 15
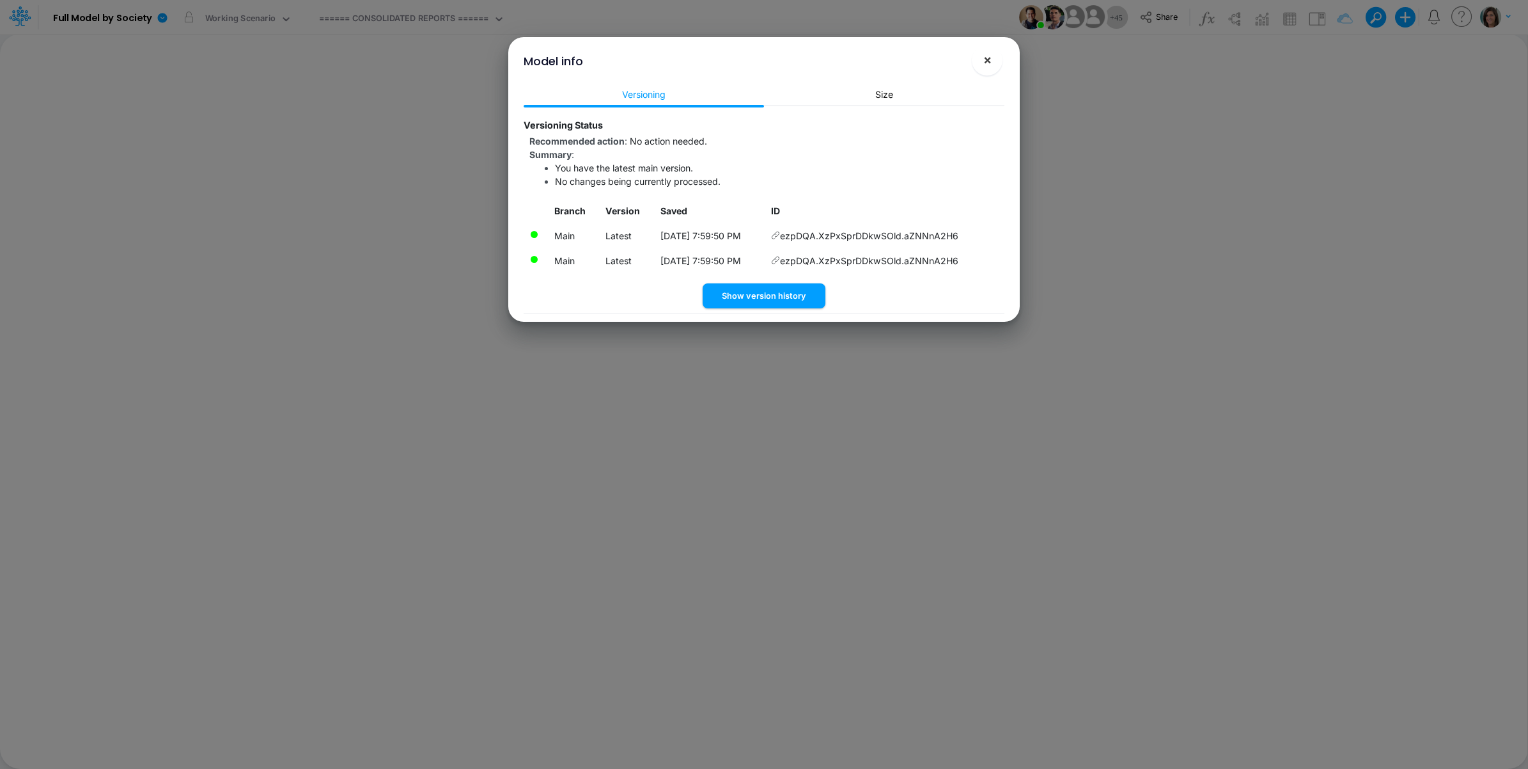
click at [989, 65] on span "×" at bounding box center [988, 59] width 8 height 15
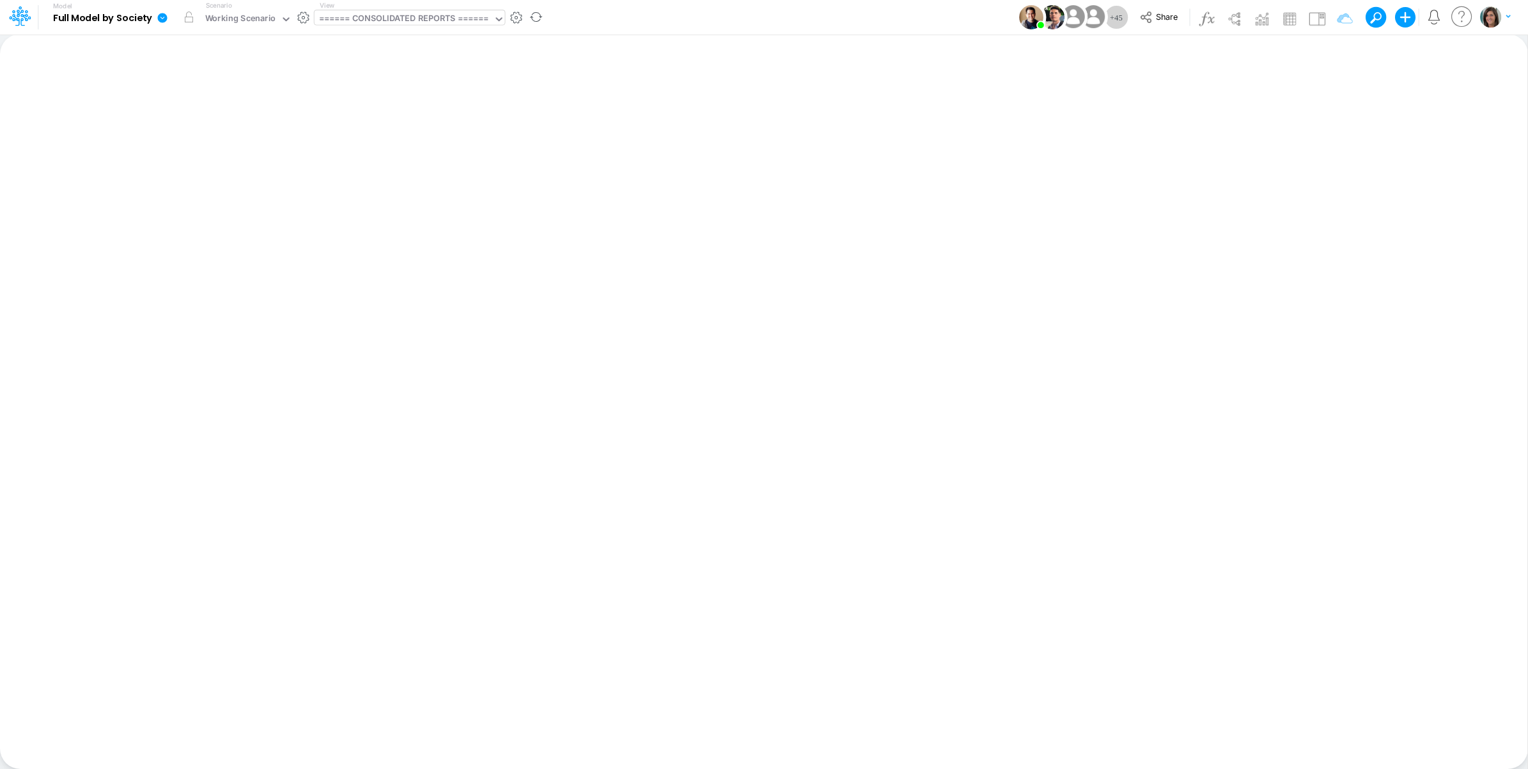
click at [456, 21] on div "====== CONSOLIDATED REPORTS ======" at bounding box center [404, 19] width 170 height 15
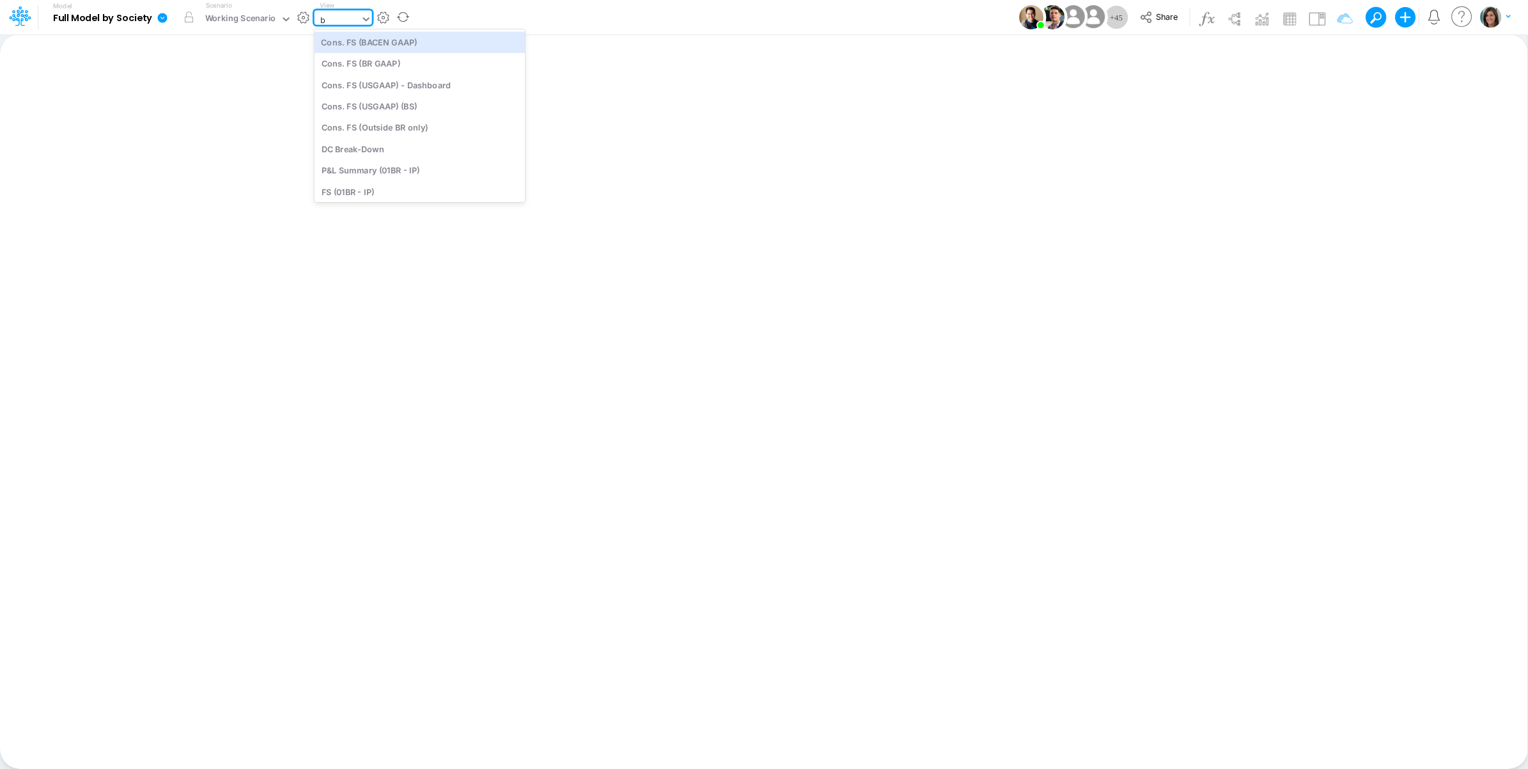
type input "bs"
click at [392, 122] on div "BS (01BR - IP)" at bounding box center [401, 127] width 173 height 21
type input "BS (01BR - IP)"
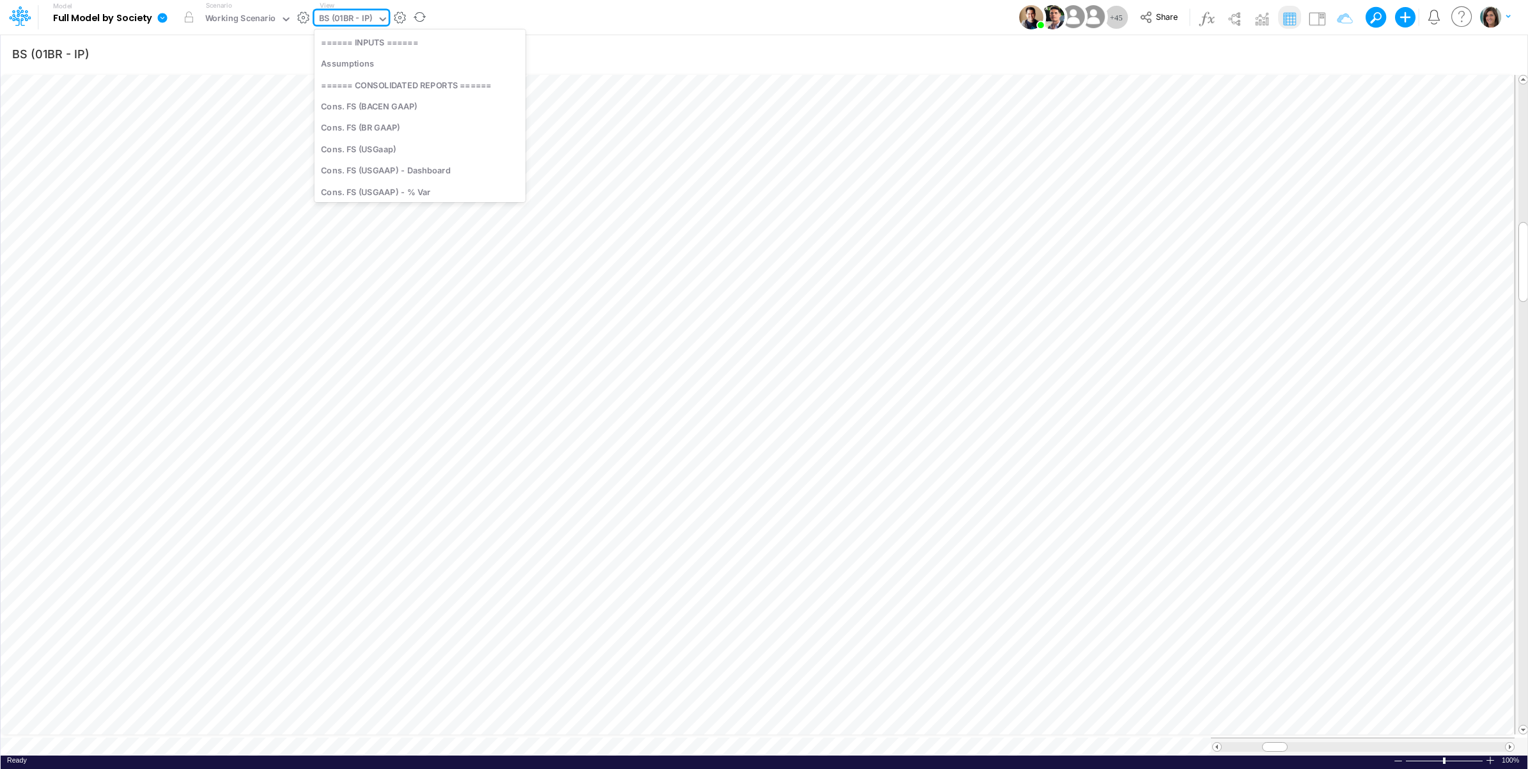
click at [375, 24] on input "text" at bounding box center [375, 19] width 1 height 12
type input "bs"
click at [384, 147] on div "BS (03BR - SCD)" at bounding box center [401, 148] width 173 height 21
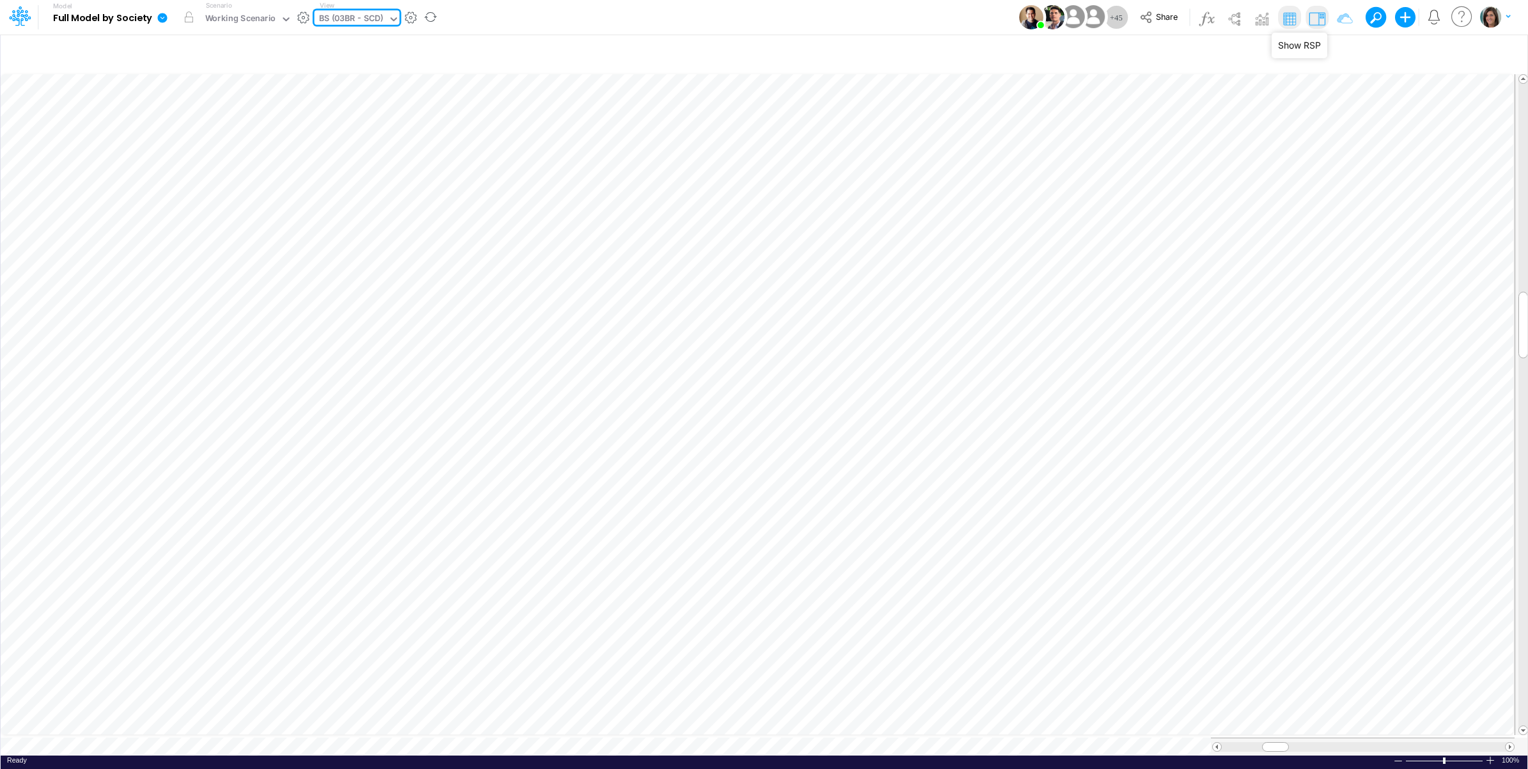
drag, startPoint x: 1314, startPoint y: 13, endPoint x: 1311, endPoint y: 20, distance: 8.3
click at [1314, 13] on img at bounding box center [1317, 18] width 20 height 20
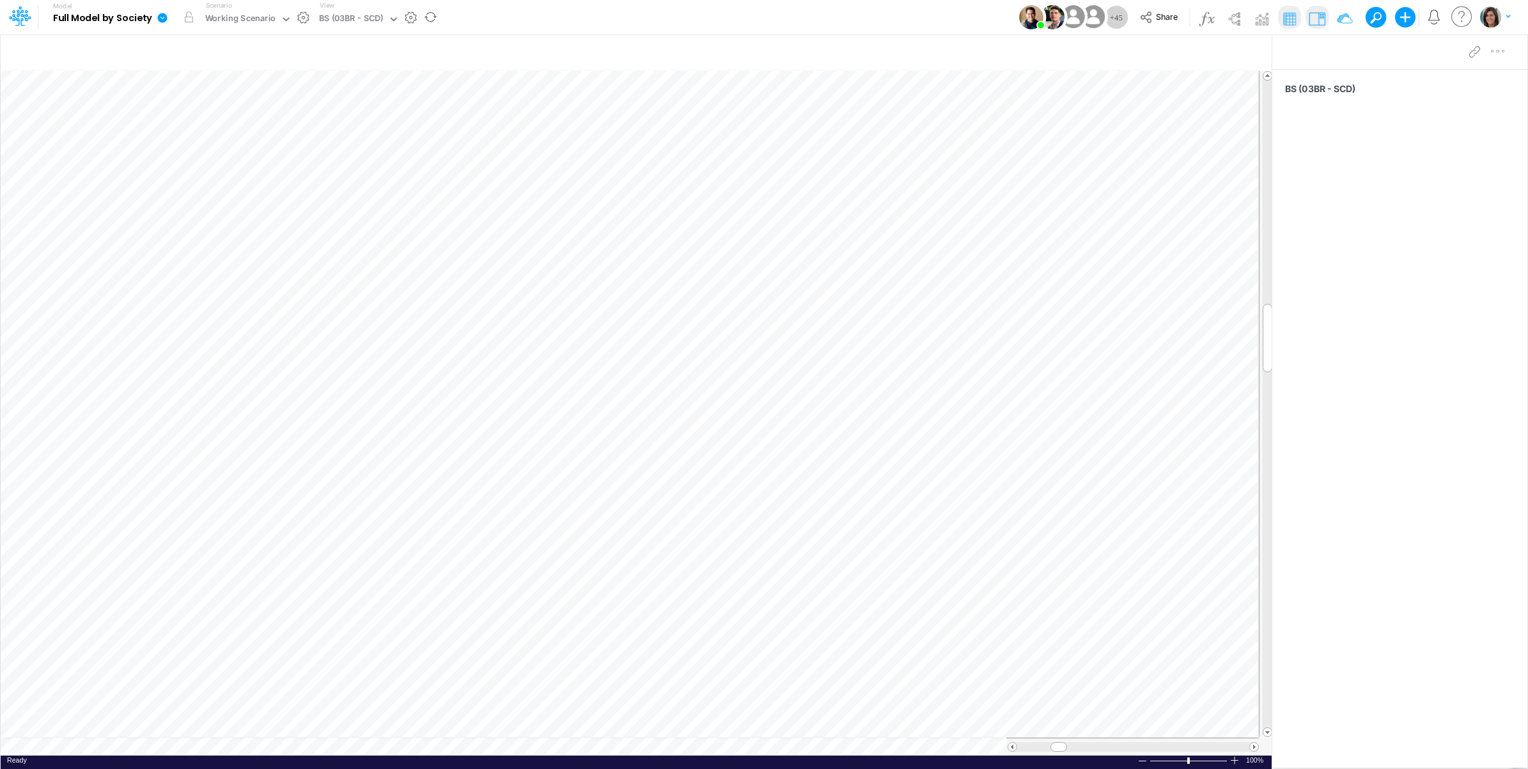
scroll to position [0, 1]
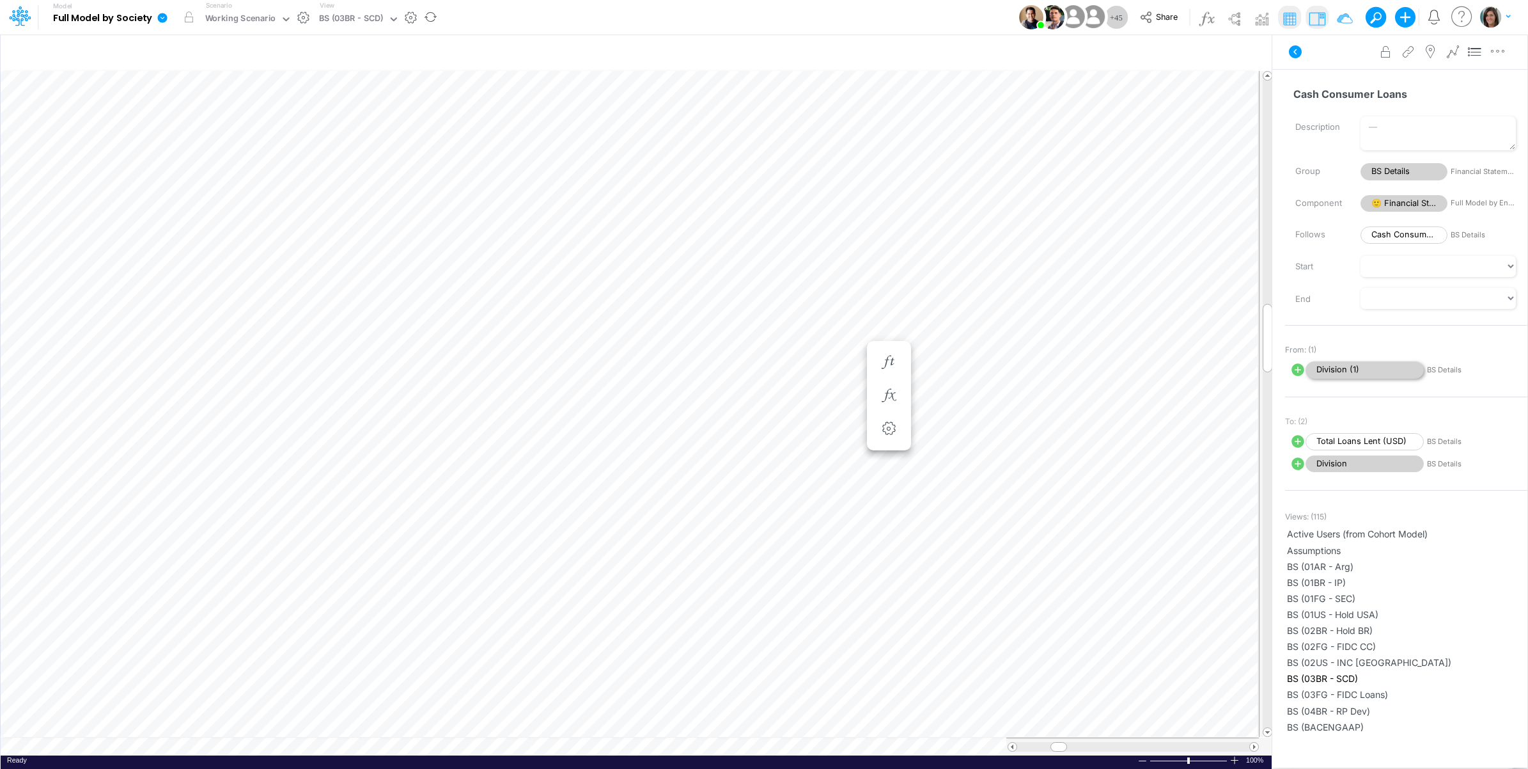
click at [1383, 368] on span "Division (1)" at bounding box center [1365, 369] width 118 height 17
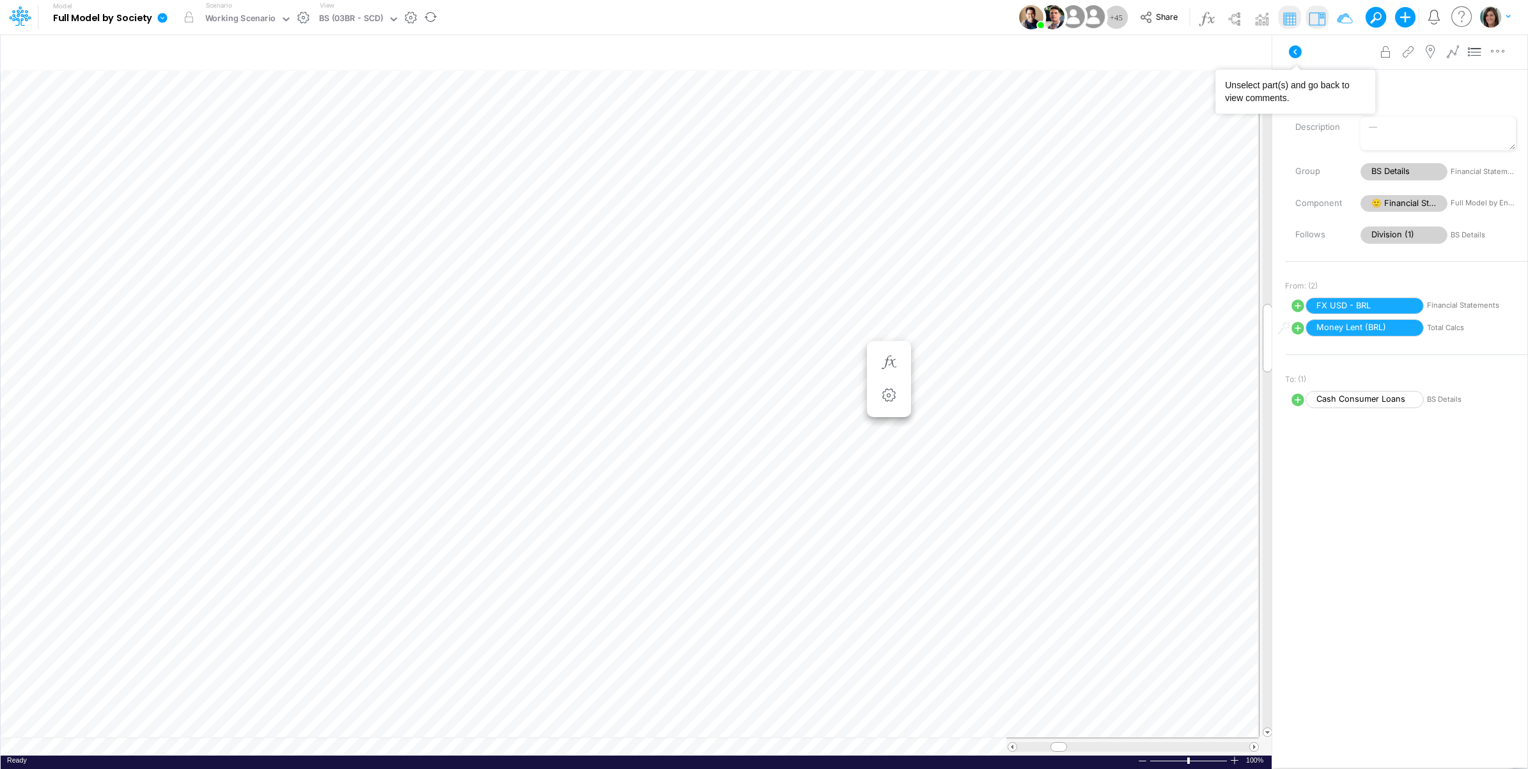
click at [1293, 61] on button at bounding box center [1295, 51] width 31 height 23
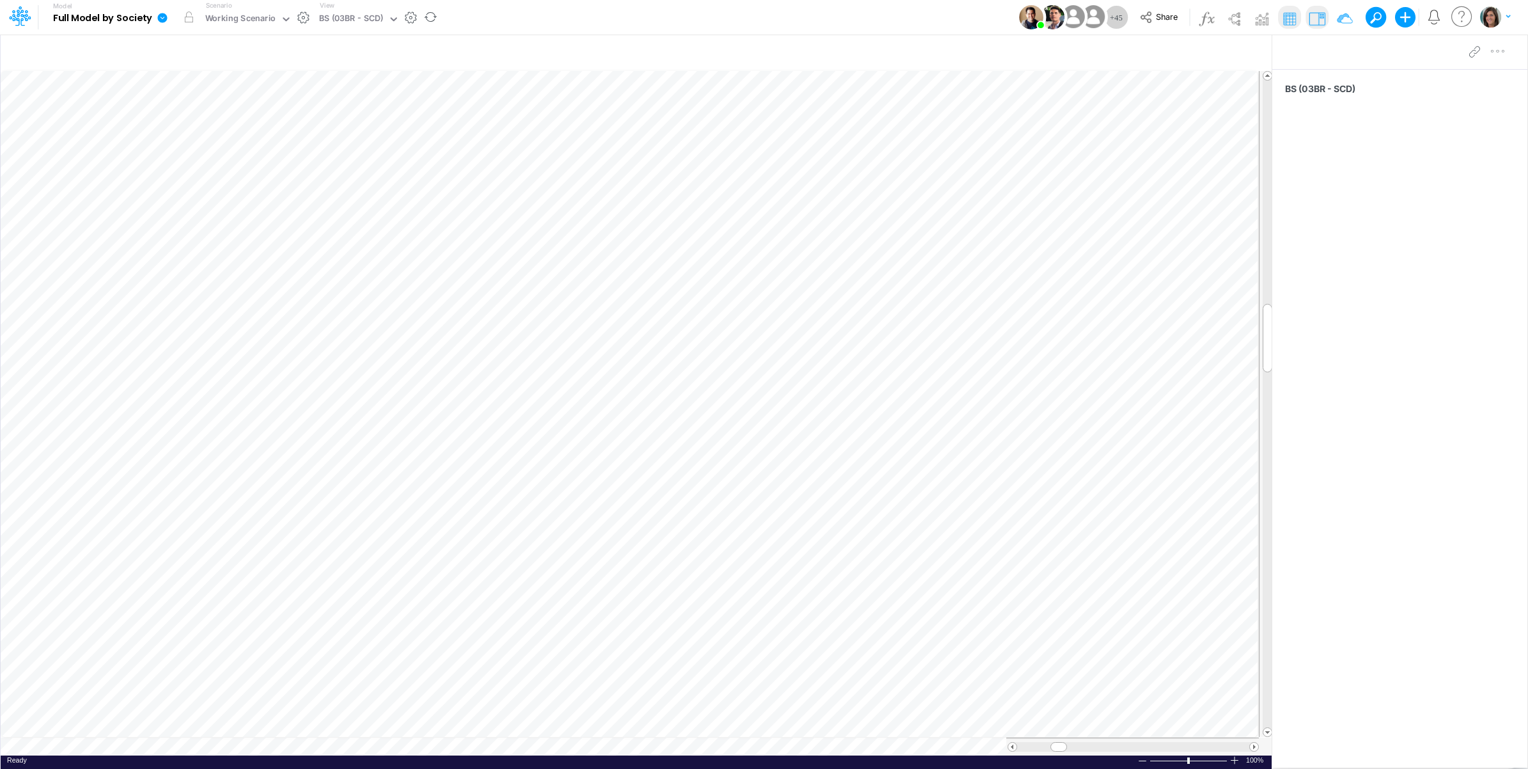
scroll to position [0, 1]
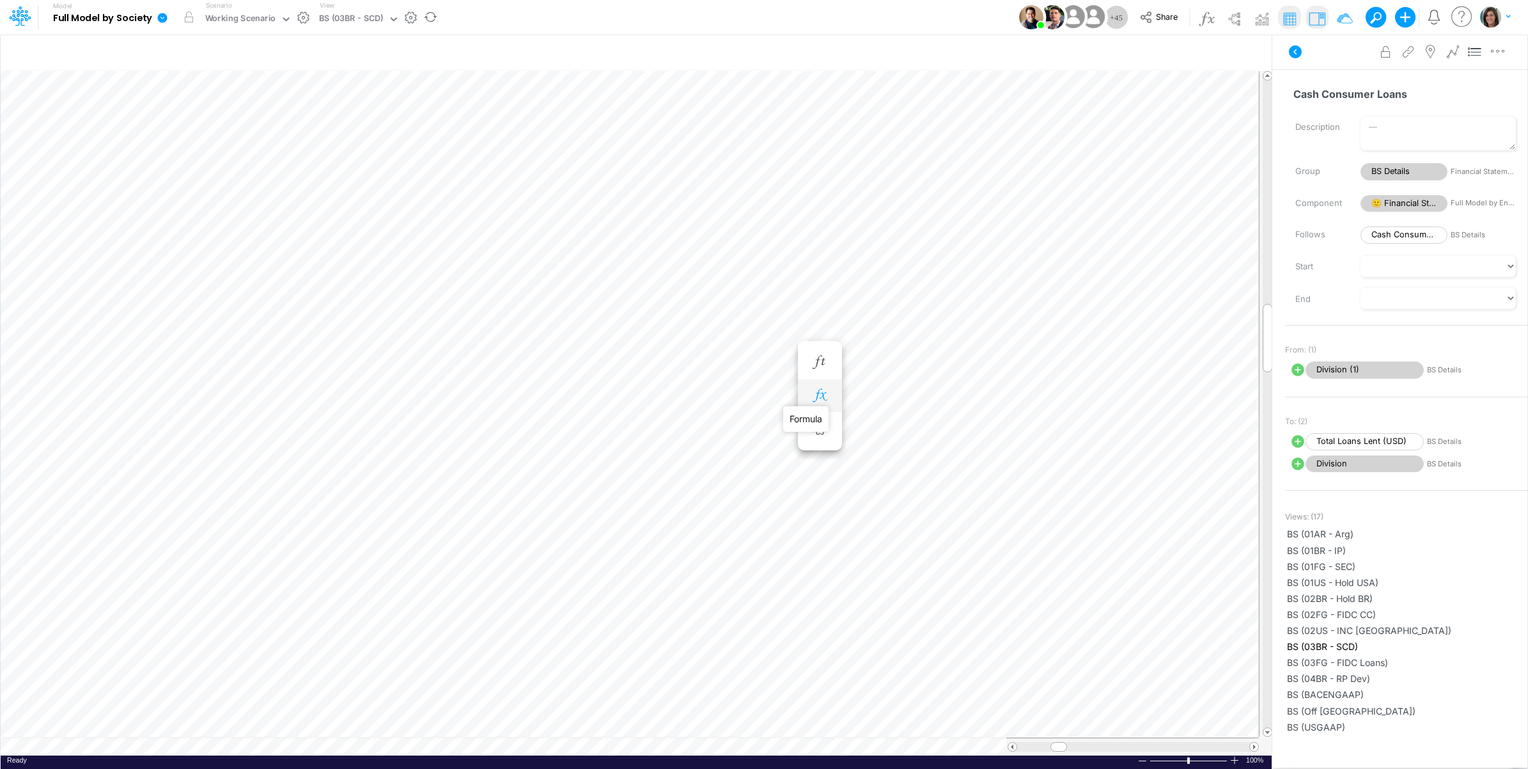
click at [825, 398] on icon "button" at bounding box center [819, 395] width 19 height 13
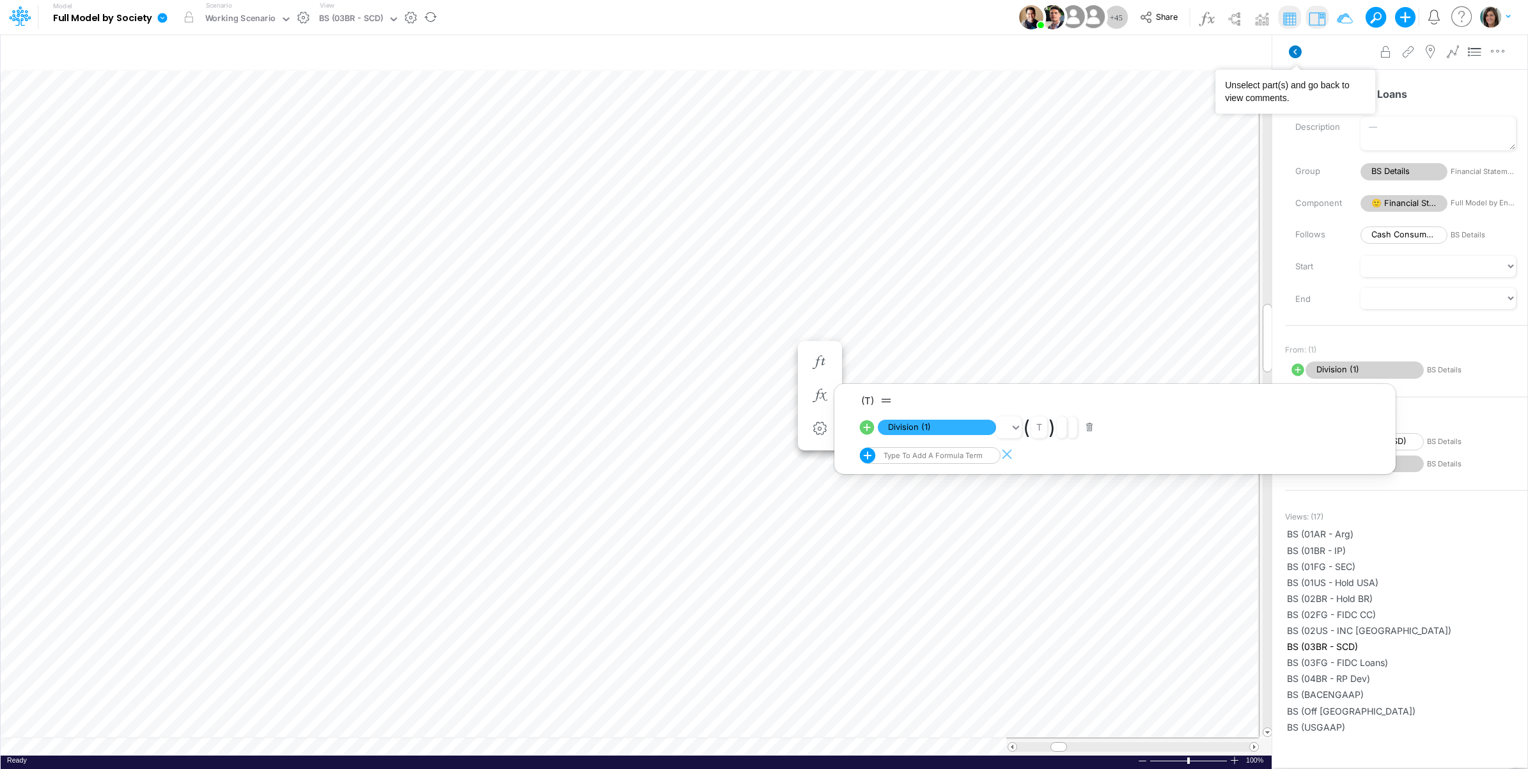
click at [1294, 52] on icon at bounding box center [1295, 51] width 13 height 13
